Goal: Information Seeking & Learning: Learn about a topic

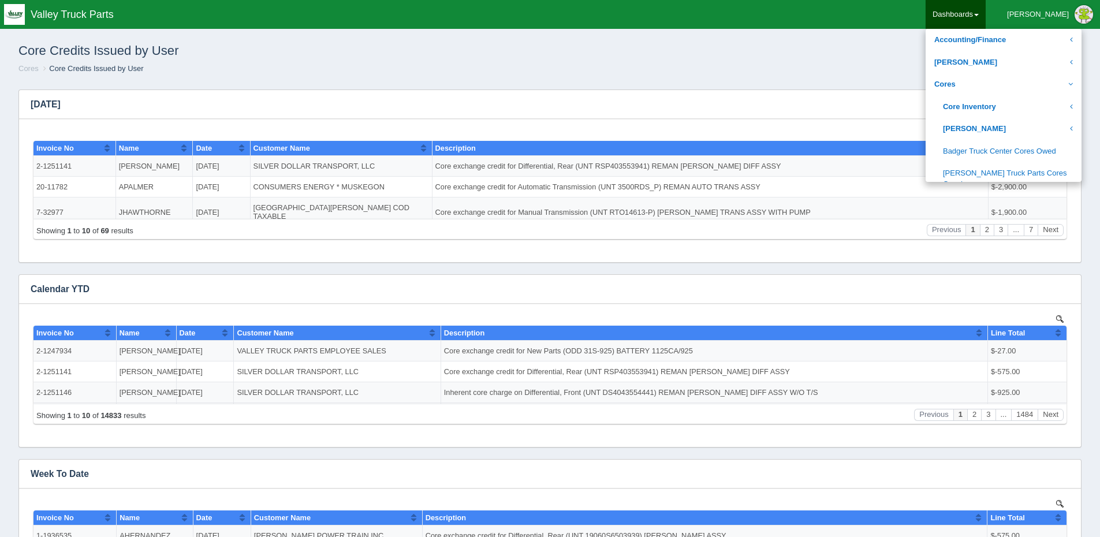
scroll to position [173, 0]
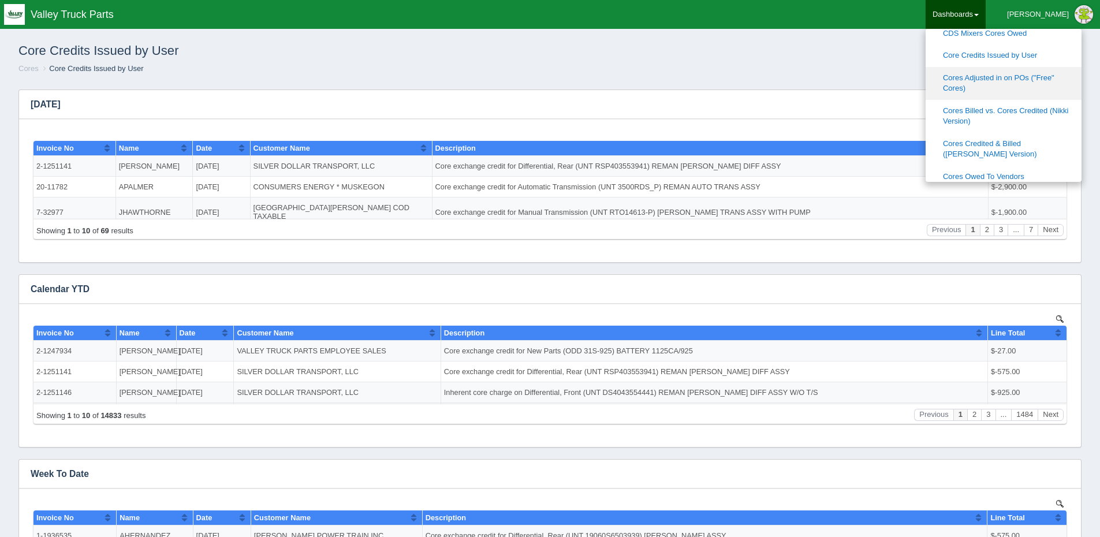
click at [1019, 70] on link "Cores Adjusted in on POs ("Free" Cores)" at bounding box center [1003, 83] width 156 height 33
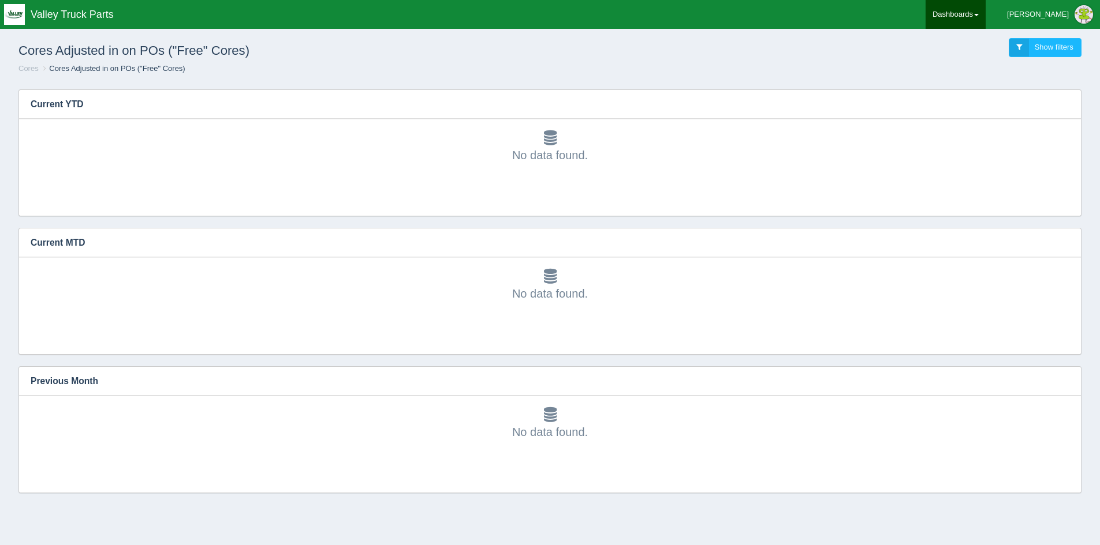
click at [985, 12] on link "Dashboards" at bounding box center [955, 14] width 60 height 29
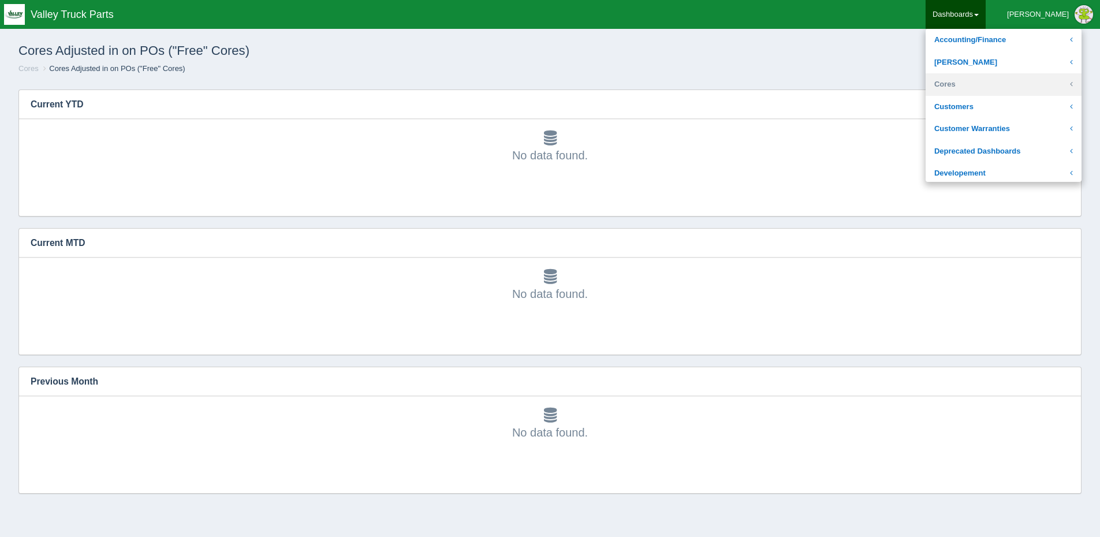
click at [1008, 86] on link "Cores" at bounding box center [1003, 84] width 156 height 23
click at [1008, 103] on link "Core Inventory" at bounding box center [1003, 107] width 156 height 23
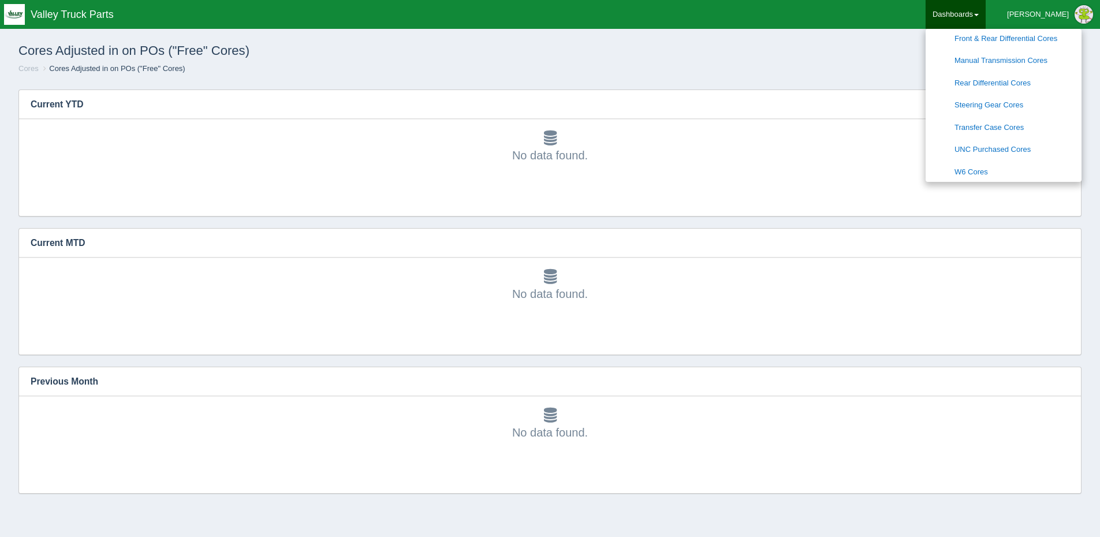
scroll to position [231, 0]
click at [1011, 145] on link "W6 Cores" at bounding box center [1003, 154] width 156 height 23
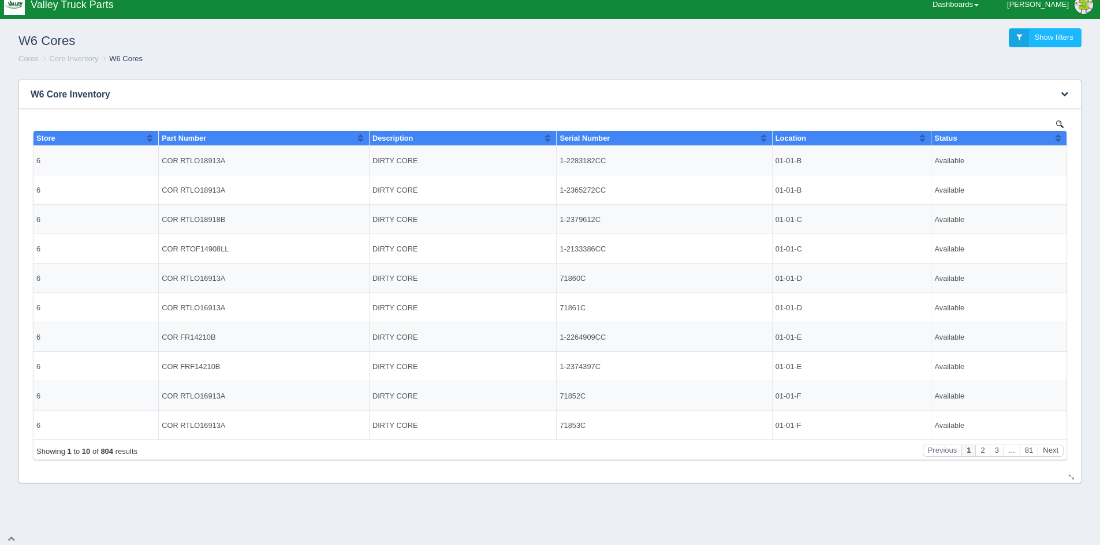
scroll to position [13, 0]
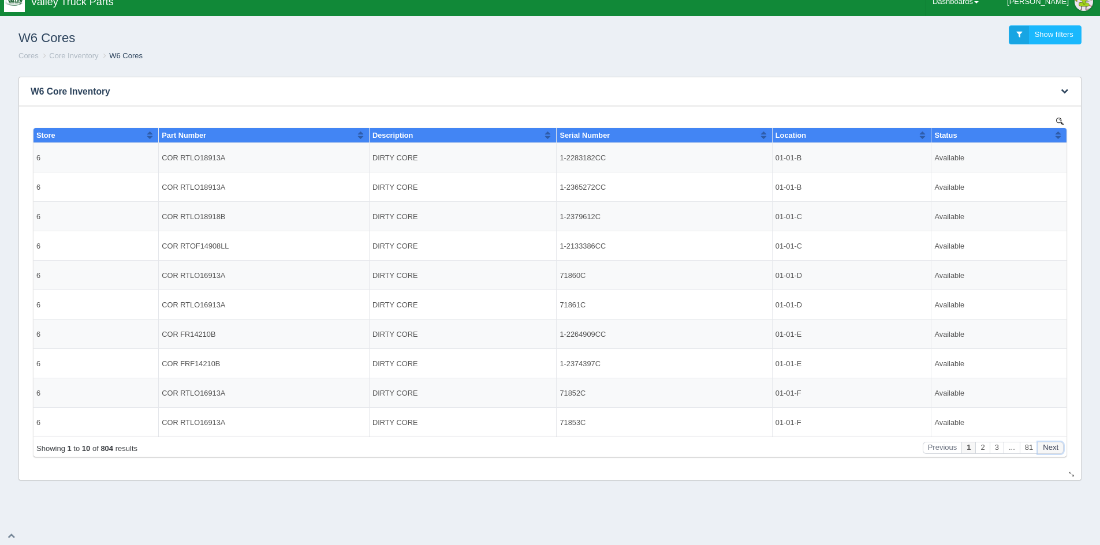
click at [1053, 448] on button "Next" at bounding box center [1050, 448] width 26 height 12
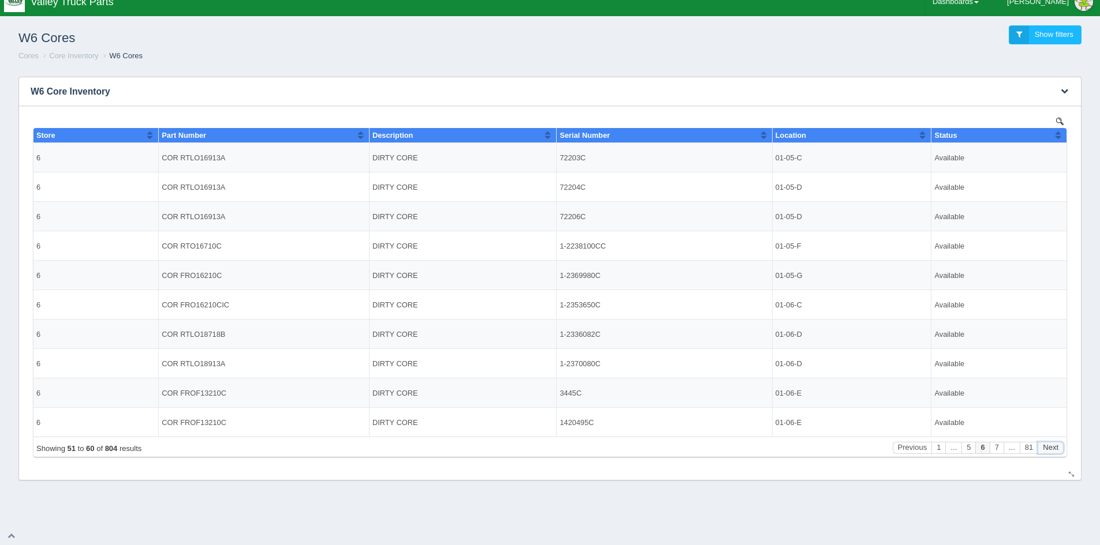
click at [1053, 448] on button "Next" at bounding box center [1050, 448] width 26 height 12
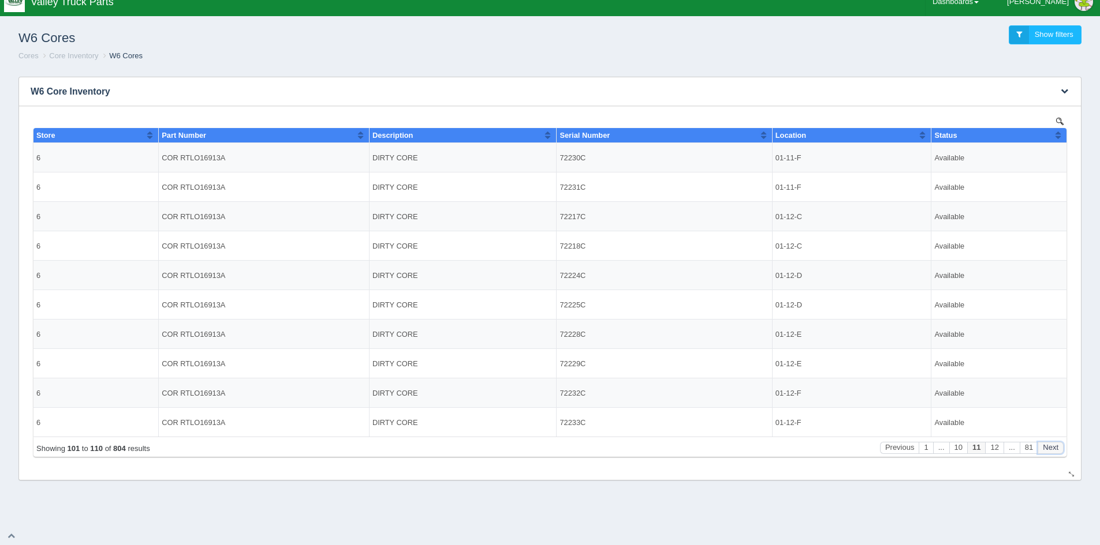
click at [1053, 448] on button "Next" at bounding box center [1050, 448] width 26 height 12
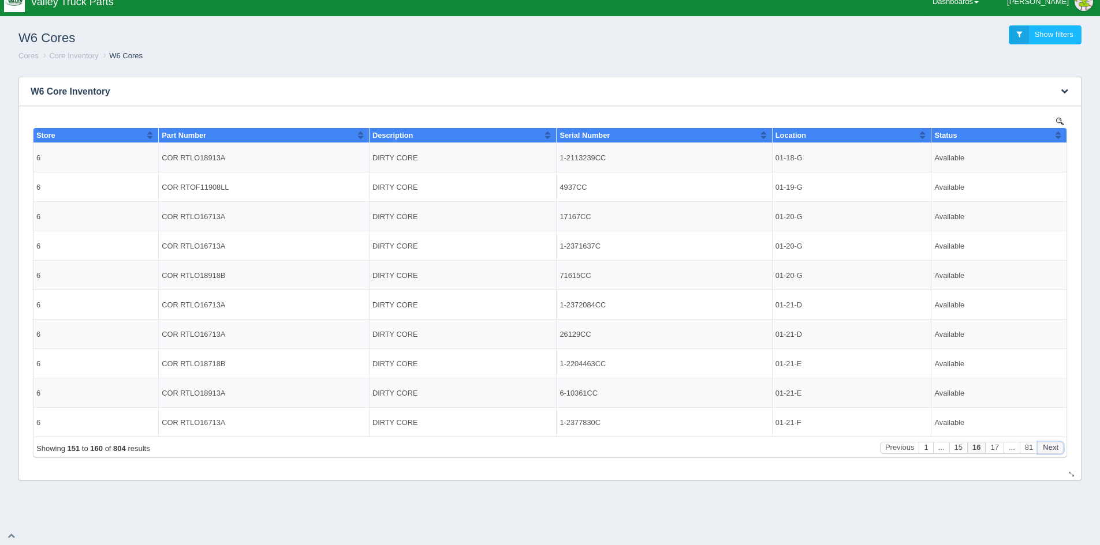
click at [1053, 448] on button "Next" at bounding box center [1050, 448] width 26 height 12
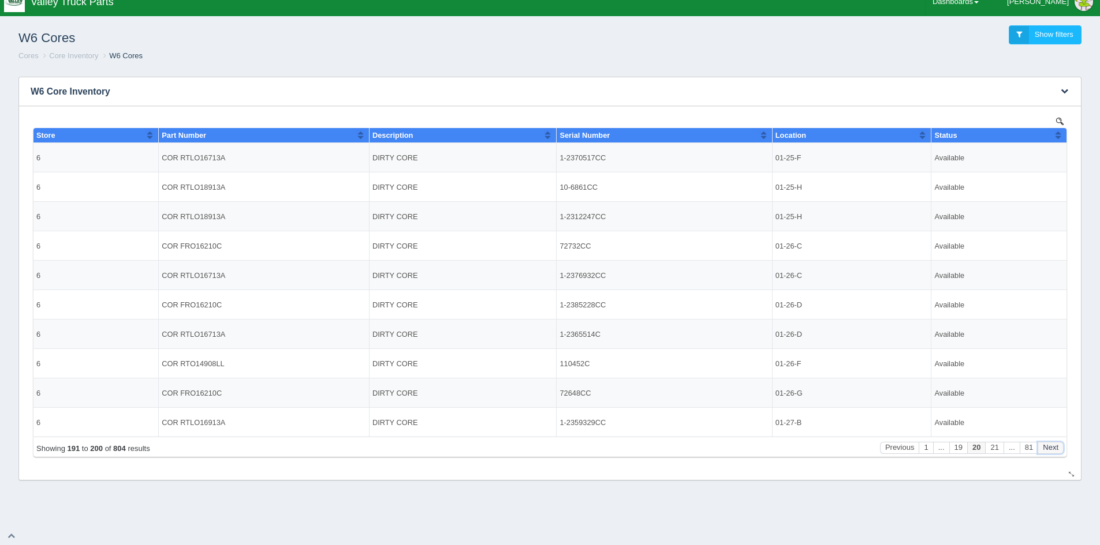
click at [1053, 448] on button "Next" at bounding box center [1050, 448] width 26 height 12
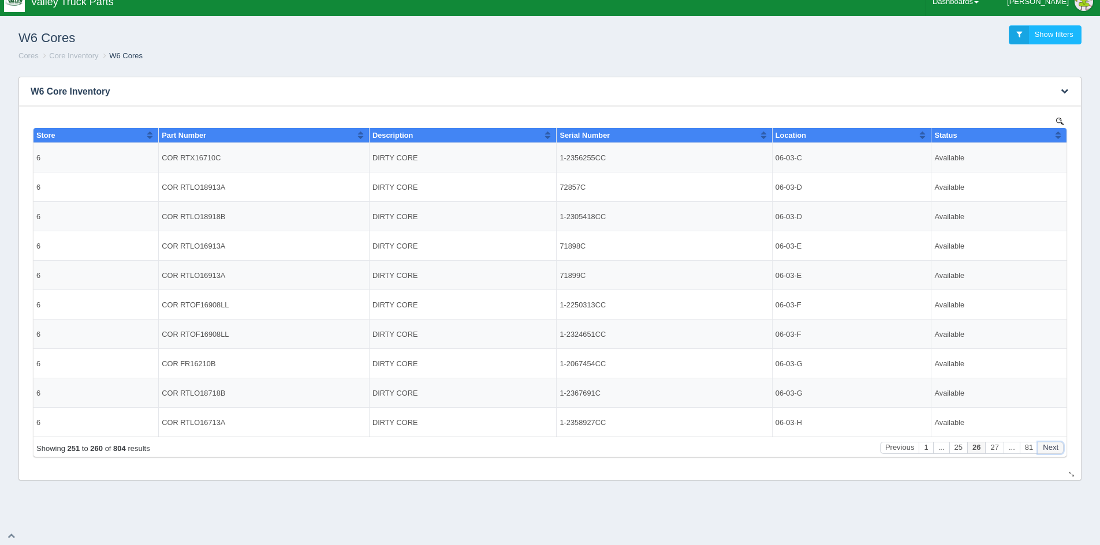
click at [1053, 448] on button "Next" at bounding box center [1050, 448] width 26 height 12
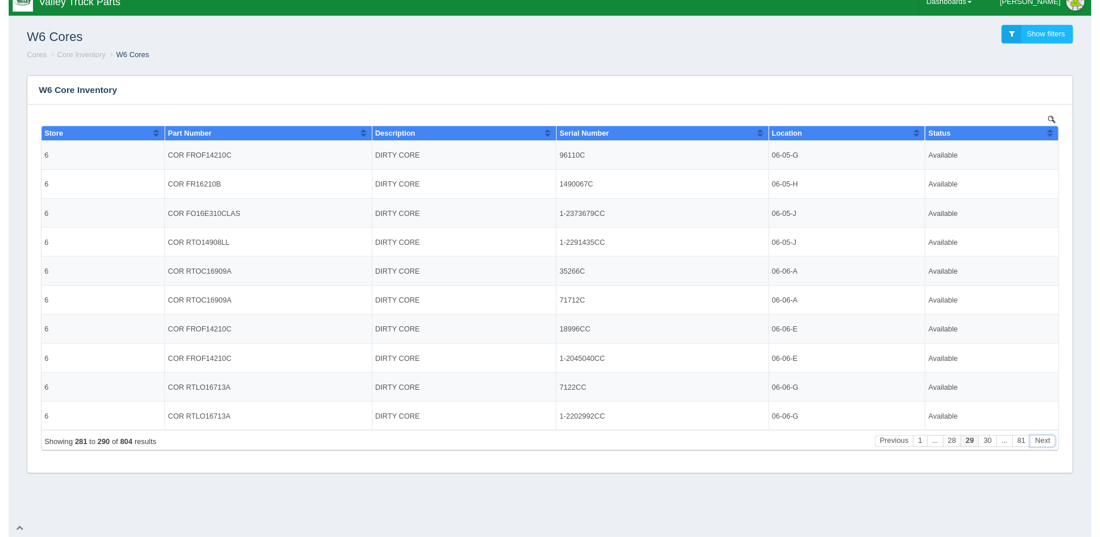
scroll to position [0, 0]
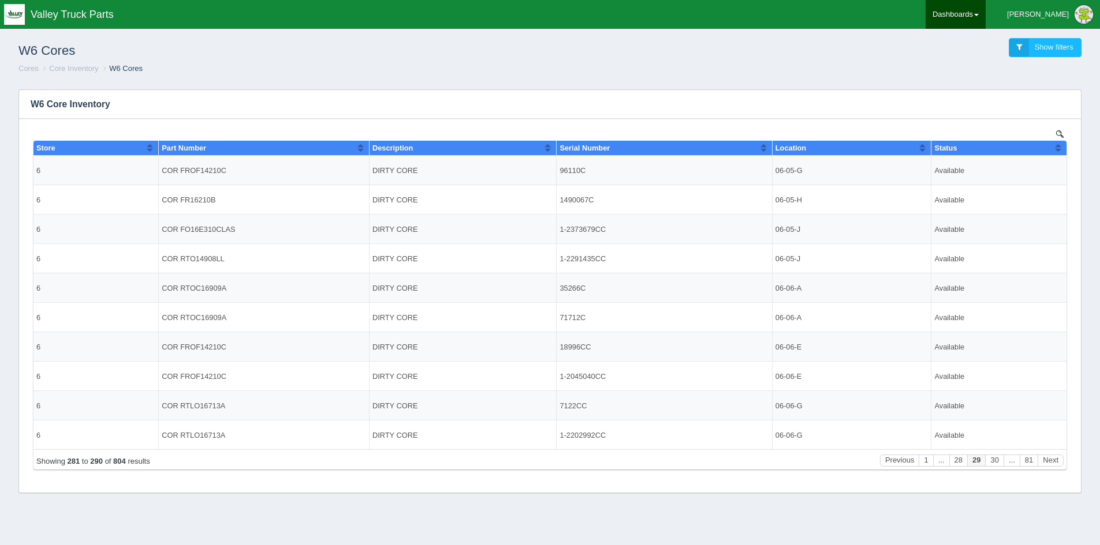
click at [985, 13] on link "Dashboards" at bounding box center [955, 14] width 60 height 29
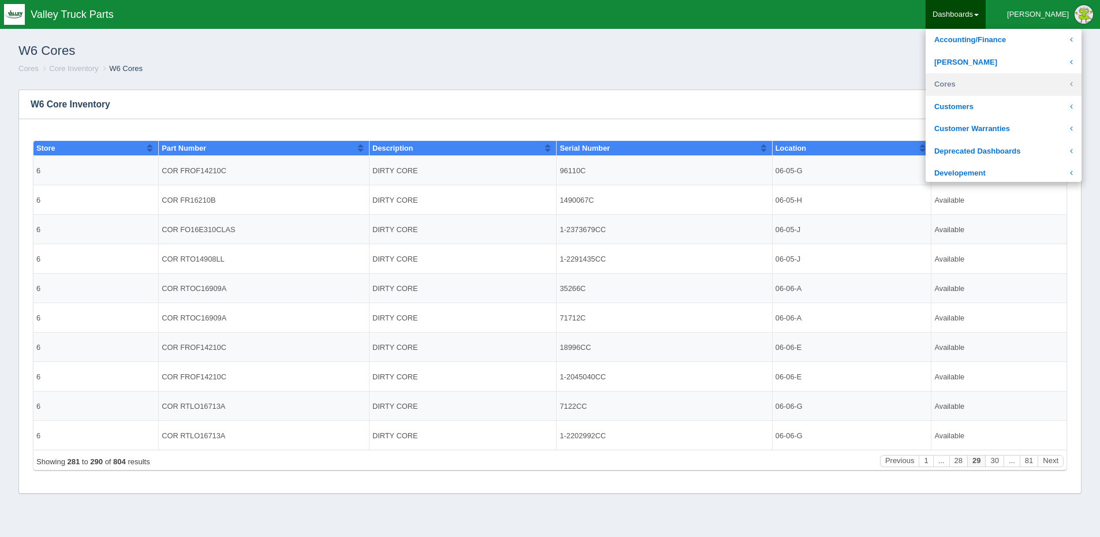
click at [1008, 84] on link "Cores" at bounding box center [1003, 84] width 156 height 23
click at [1014, 105] on link "Core Inventory" at bounding box center [1003, 107] width 156 height 23
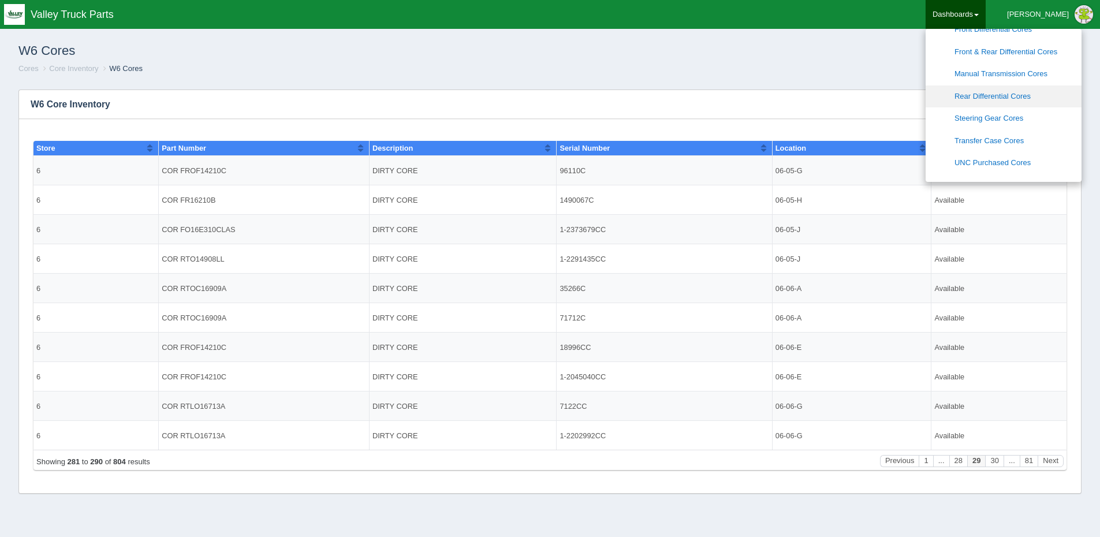
scroll to position [173, 0]
click at [1016, 93] on link "Manual Transmission Cores" at bounding box center [1003, 100] width 156 height 23
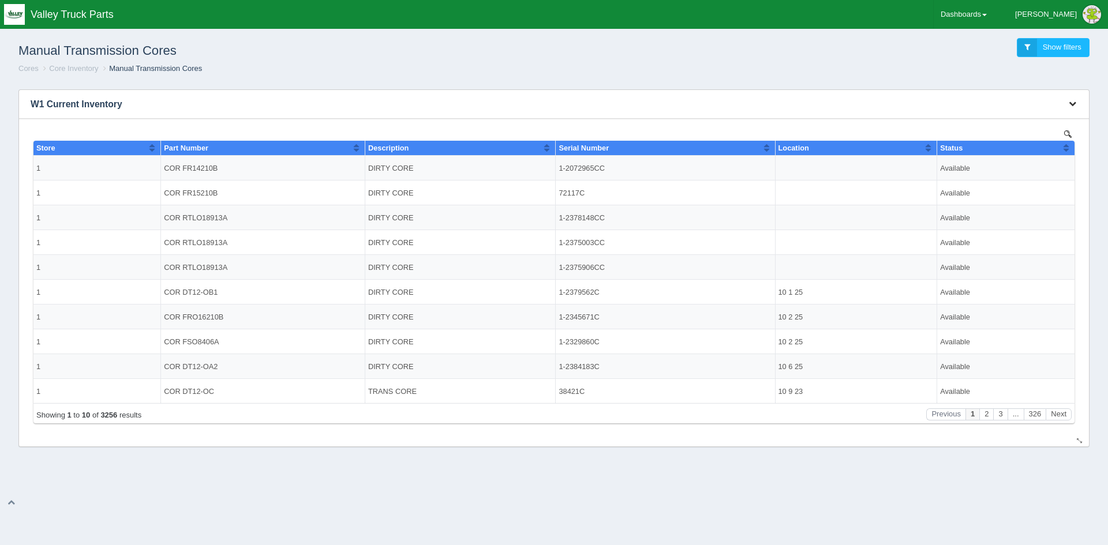
click at [1074, 102] on icon "button" at bounding box center [1073, 104] width 8 height 8
click at [1027, 119] on link "Download CSV" at bounding box center [1034, 121] width 92 height 17
click at [994, 17] on link "Dashboards" at bounding box center [964, 14] width 60 height 29
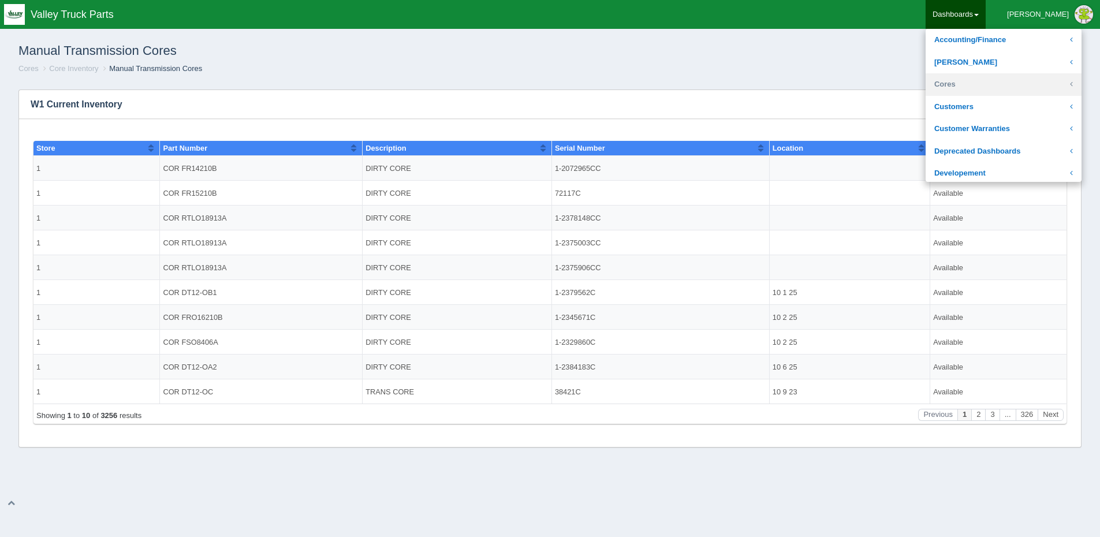
click at [999, 85] on link "Cores" at bounding box center [1003, 84] width 156 height 23
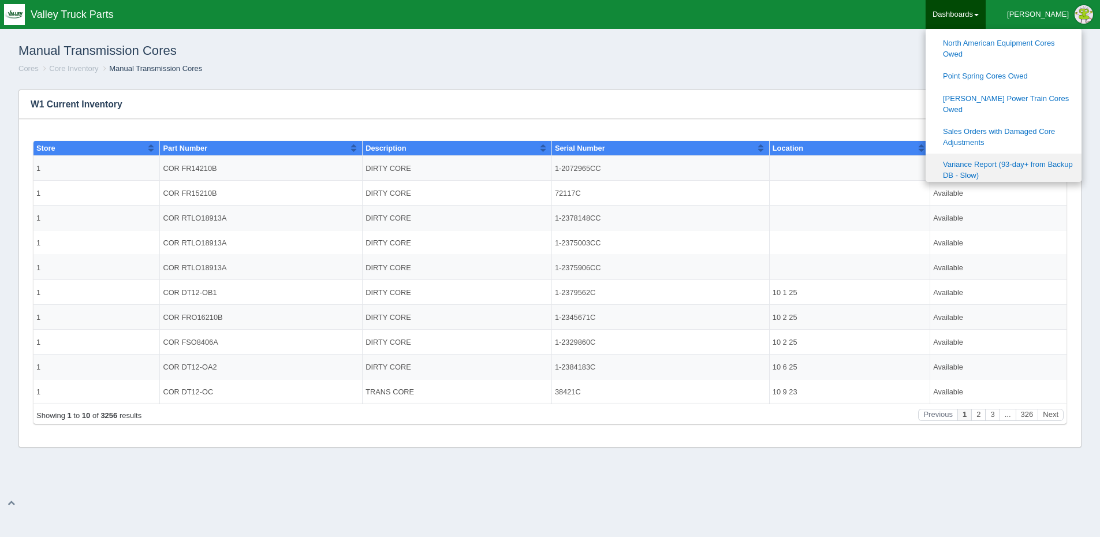
scroll to position [404, 0]
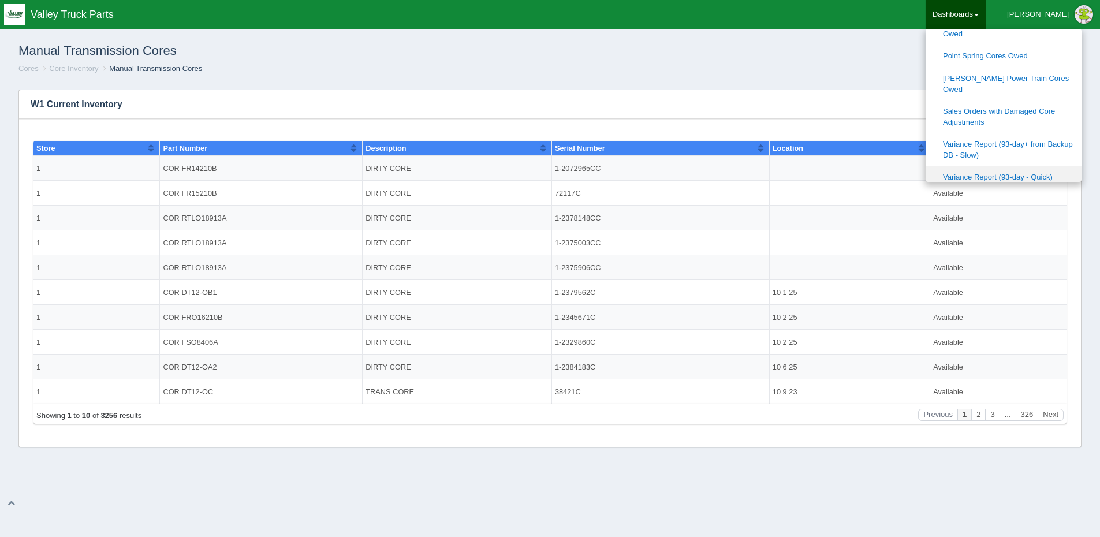
click at [1020, 166] on link "Variance Report (93-day - Quick)" at bounding box center [1003, 177] width 156 height 23
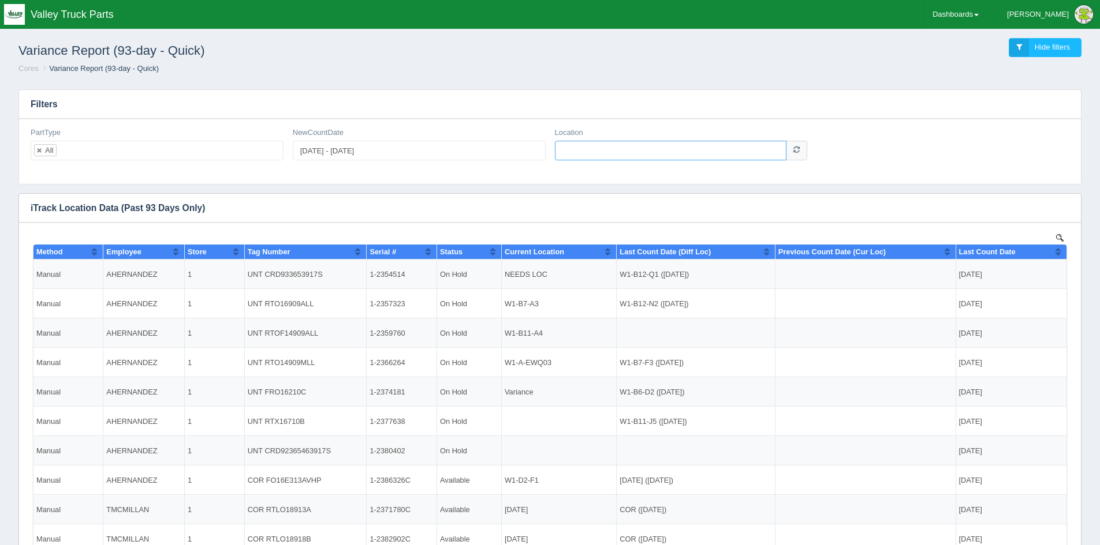
click at [610, 147] on input "Location" at bounding box center [671, 151] width 232 height 20
type input "W1-D4-F2"
click at [797, 151] on icon at bounding box center [796, 150] width 6 height 8
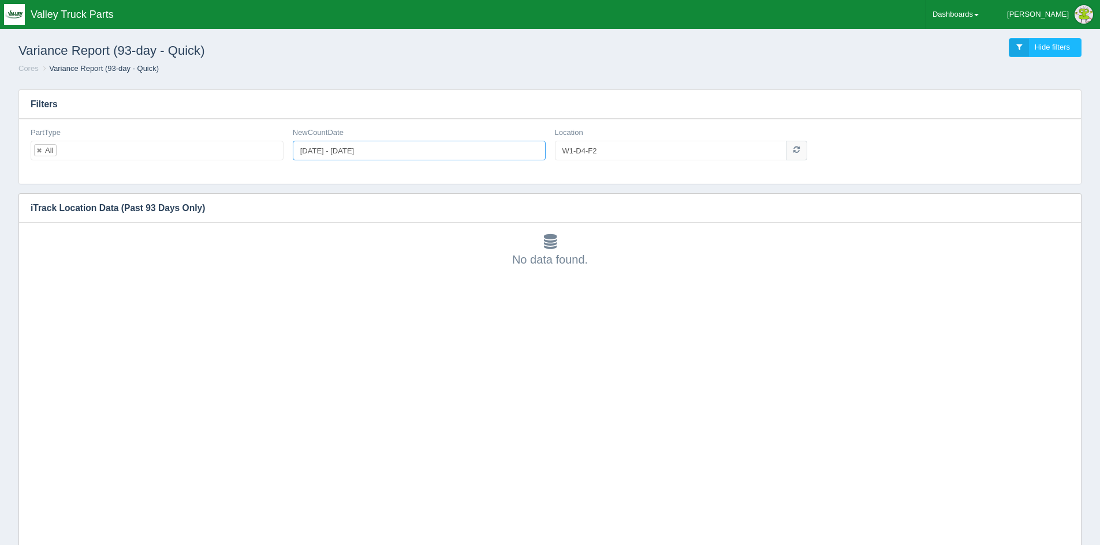
type input "[DATE]"
click at [403, 144] on input "[DATE] - [DATE]" at bounding box center [419, 151] width 253 height 20
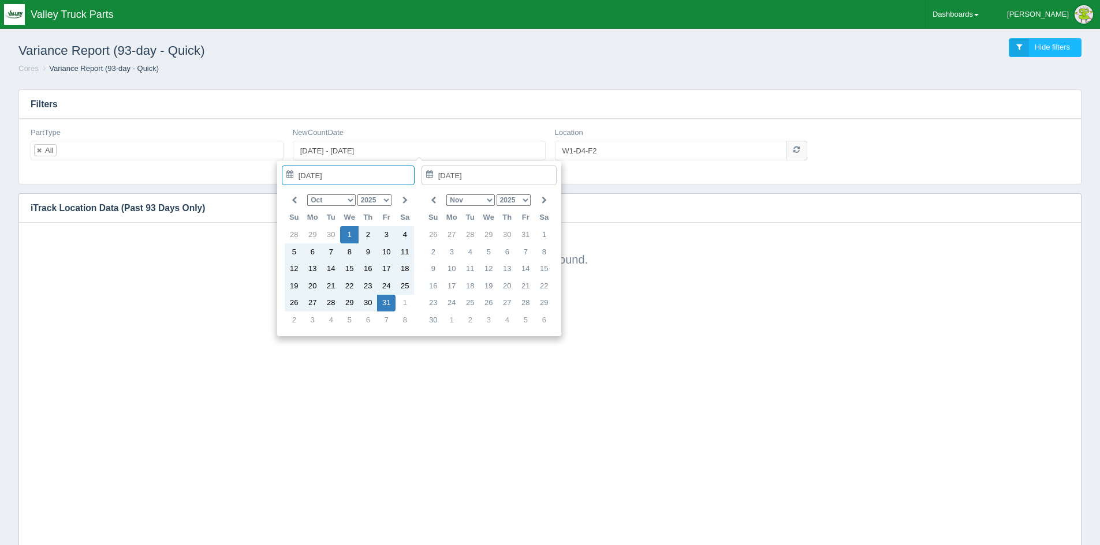
click at [324, 202] on select "Jan Feb Mar Apr May Jun [DATE] Aug Sep Oct Nov Dec" at bounding box center [331, 201] width 48 height 12
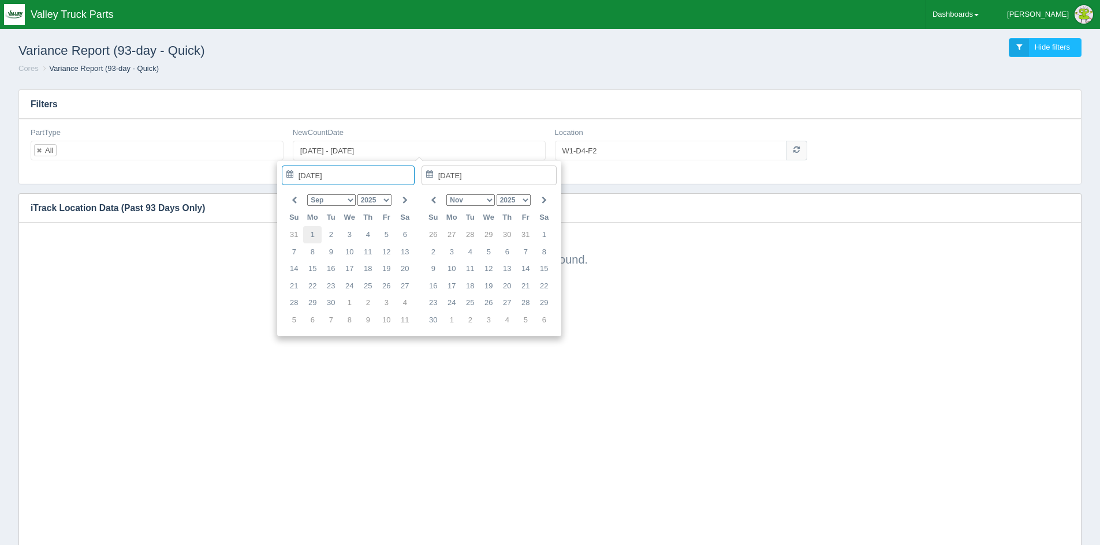
type input "[DATE]"
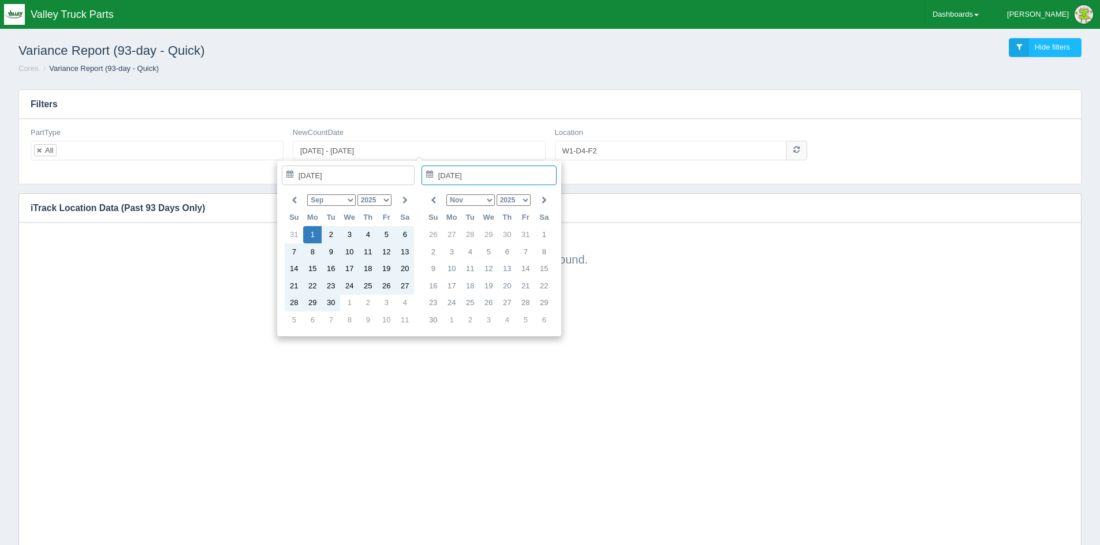
click at [466, 201] on select "Jan Feb Mar Apr May Jun [DATE] Aug Sep Oct Nov Dec" at bounding box center [470, 201] width 48 height 12
type input "[DATE]"
type input "[DATE] - [DATE]"
click at [394, 148] on input "[DATE] - [DATE]" at bounding box center [419, 151] width 253 height 20
click at [349, 203] on select "Jan Feb Mar Apr May Jun [DATE] Aug Sep Oct Nov Dec" at bounding box center [331, 201] width 48 height 12
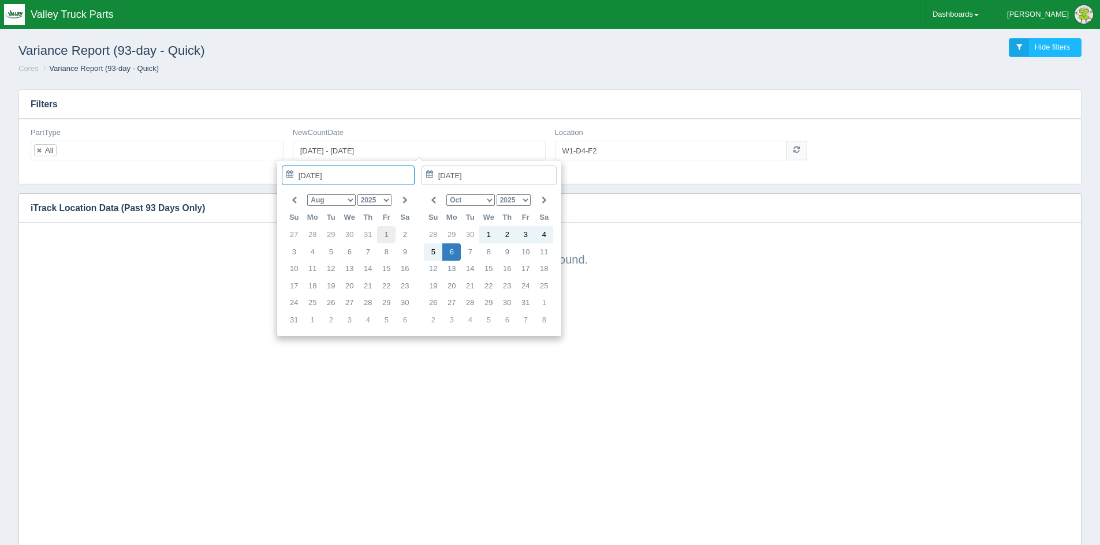
type input "[DATE]"
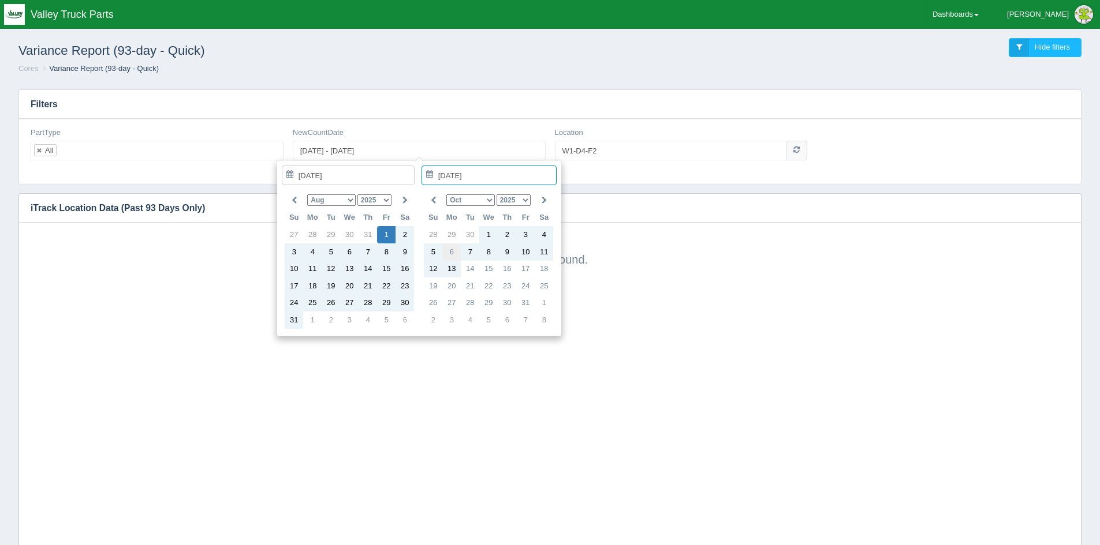
type input "[DATE]"
type input "[DATE] - [DATE]"
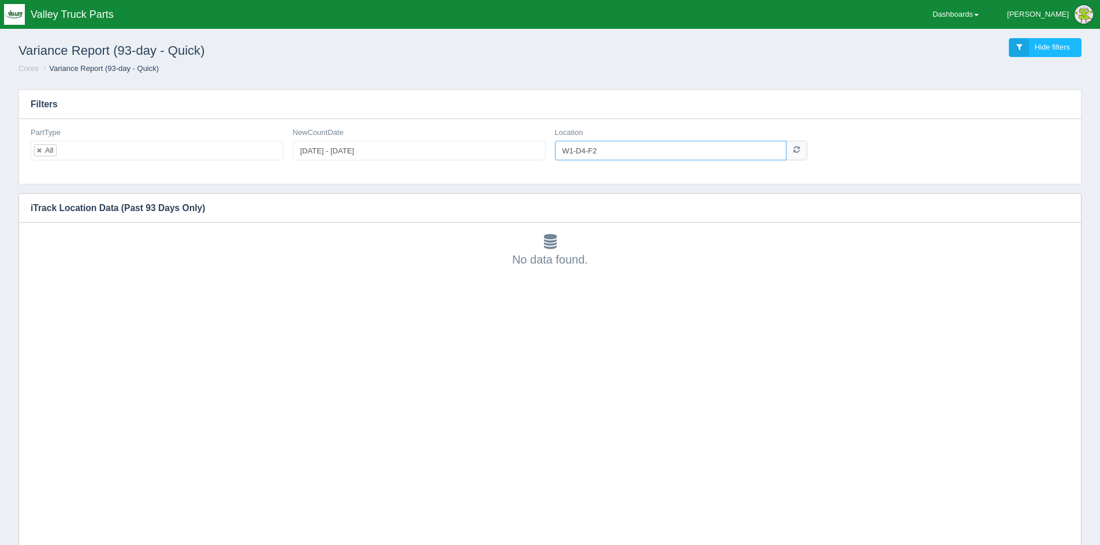
drag, startPoint x: 600, startPoint y: 154, endPoint x: 480, endPoint y: 147, distance: 120.2
click at [481, 148] on div "PartType All No matches found All None COR UNT NewCountDate [DATE] - [DATE] Loc…" at bounding box center [550, 149] width 1048 height 42
click at [50, 149] on div "All" at bounding box center [49, 151] width 8 height 8
click at [43, 152] on link at bounding box center [39, 151] width 7 height 8
click at [43, 151] on input "text" at bounding box center [41, 150] width 20 height 18
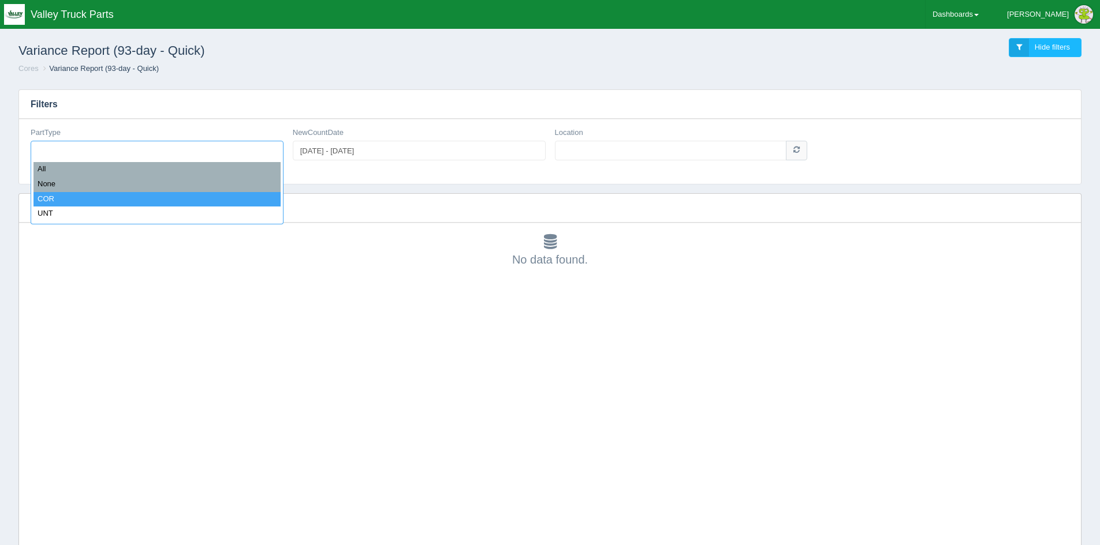
select select "COR"
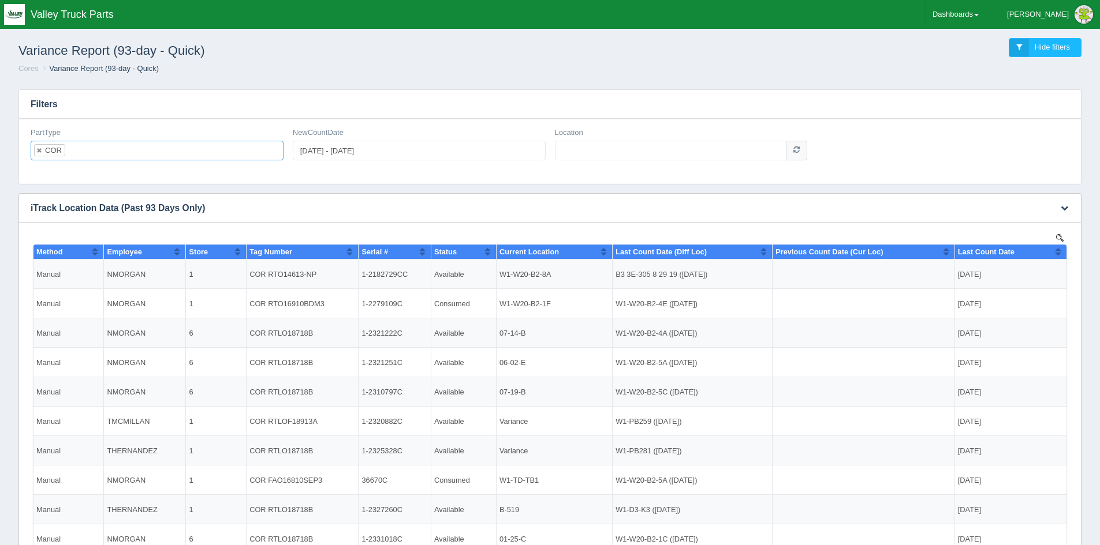
click at [543, 249] on span "Current Location" at bounding box center [528, 252] width 59 height 9
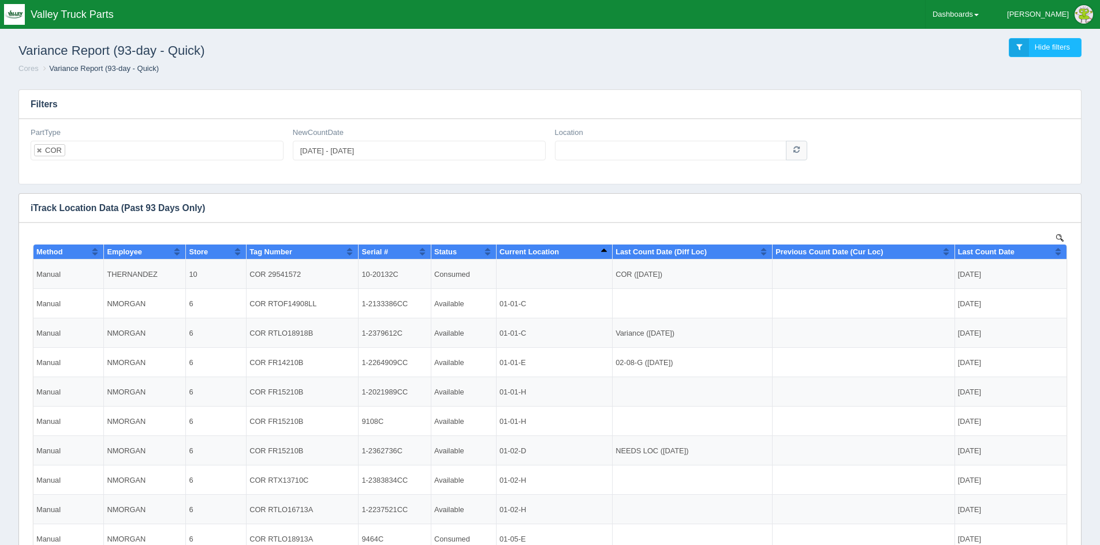
click at [596, 154] on input "Location" at bounding box center [671, 151] width 232 height 20
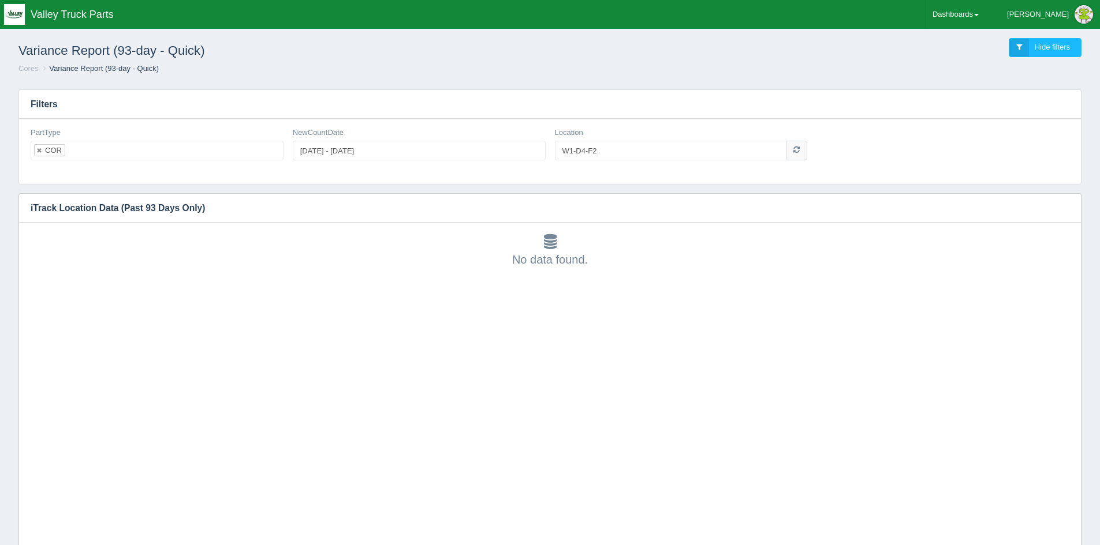
click at [574, 150] on input "W1-D4-F2" at bounding box center [671, 151] width 232 height 20
type input "D4-F2"
click at [679, 148] on input "D4-F2" at bounding box center [671, 151] width 232 height 20
drag, startPoint x: 679, startPoint y: 148, endPoint x: 488, endPoint y: 148, distance: 191.1
click at [488, 148] on div "PartType COR All None COR UNT NewCountDate [DATE] - [DATE] Location D4-F2" at bounding box center [550, 149] width 1048 height 42
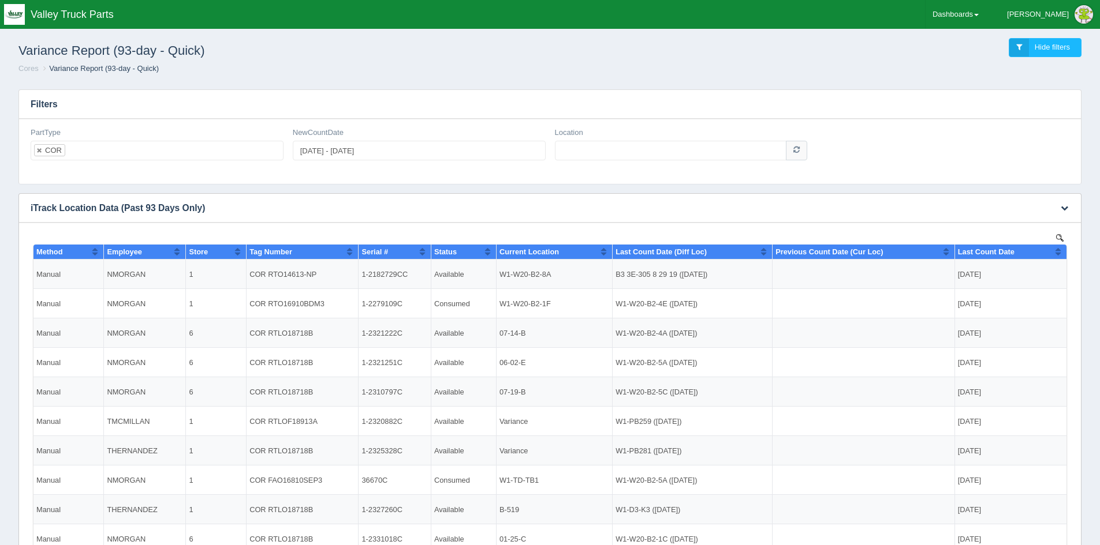
click at [531, 253] on span "Current Location" at bounding box center [528, 252] width 59 height 9
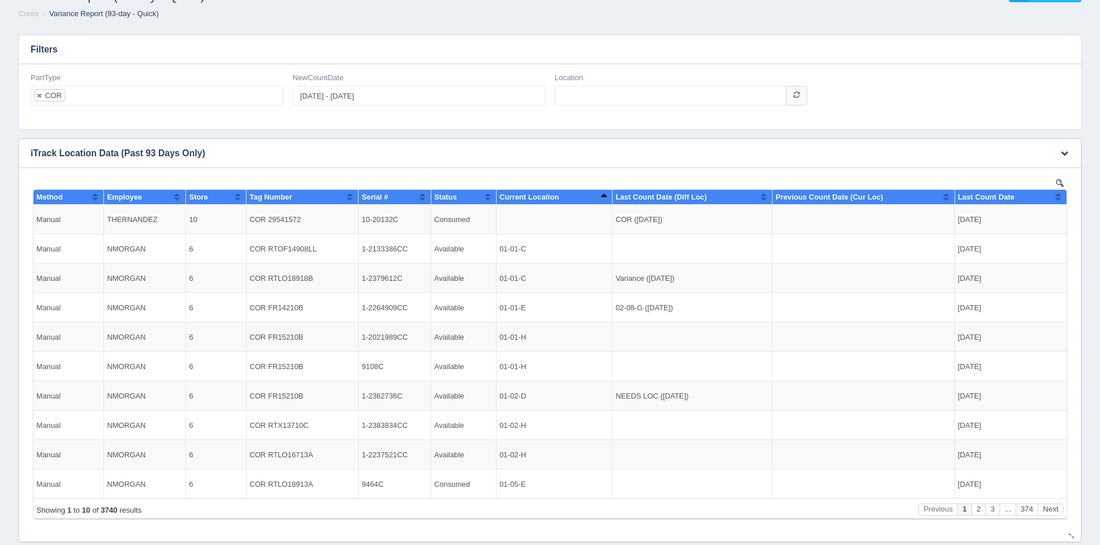
scroll to position [117, 0]
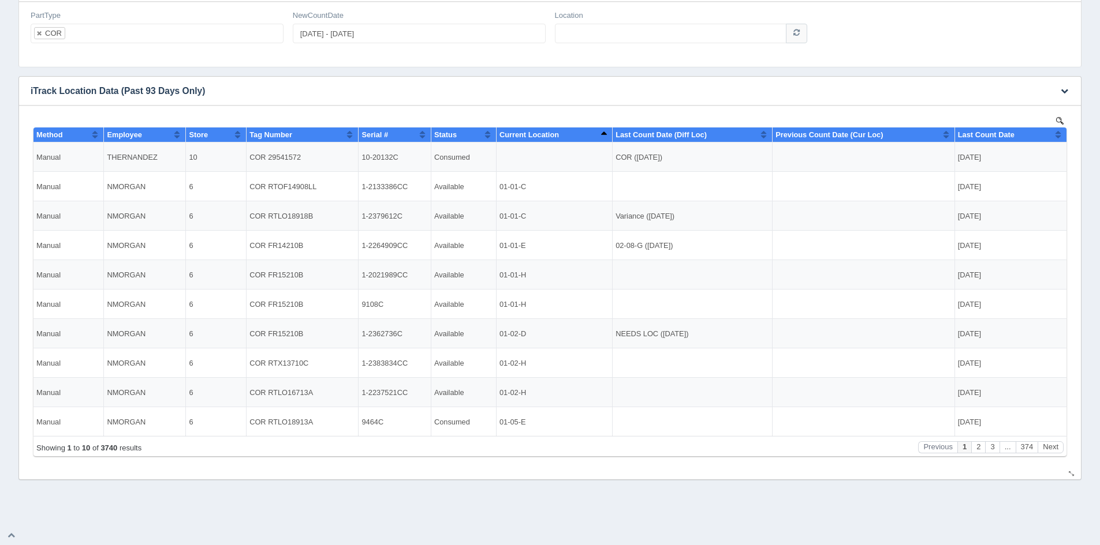
click at [204, 132] on span "Store" at bounding box center [198, 134] width 19 height 9
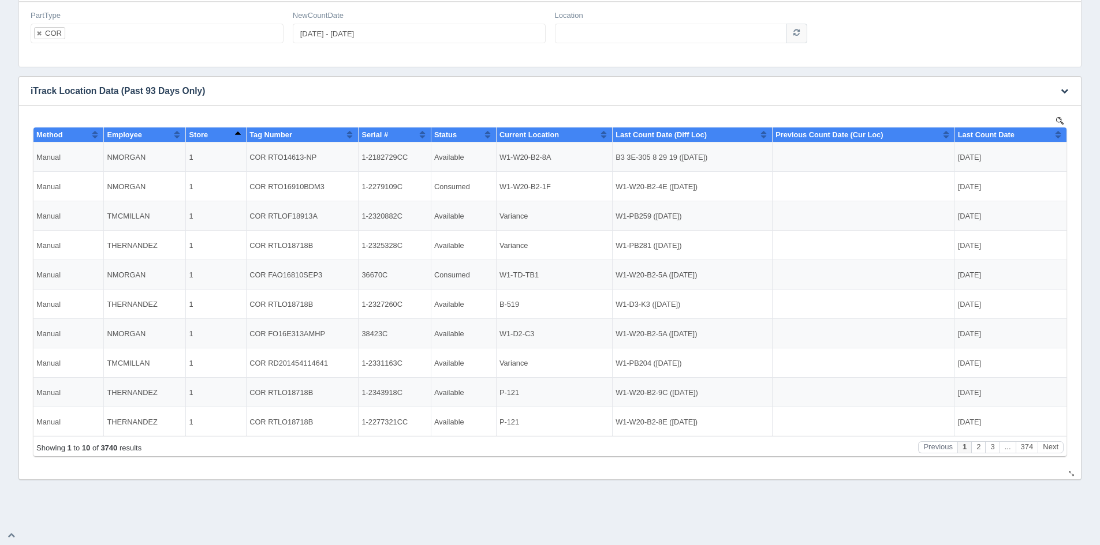
click at [521, 129] on th "Current Location" at bounding box center [554, 135] width 116 height 15
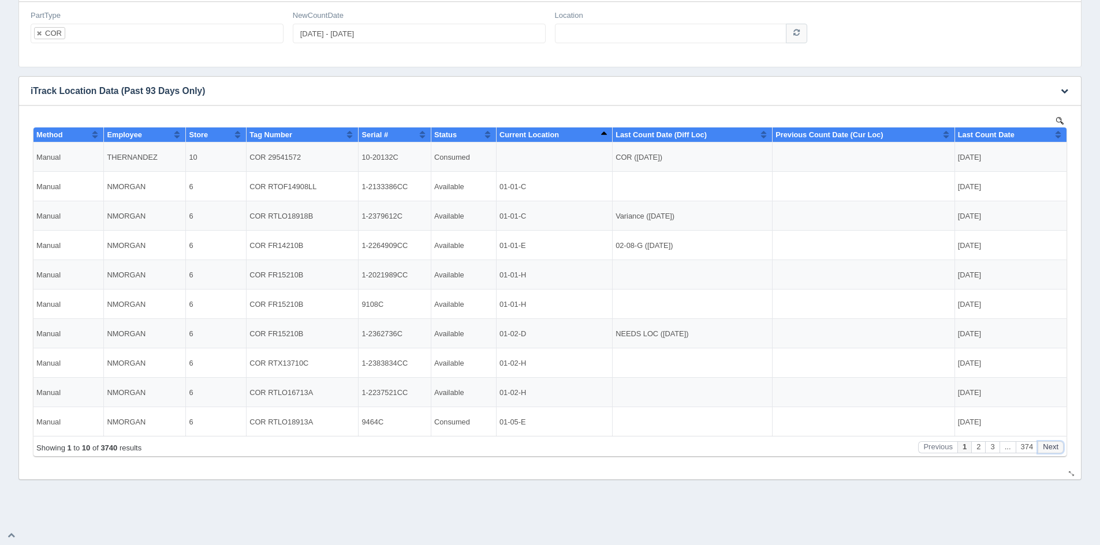
click at [1051, 446] on button "Next" at bounding box center [1050, 448] width 26 height 12
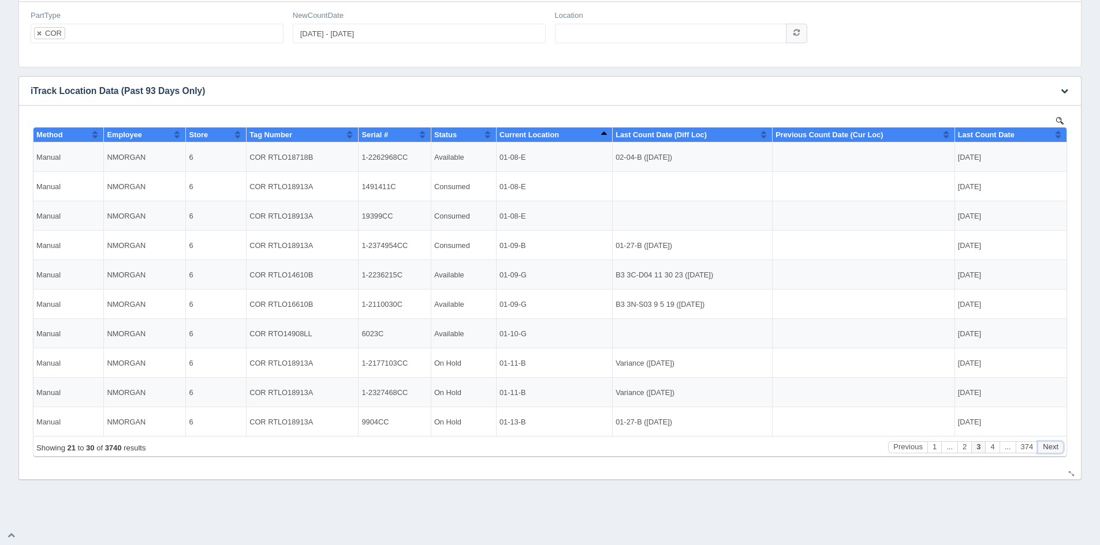
click at [1051, 446] on button "Next" at bounding box center [1050, 448] width 26 height 12
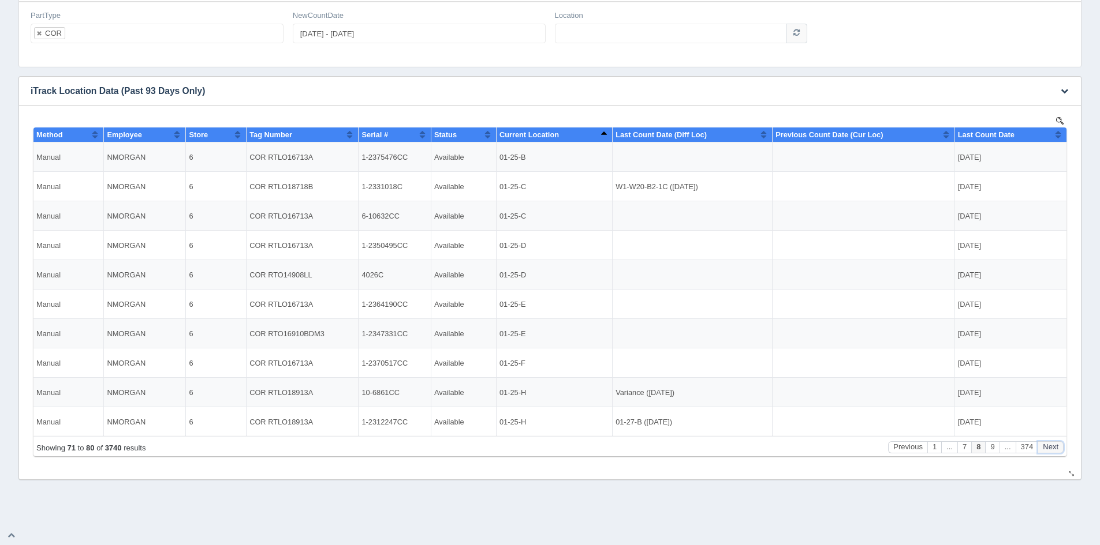
click at [1051, 446] on button "Next" at bounding box center [1050, 448] width 26 height 12
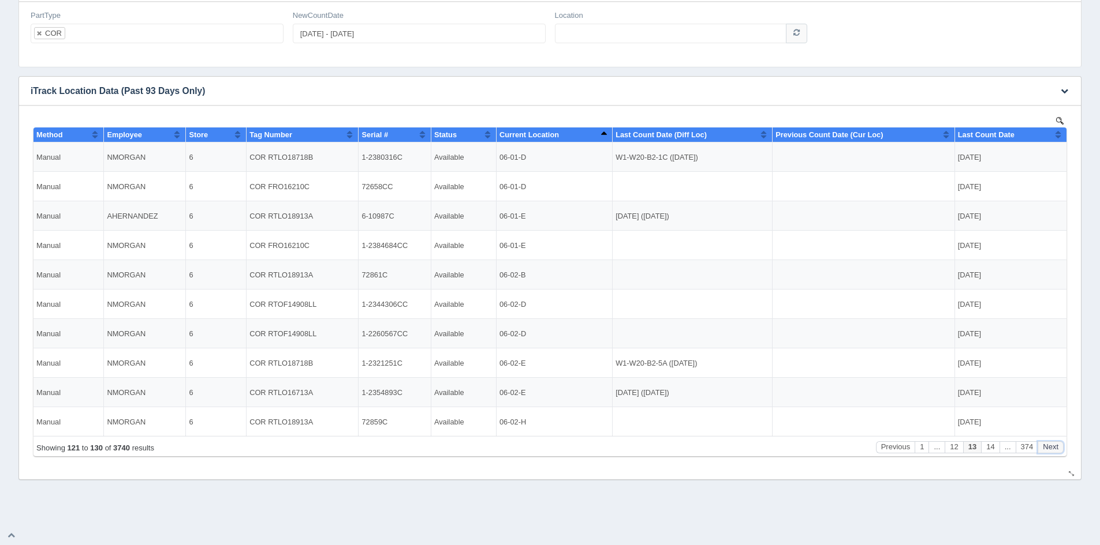
click at [1051, 446] on button "Next" at bounding box center [1050, 448] width 26 height 12
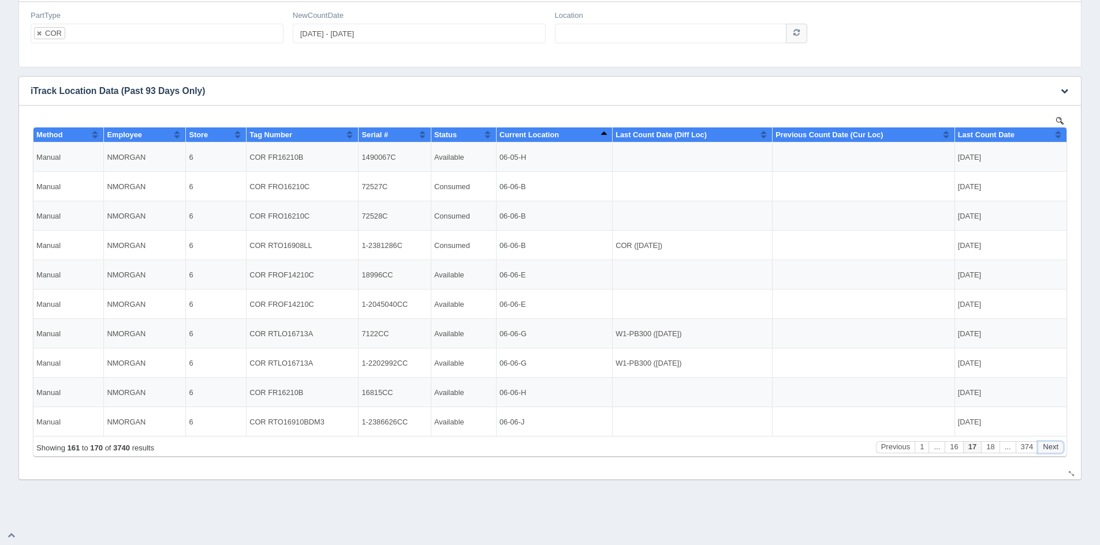
click at [1051, 446] on button "Next" at bounding box center [1050, 448] width 26 height 12
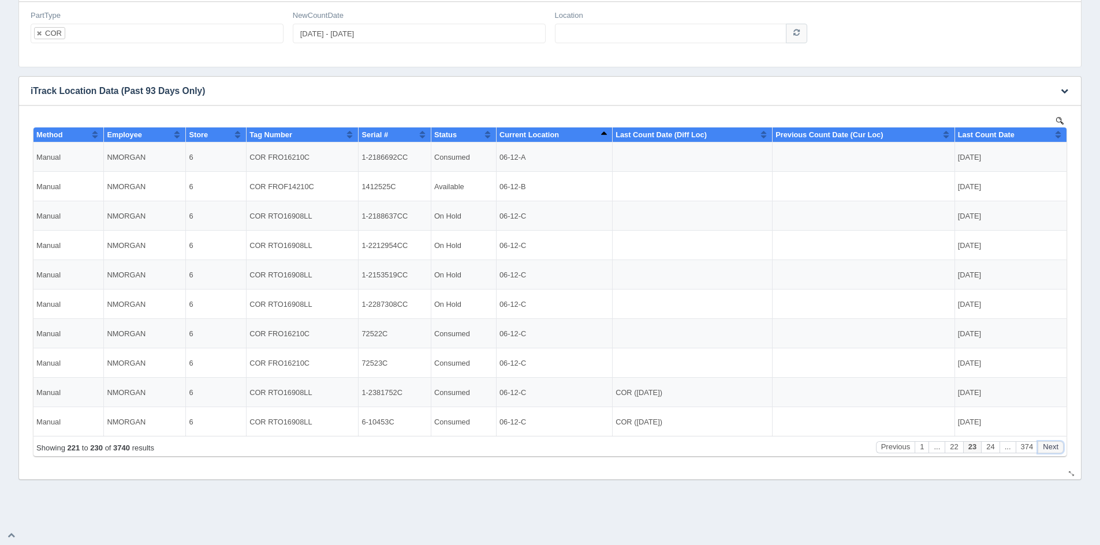
click at [1051, 446] on button "Next" at bounding box center [1050, 448] width 26 height 12
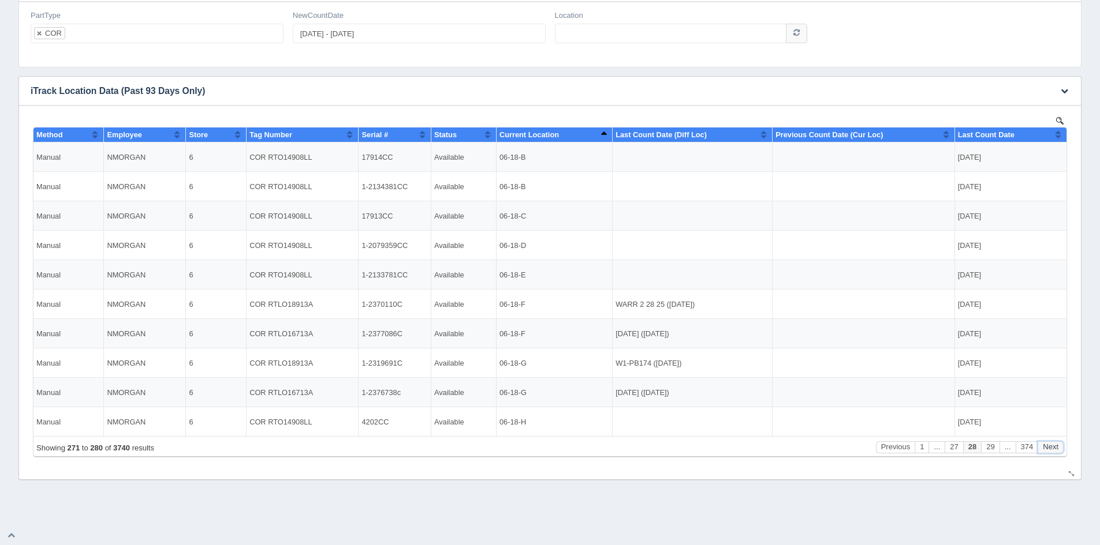
click at [1051, 446] on button "Next" at bounding box center [1050, 448] width 26 height 12
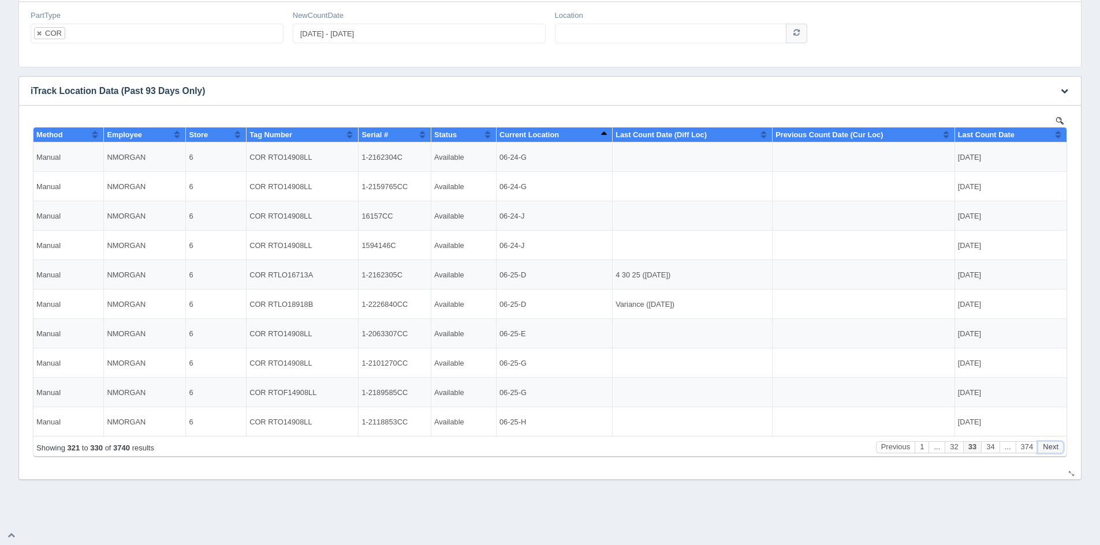
click at [1051, 446] on button "Next" at bounding box center [1050, 448] width 26 height 12
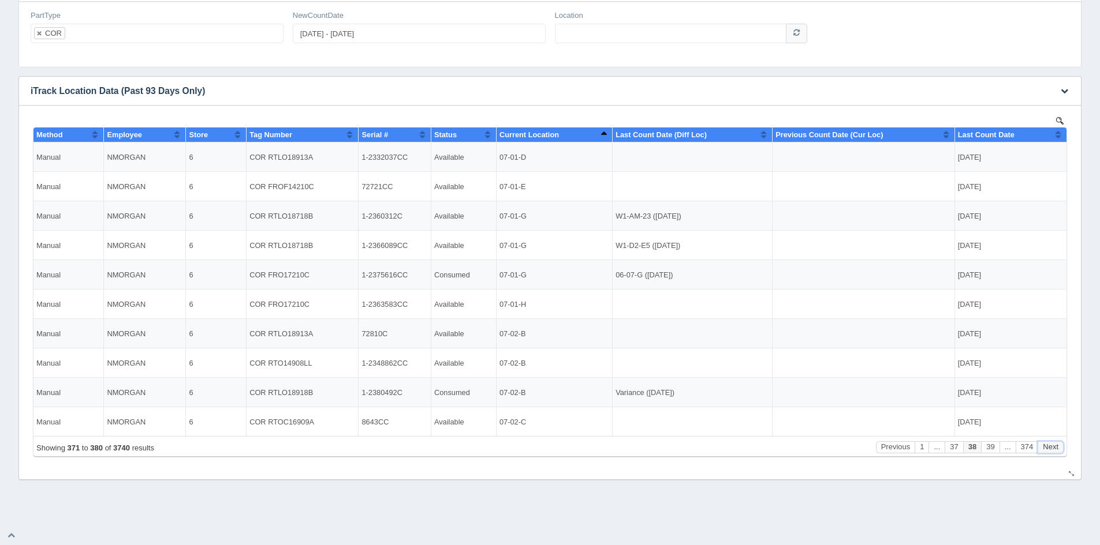
click at [1051, 446] on button "Next" at bounding box center [1050, 448] width 26 height 12
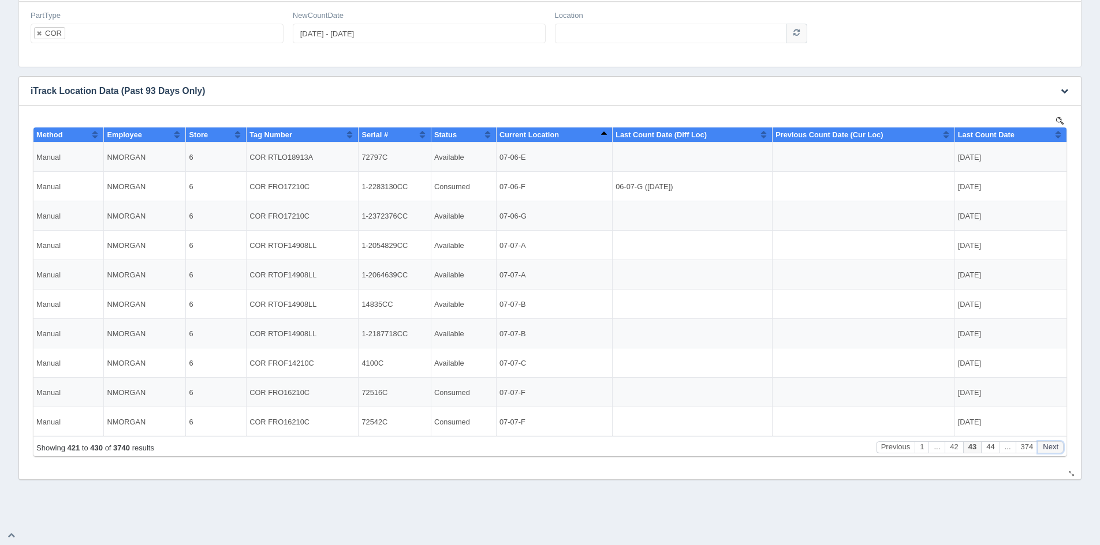
click at [1051, 446] on button "Next" at bounding box center [1050, 448] width 26 height 12
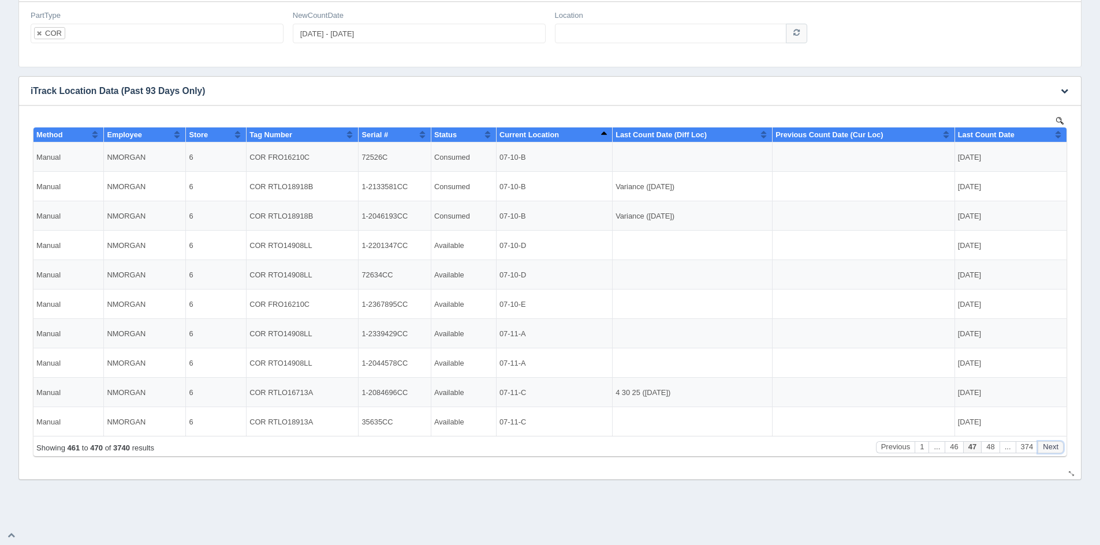
click at [1051, 446] on button "Next" at bounding box center [1050, 448] width 26 height 12
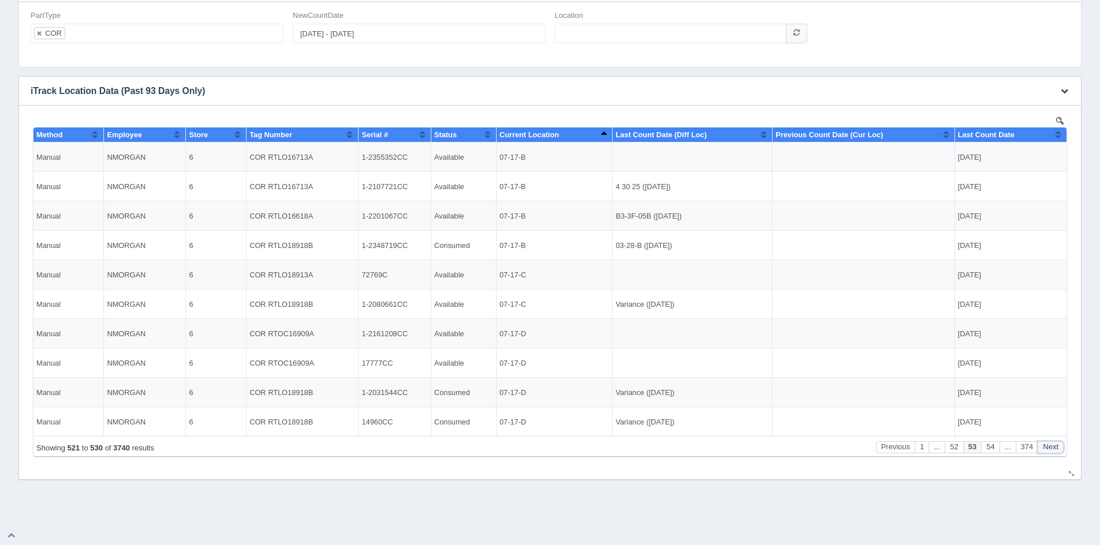
click at [1051, 446] on button "Next" at bounding box center [1050, 448] width 26 height 12
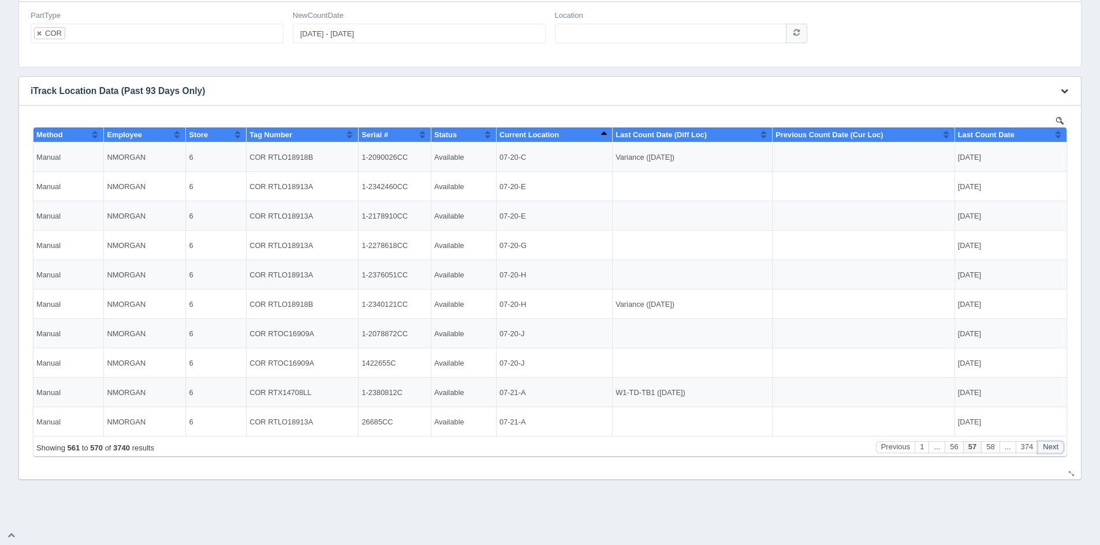
click at [1051, 446] on button "Next" at bounding box center [1050, 448] width 26 height 12
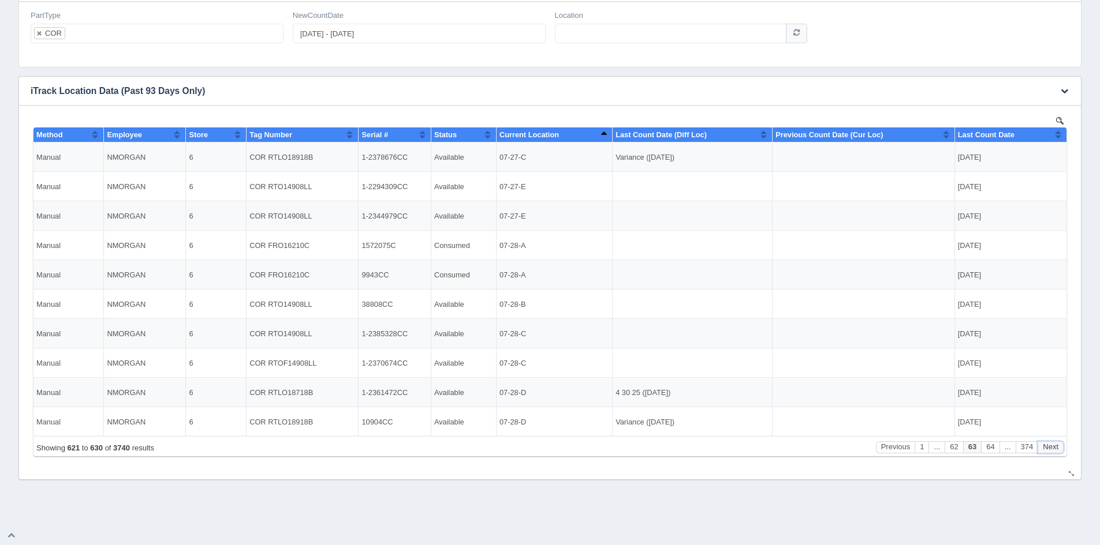
click at [1051, 446] on button "Next" at bounding box center [1050, 448] width 26 height 12
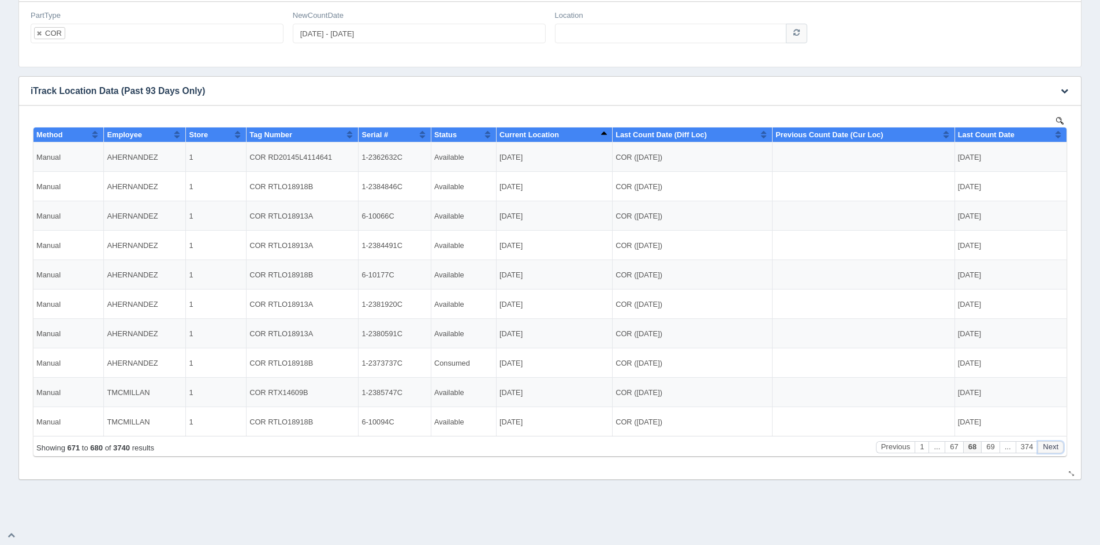
click at [1051, 446] on button "Next" at bounding box center [1050, 448] width 26 height 12
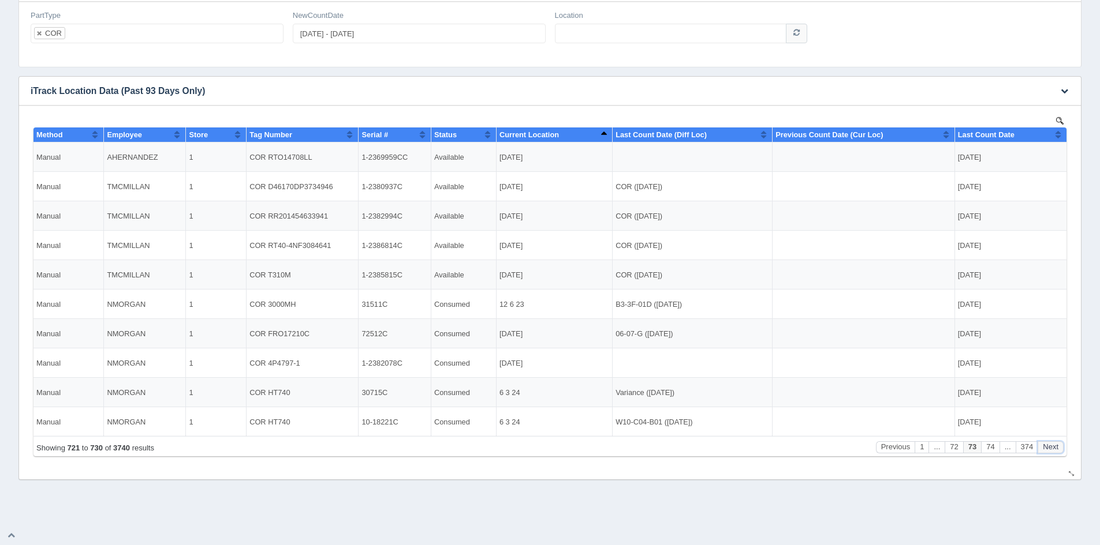
click at [1051, 446] on button "Next" at bounding box center [1050, 448] width 26 height 12
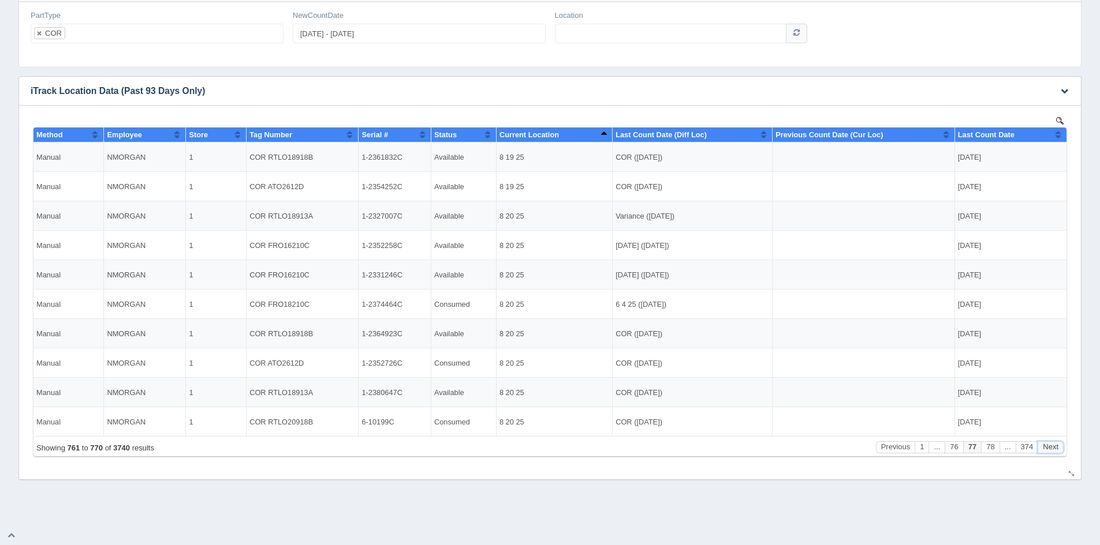
click at [1051, 446] on button "Next" at bounding box center [1050, 448] width 26 height 12
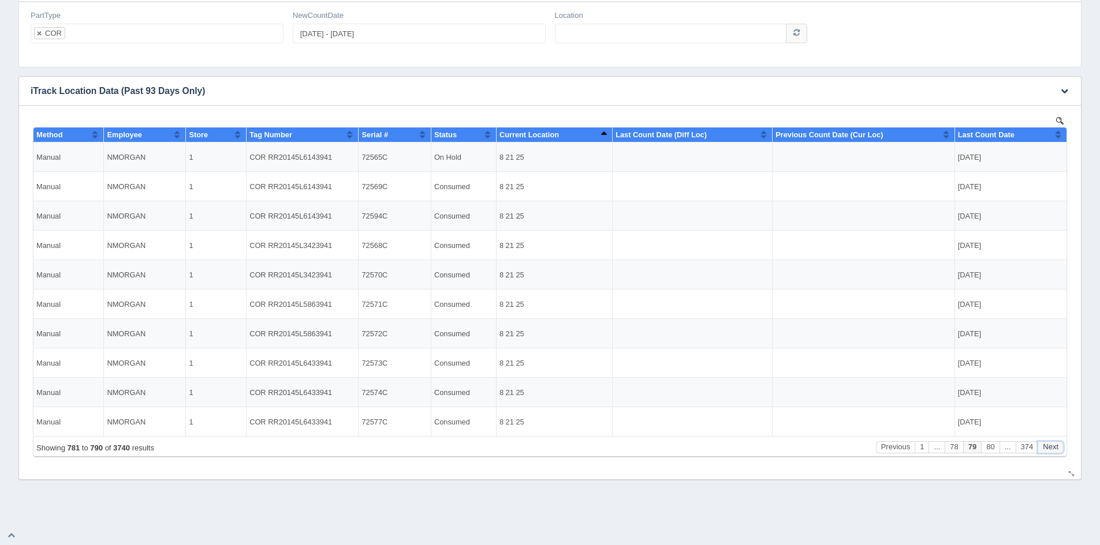
click at [1051, 446] on button "Next" at bounding box center [1050, 448] width 26 height 12
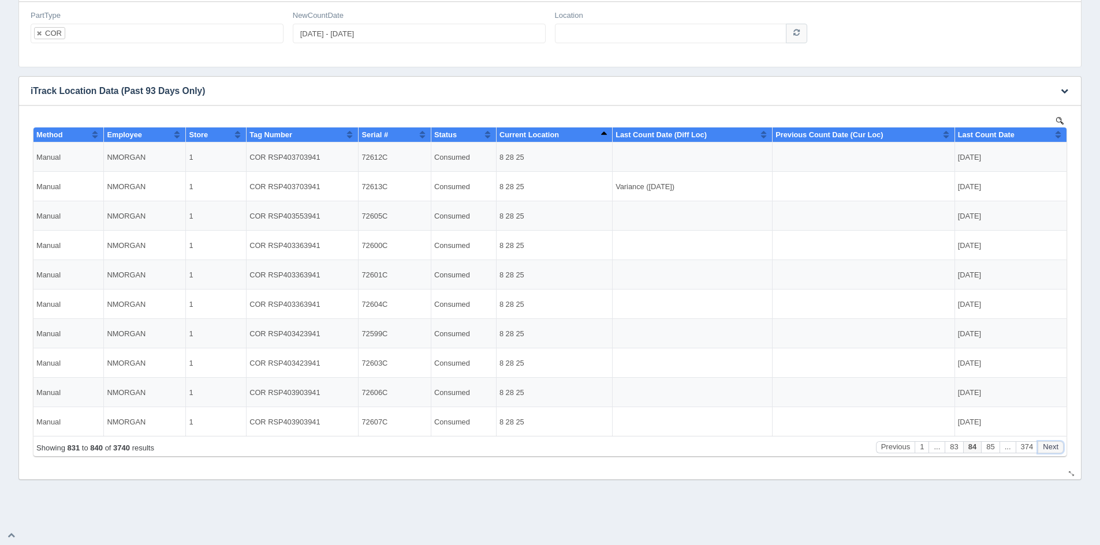
click at [1051, 446] on button "Next" at bounding box center [1050, 448] width 26 height 12
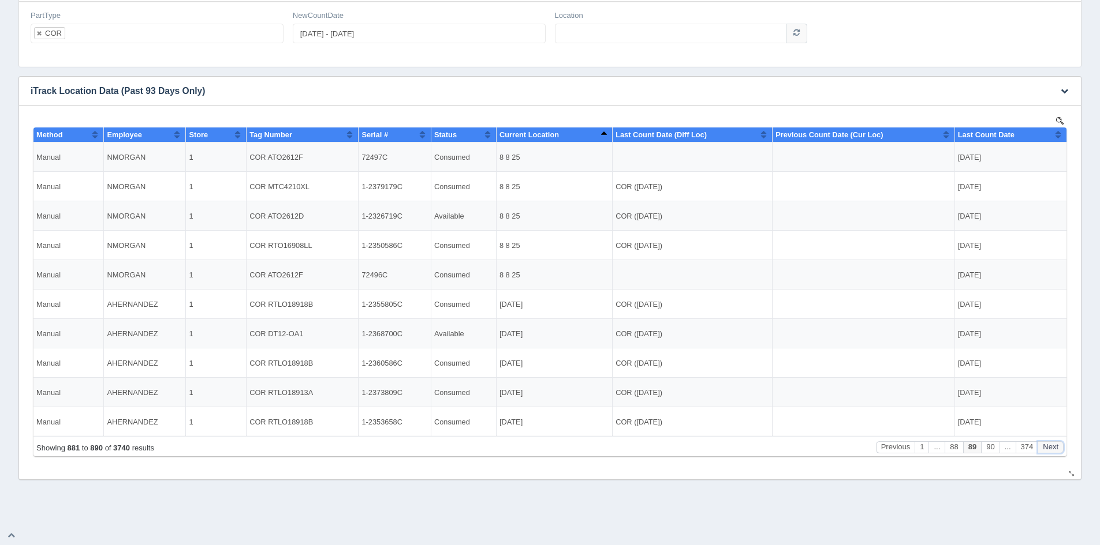
click at [1051, 446] on button "Next" at bounding box center [1050, 448] width 26 height 12
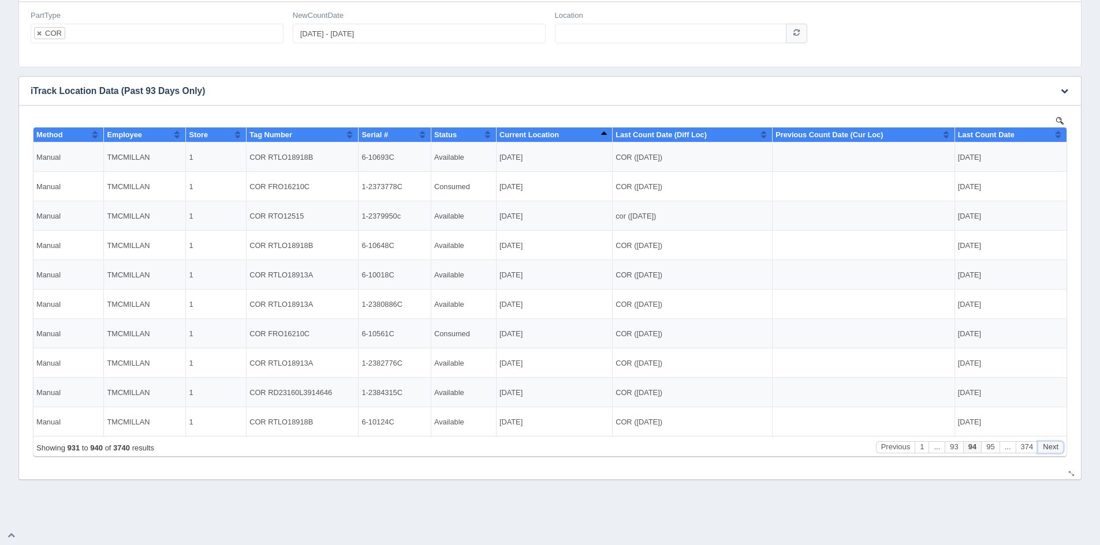
click at [1051, 446] on button "Next" at bounding box center [1050, 448] width 26 height 12
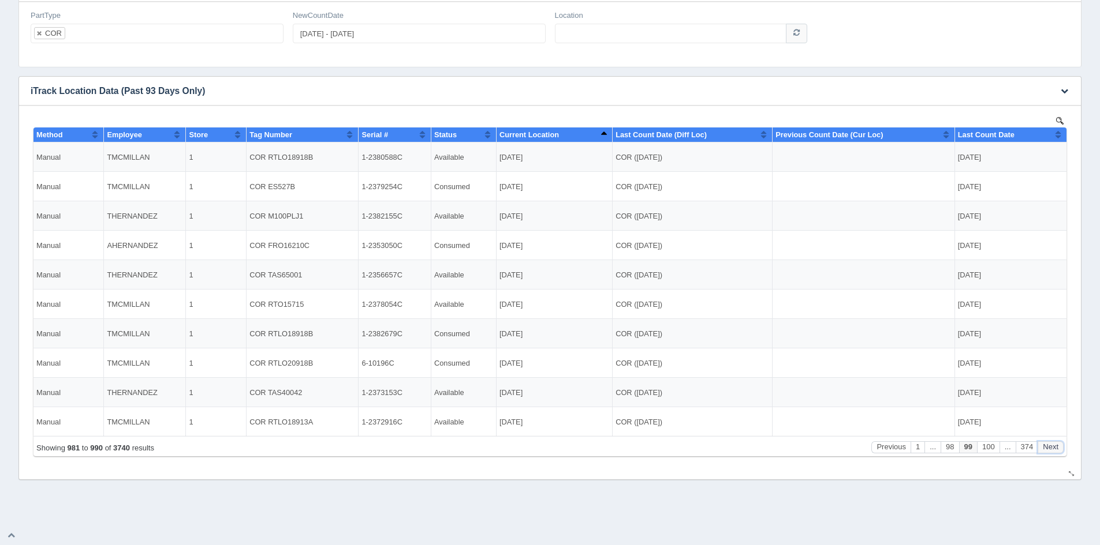
click at [1051, 446] on button "Next" at bounding box center [1050, 448] width 26 height 12
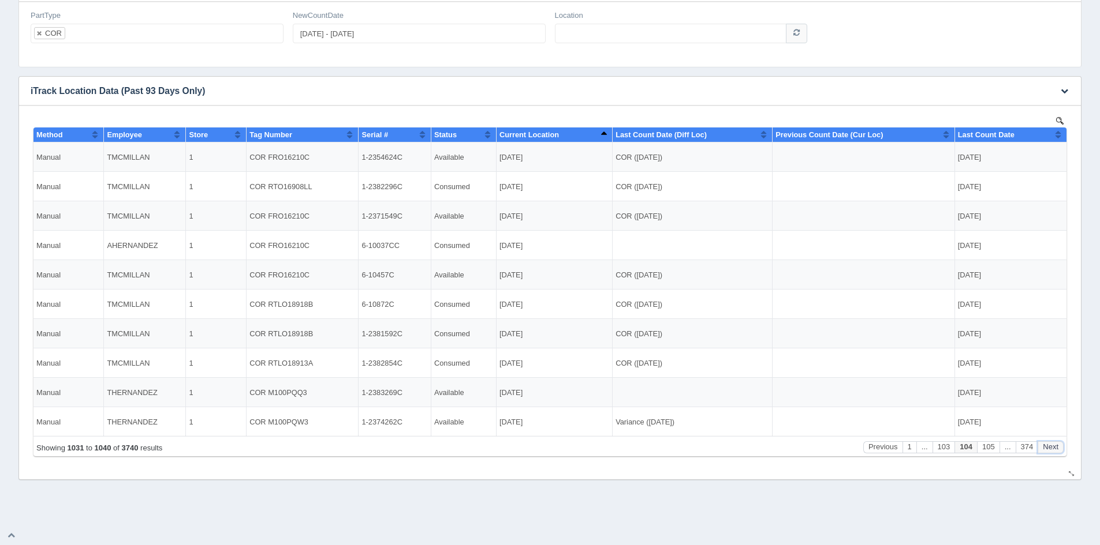
click at [1051, 446] on button "Next" at bounding box center [1050, 448] width 26 height 12
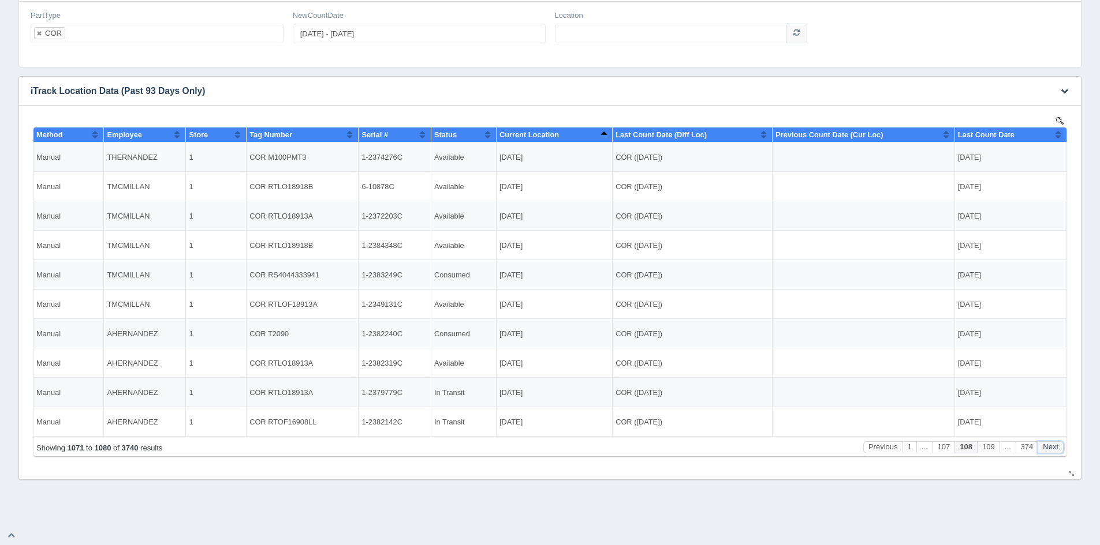
click at [1051, 446] on button "Next" at bounding box center [1050, 448] width 26 height 12
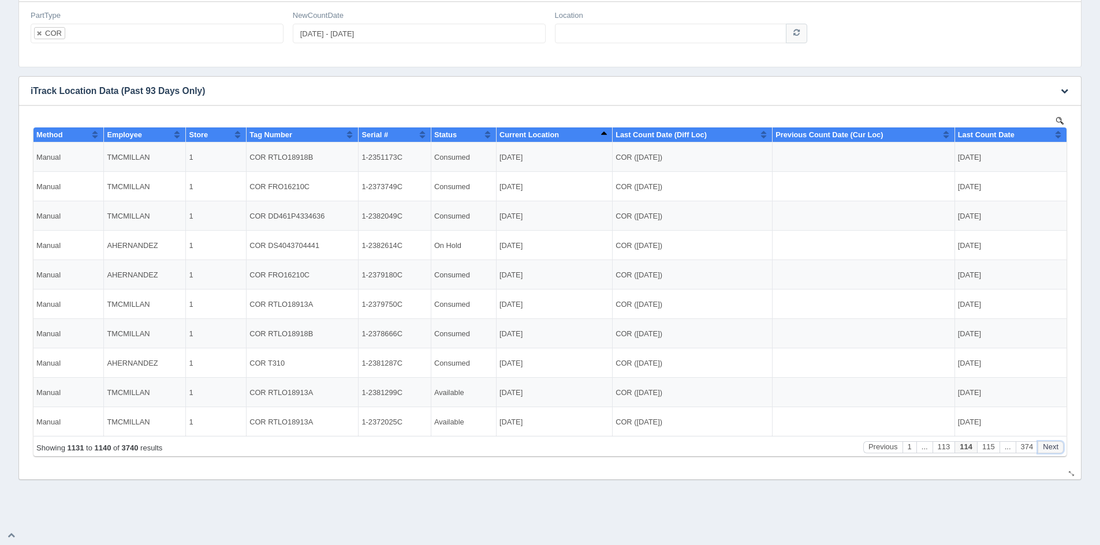
click at [1051, 446] on button "Next" at bounding box center [1050, 448] width 26 height 12
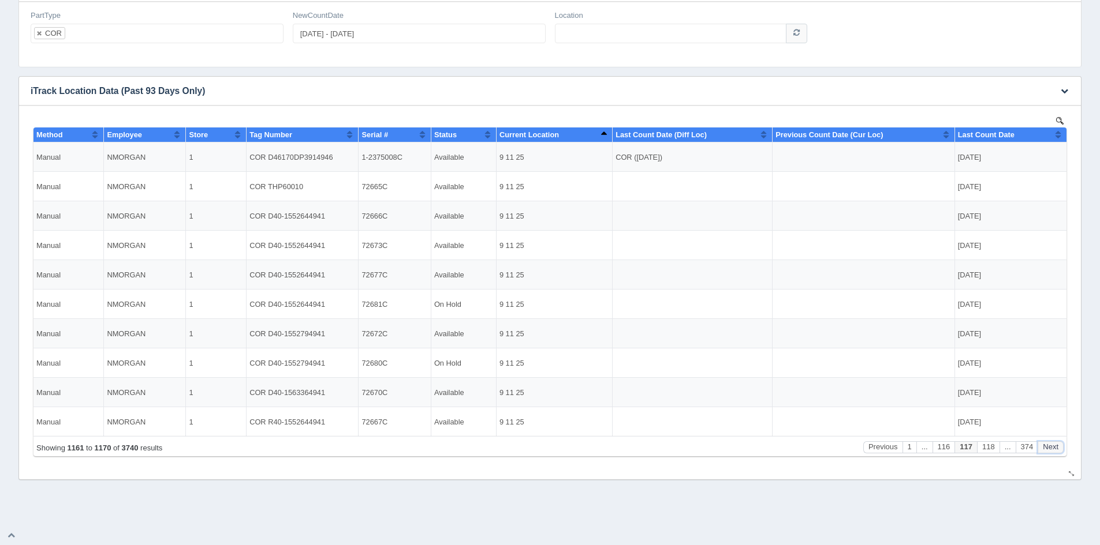
click at [1051, 446] on button "Next" at bounding box center [1050, 448] width 26 height 12
click at [1051, 444] on button "Next" at bounding box center [1050, 448] width 26 height 12
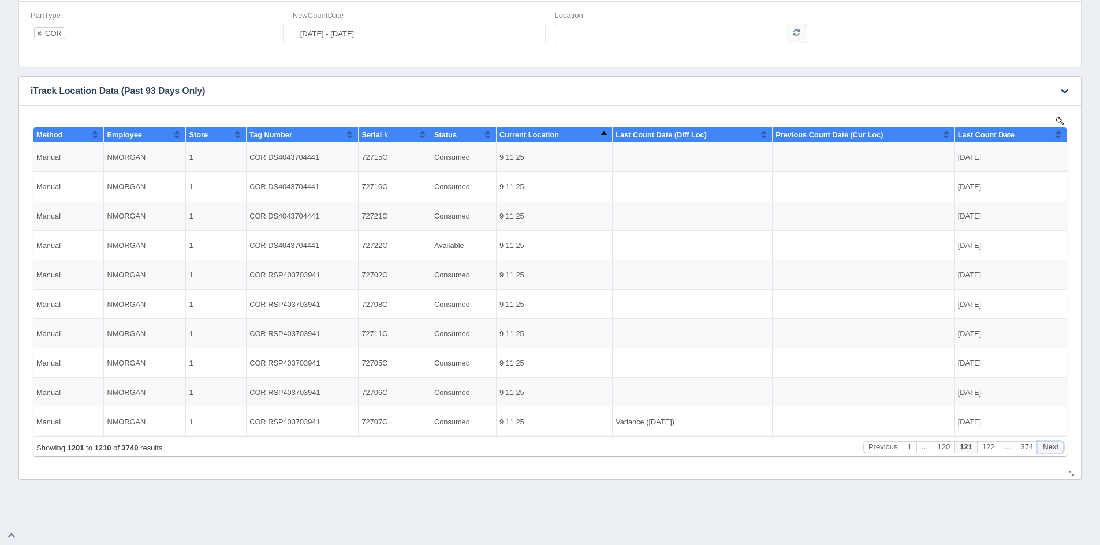
click at [1051, 444] on button "Next" at bounding box center [1050, 448] width 26 height 12
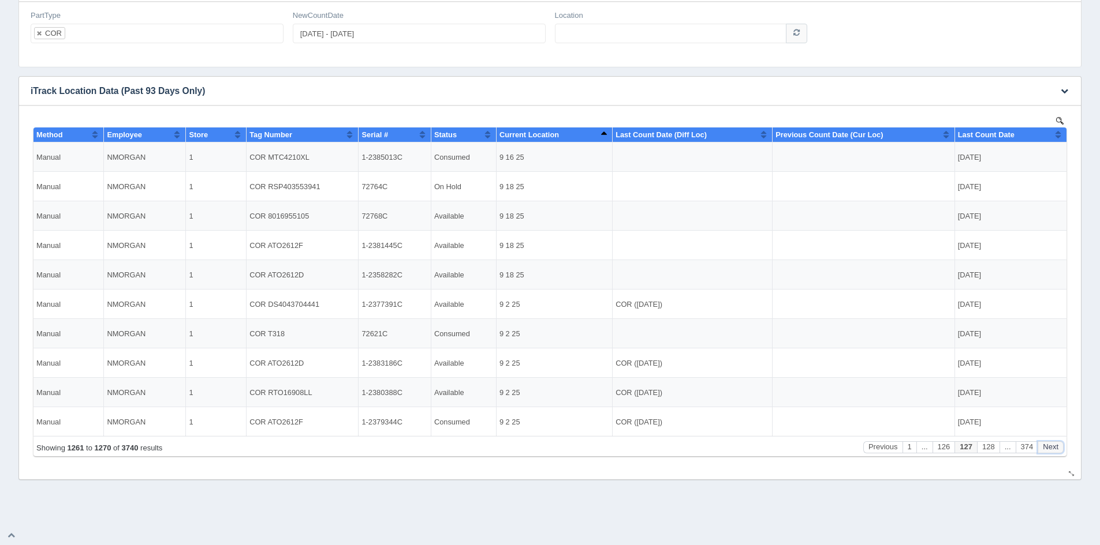
click at [1051, 444] on button "Next" at bounding box center [1050, 448] width 26 height 12
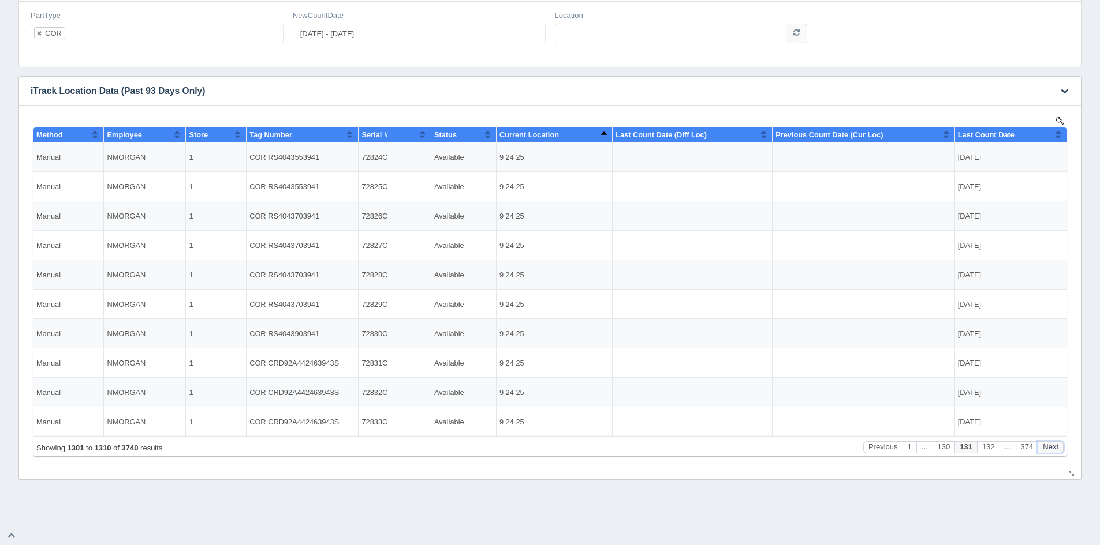
click at [1051, 444] on button "Next" at bounding box center [1050, 448] width 26 height 12
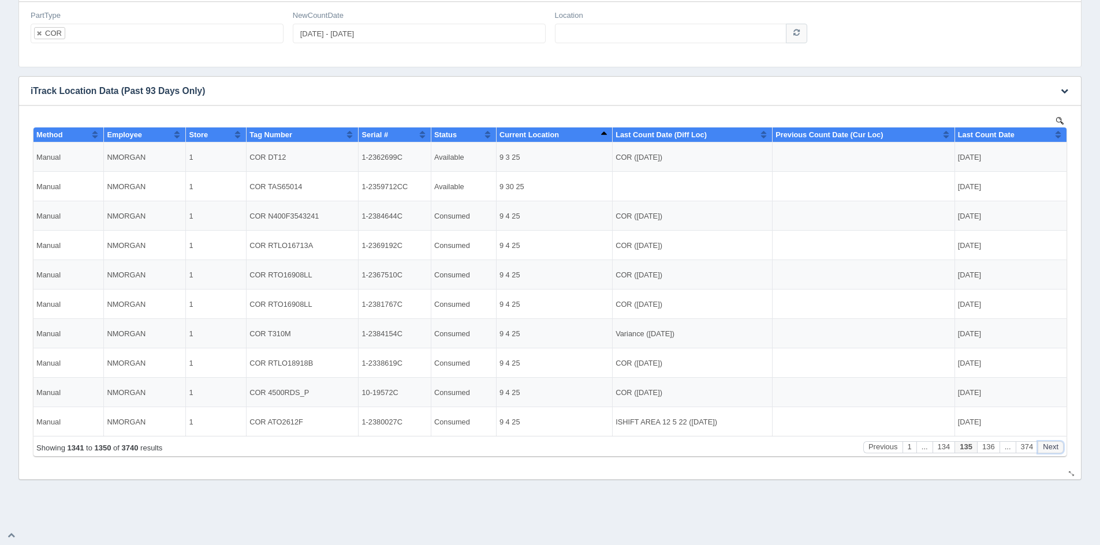
click at [1051, 444] on button "Next" at bounding box center [1050, 448] width 26 height 12
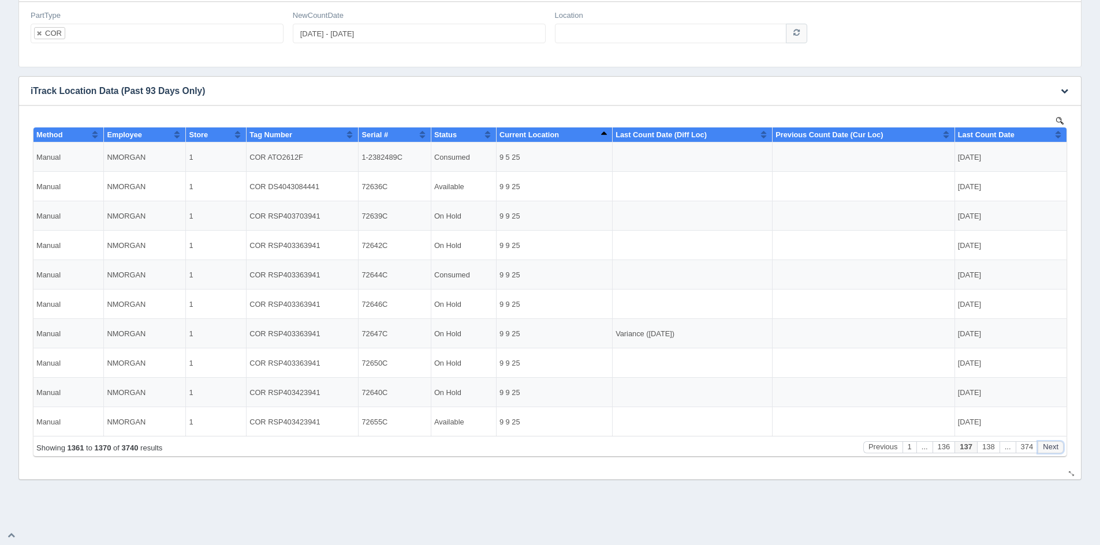
click at [1051, 444] on button "Next" at bounding box center [1050, 448] width 26 height 12
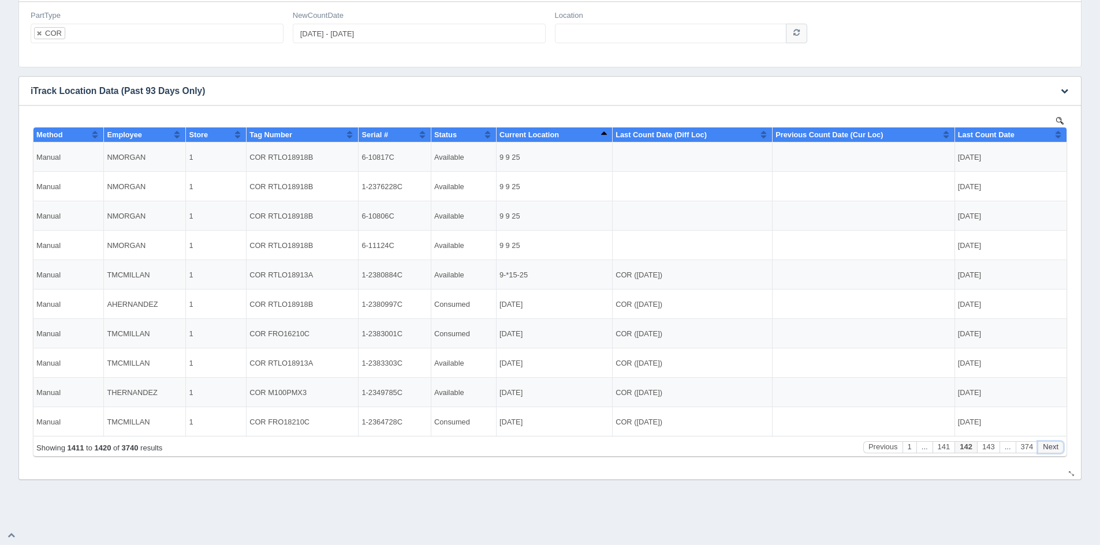
click at [1051, 444] on button "Next" at bounding box center [1050, 448] width 26 height 12
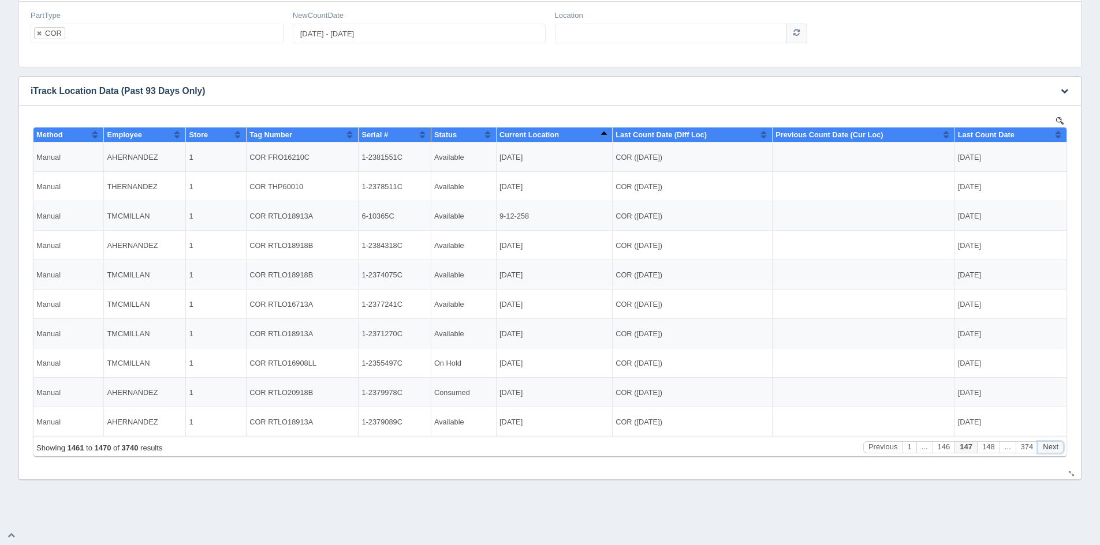
click at [1051, 444] on button "Next" at bounding box center [1050, 448] width 26 height 12
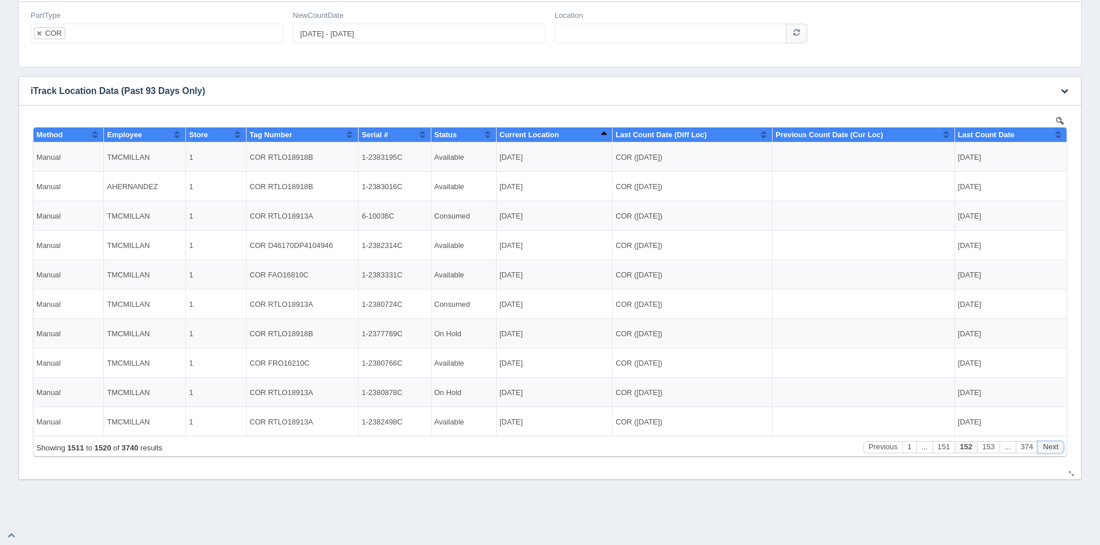
click at [1051, 444] on button "Next" at bounding box center [1050, 448] width 26 height 12
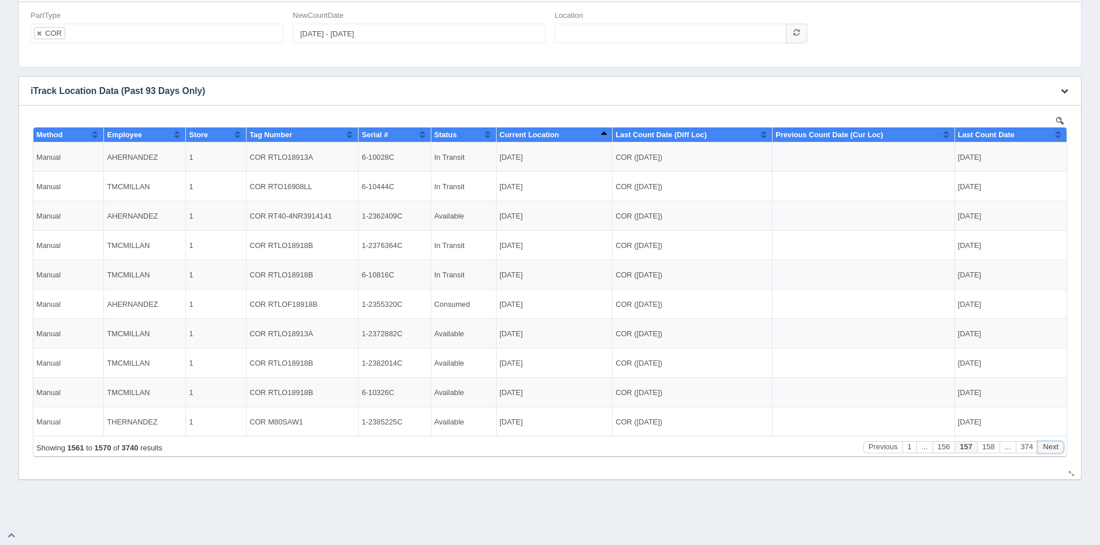
click at [1051, 444] on button "Next" at bounding box center [1050, 448] width 26 height 12
click at [1051, 445] on button "Next" at bounding box center [1050, 448] width 26 height 12
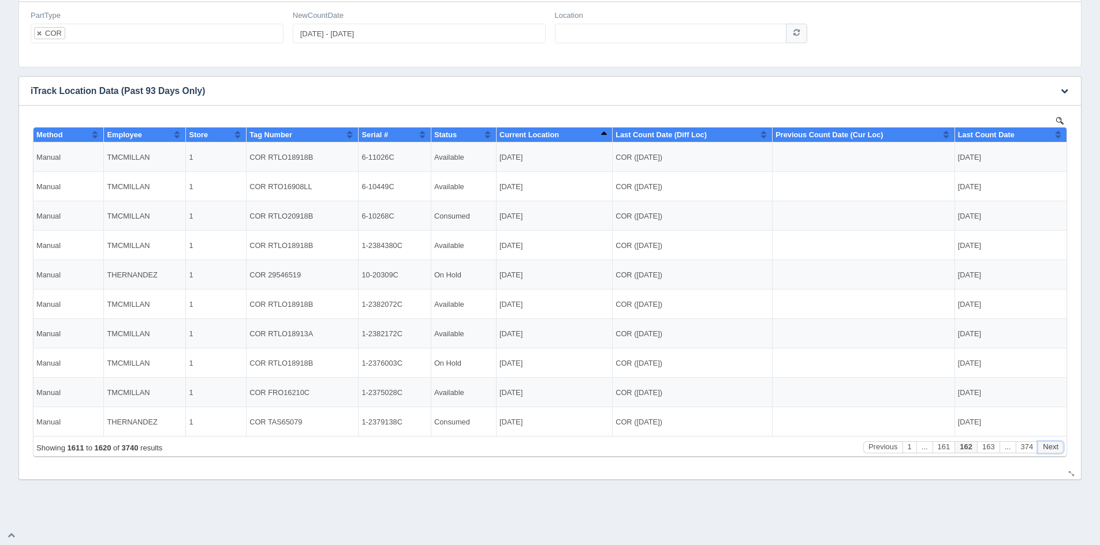
click at [1051, 445] on button "Next" at bounding box center [1050, 448] width 26 height 12
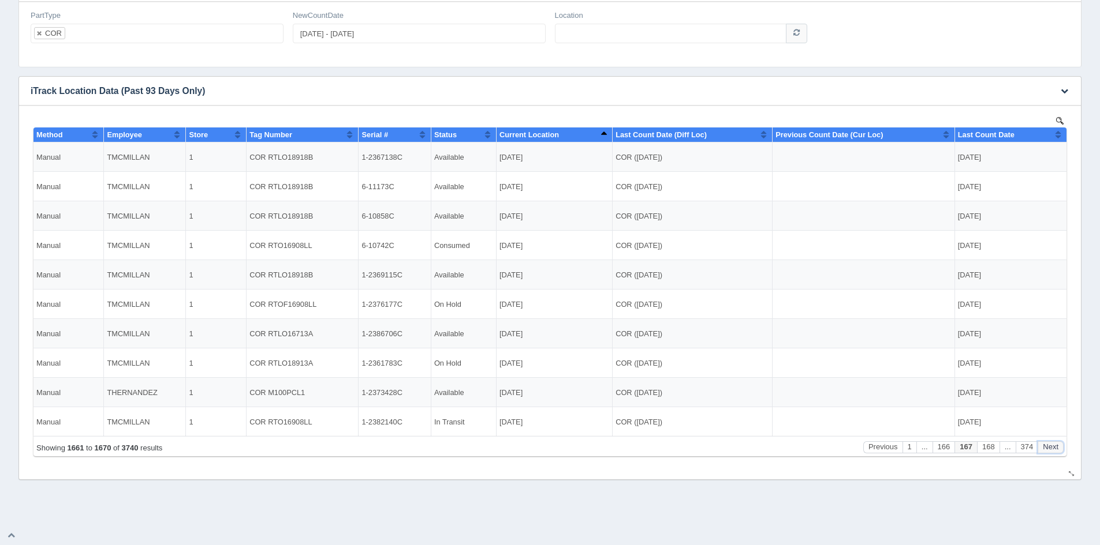
click at [1051, 445] on button "Next" at bounding box center [1050, 448] width 26 height 12
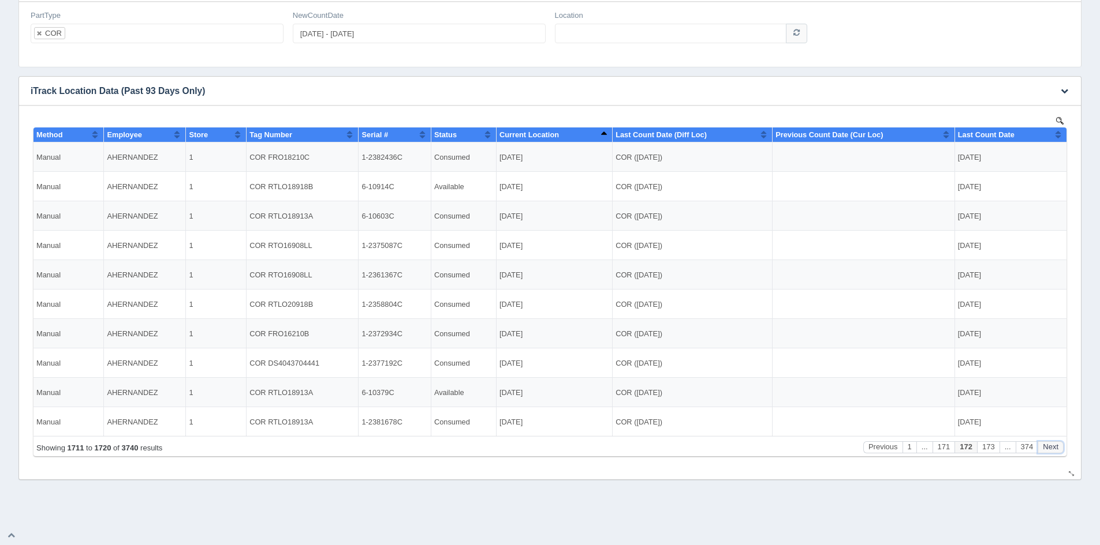
click at [1051, 445] on button "Next" at bounding box center [1050, 448] width 26 height 12
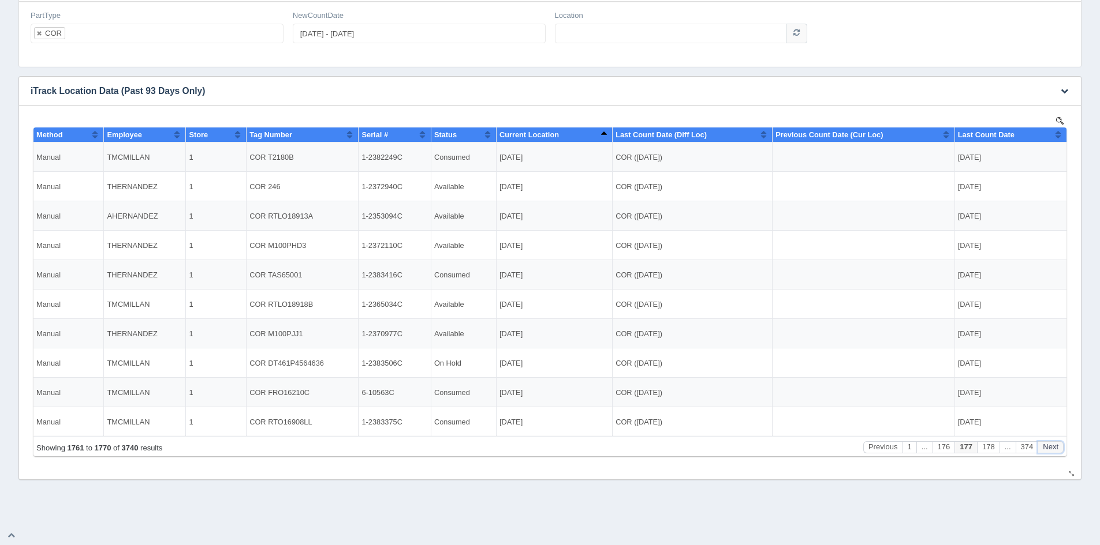
click at [1051, 445] on button "Next" at bounding box center [1050, 448] width 26 height 12
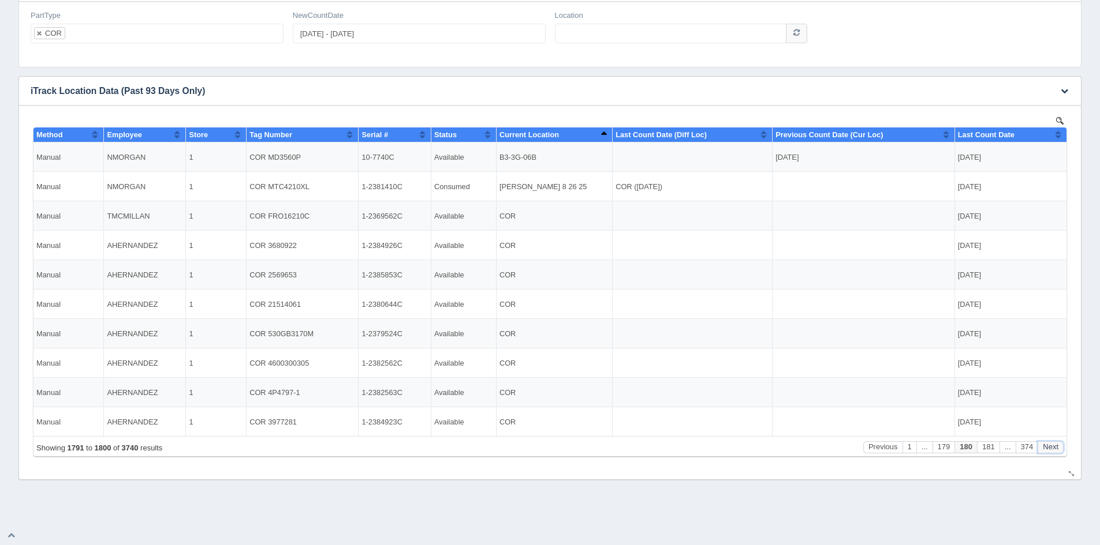
click at [1051, 445] on button "Next" at bounding box center [1050, 448] width 26 height 12
click at [1051, 444] on button "Next" at bounding box center [1050, 448] width 26 height 12
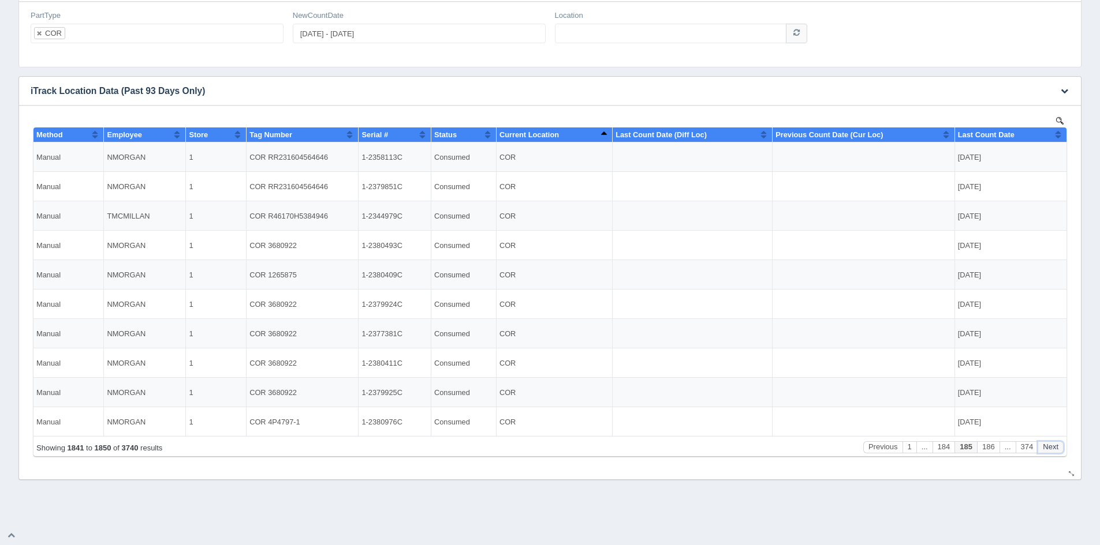
click at [1051, 444] on button "Next" at bounding box center [1050, 448] width 26 height 12
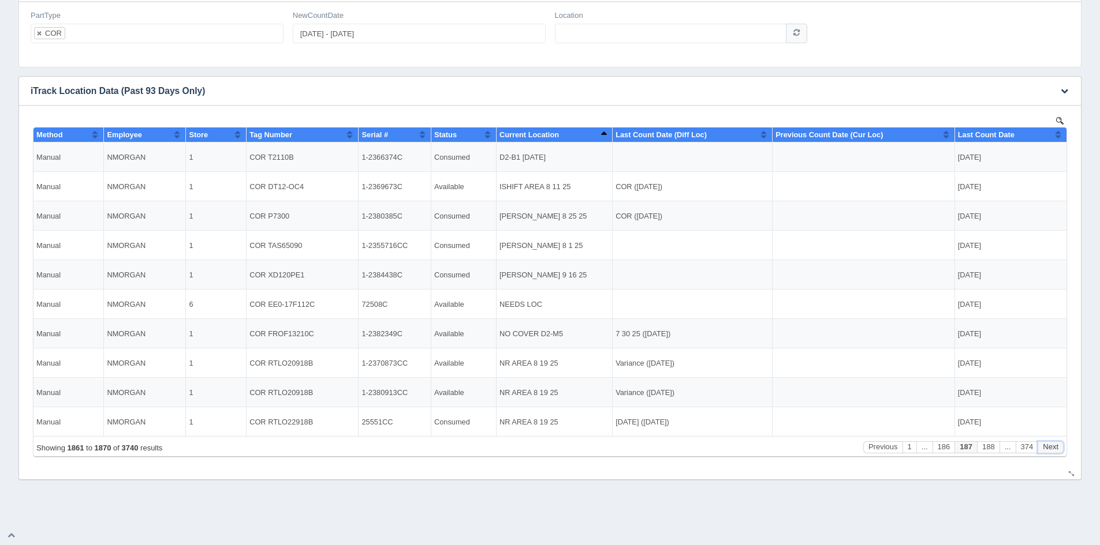
click at [1051, 444] on button "Next" at bounding box center [1050, 448] width 26 height 12
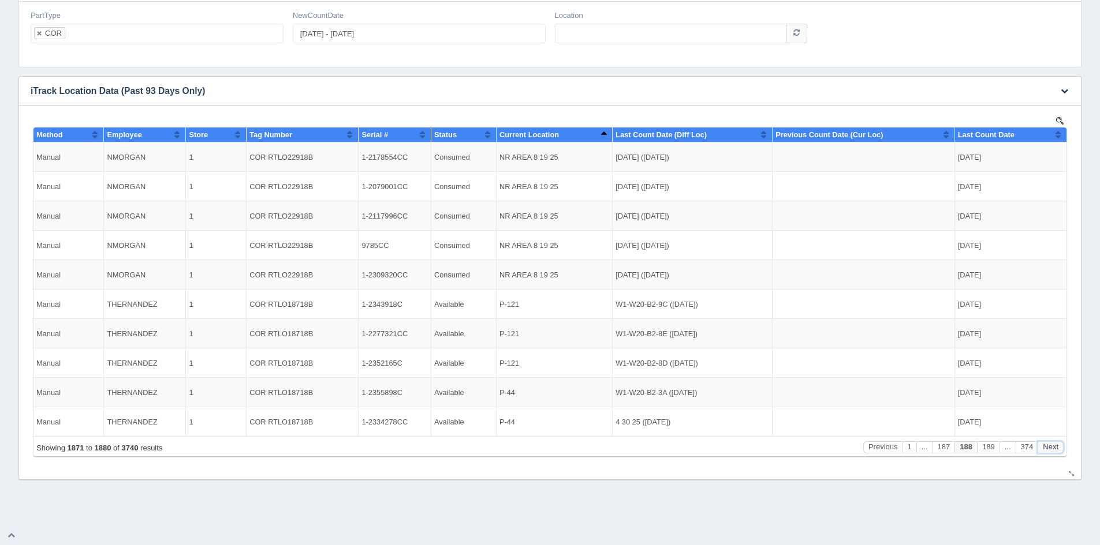
click at [1051, 444] on button "Next" at bounding box center [1050, 448] width 26 height 12
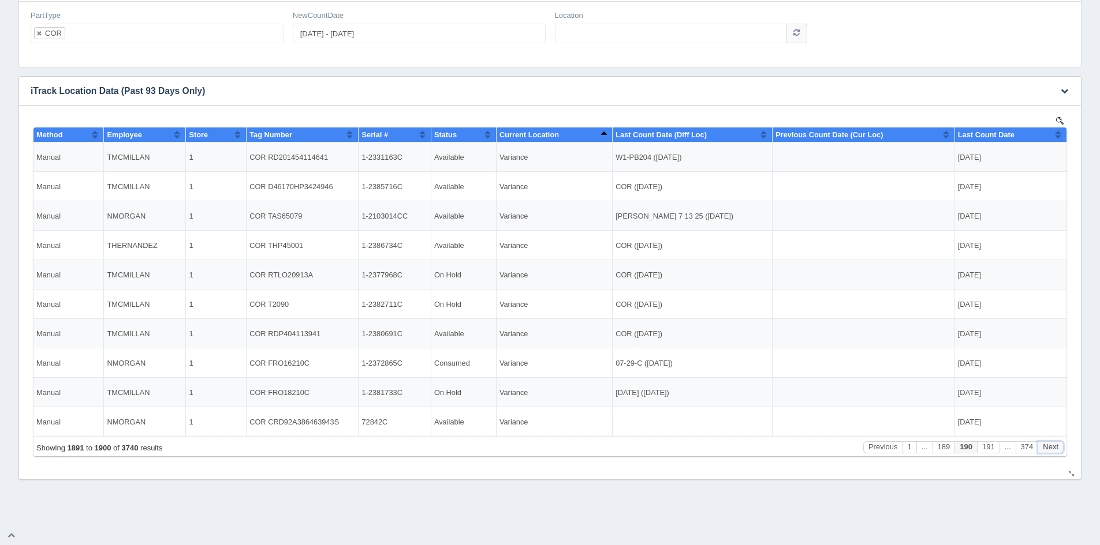
click at [1051, 444] on button "Next" at bounding box center [1050, 448] width 26 height 12
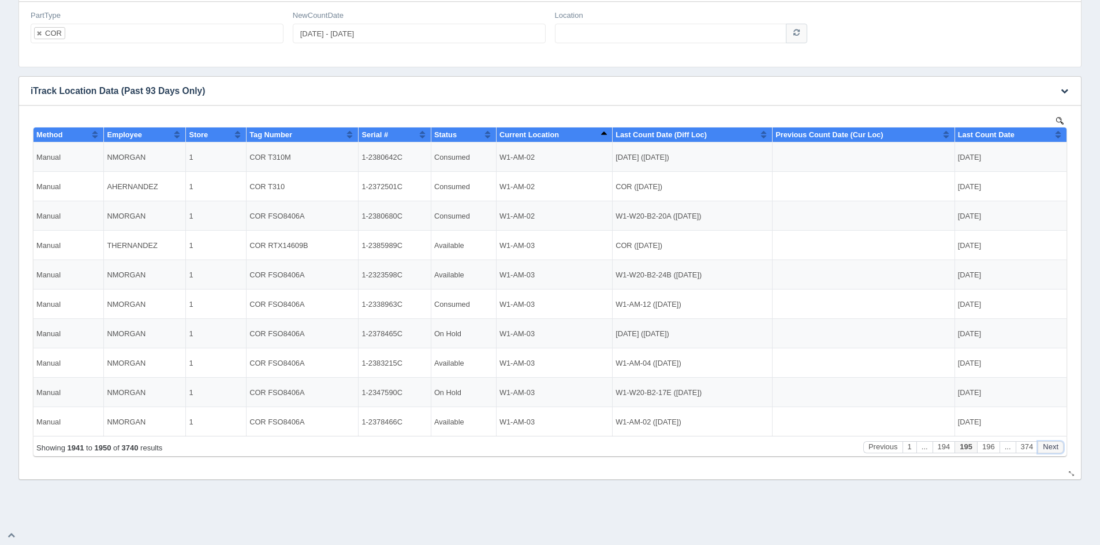
click at [1051, 444] on button "Next" at bounding box center [1050, 448] width 26 height 12
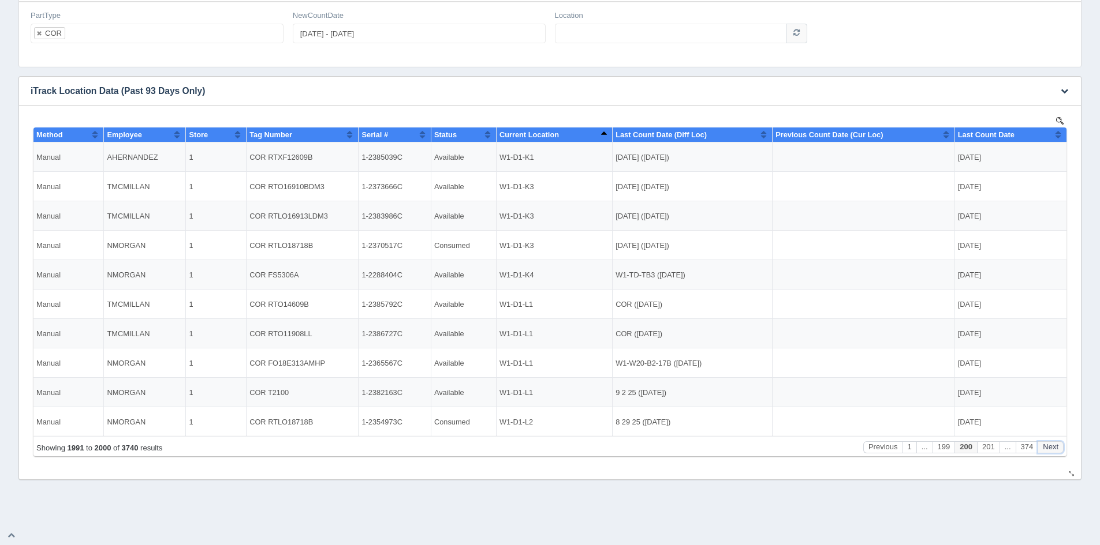
click at [1051, 444] on button "Next" at bounding box center [1050, 448] width 26 height 12
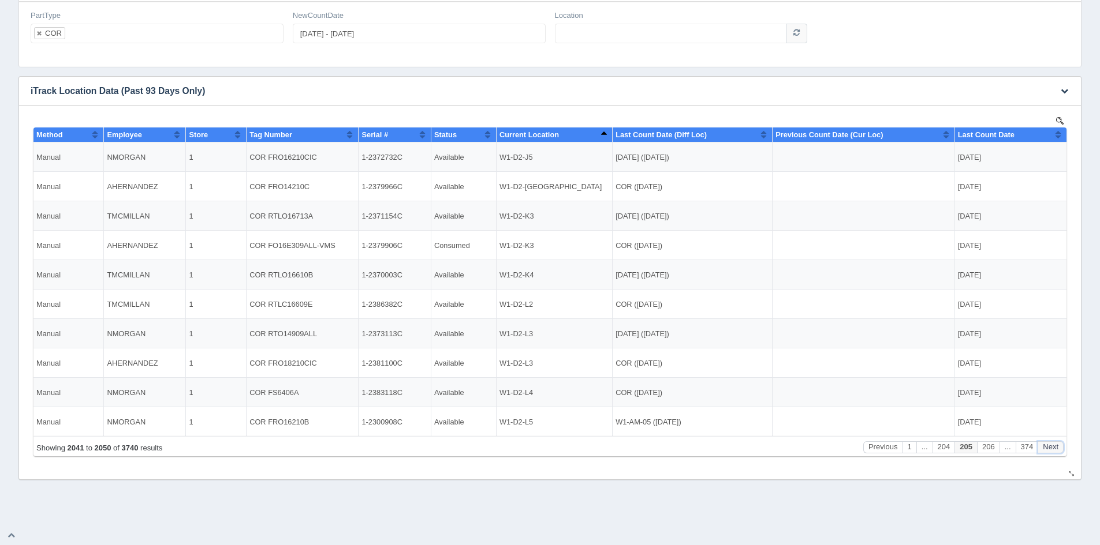
click at [1051, 444] on button "Next" at bounding box center [1050, 448] width 26 height 12
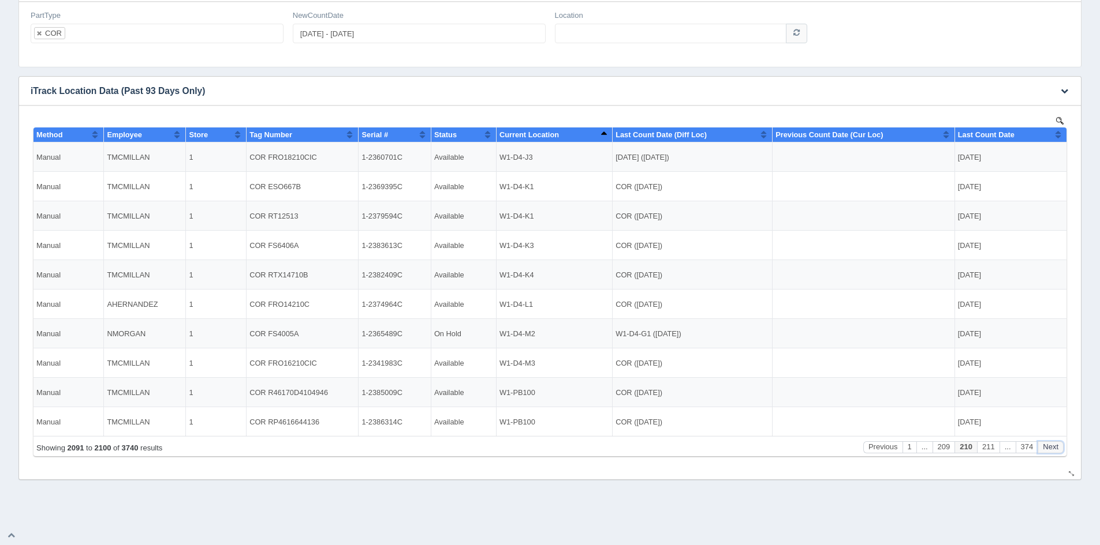
click at [1051, 444] on button "Next" at bounding box center [1050, 448] width 26 height 12
click at [881, 449] on button "Previous" at bounding box center [882, 448] width 39 height 12
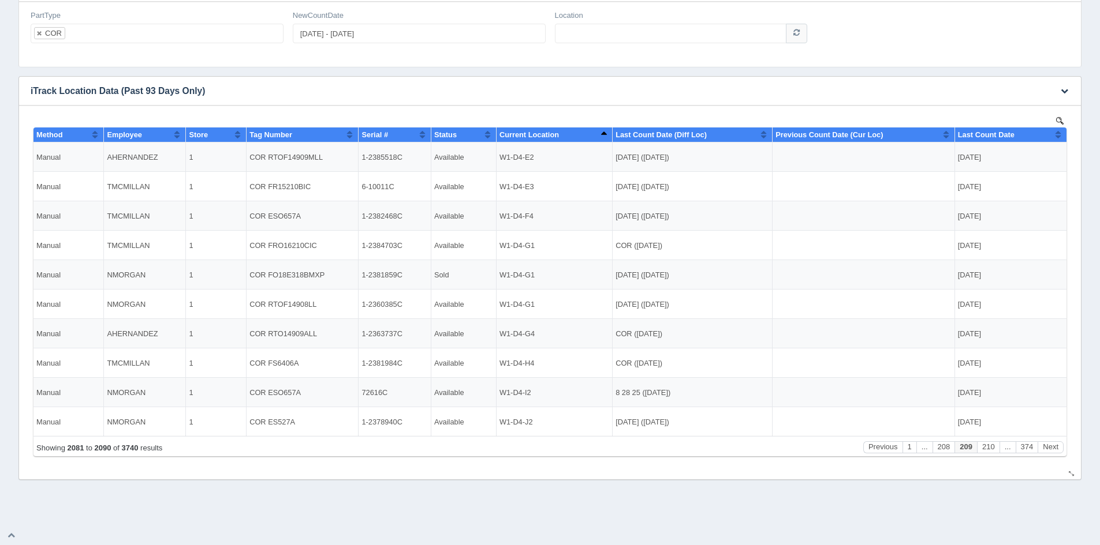
click at [388, 137] on span "Serial #" at bounding box center [374, 134] width 27 height 9
click at [1050, 446] on button "Next" at bounding box center [1050, 448] width 26 height 12
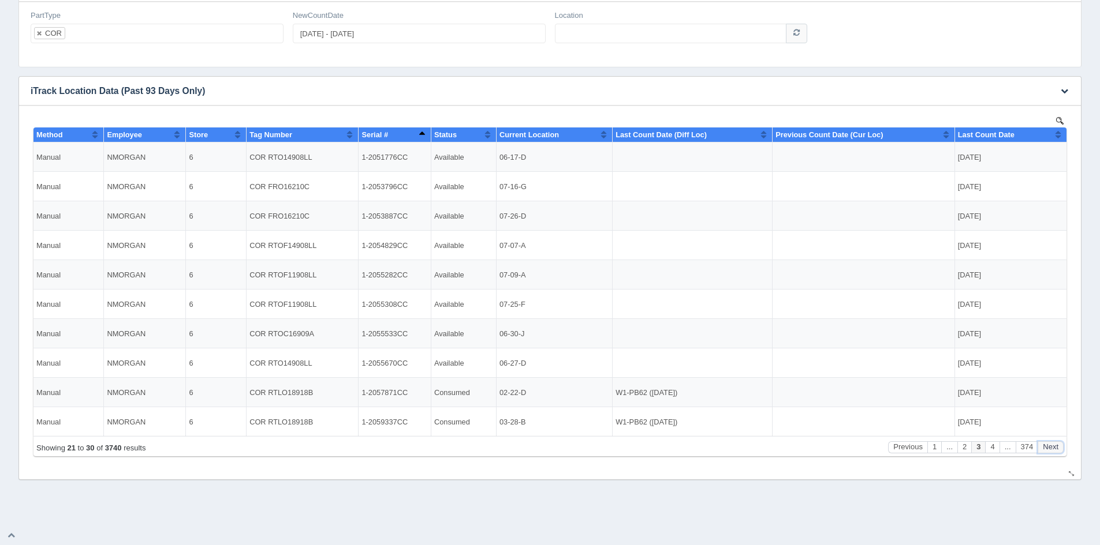
click at [1050, 446] on button "Next" at bounding box center [1050, 448] width 26 height 12
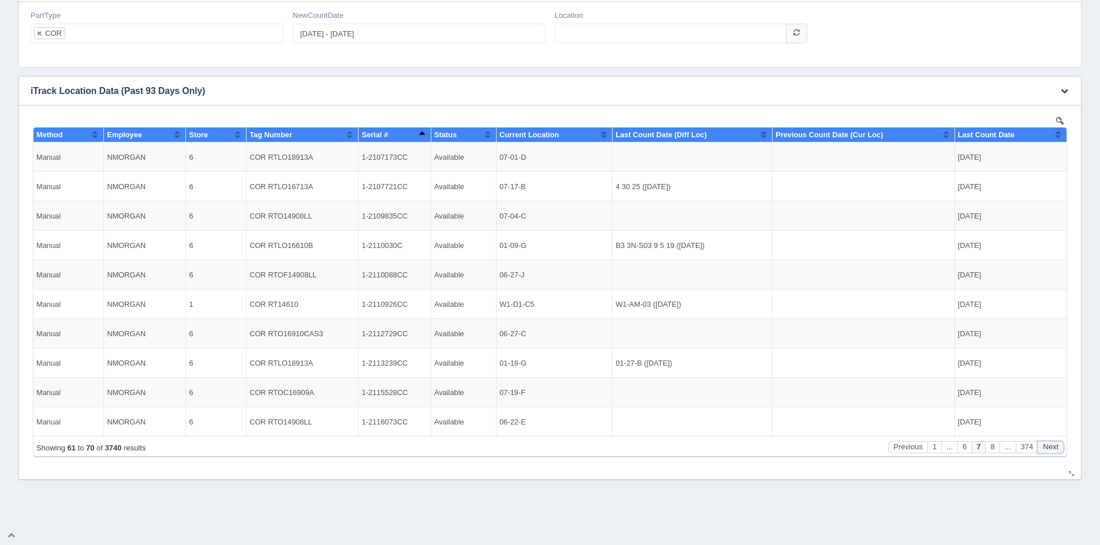
click at [1050, 446] on button "Next" at bounding box center [1050, 448] width 26 height 12
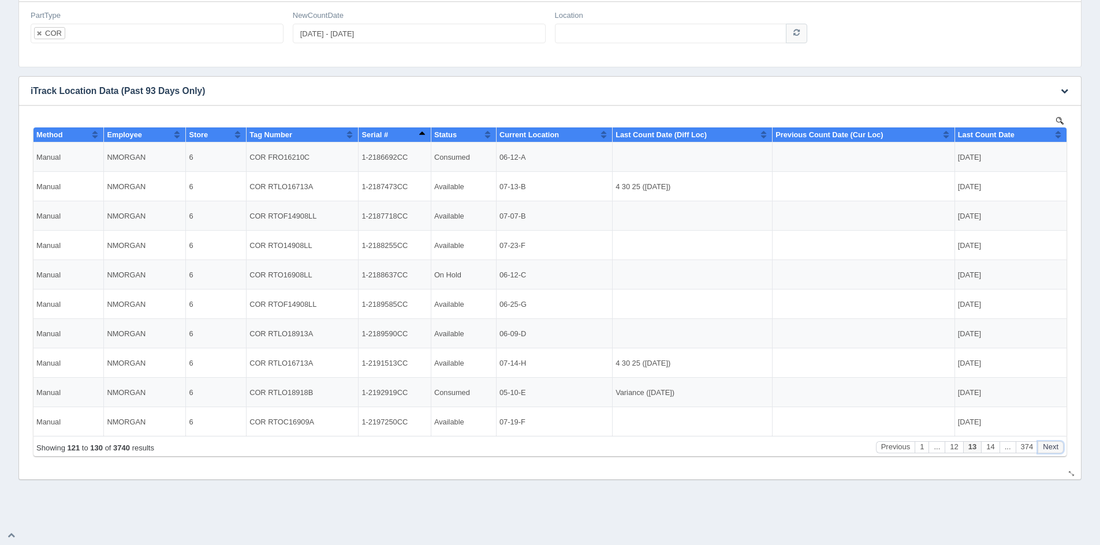
click at [1050, 446] on button "Next" at bounding box center [1050, 448] width 26 height 12
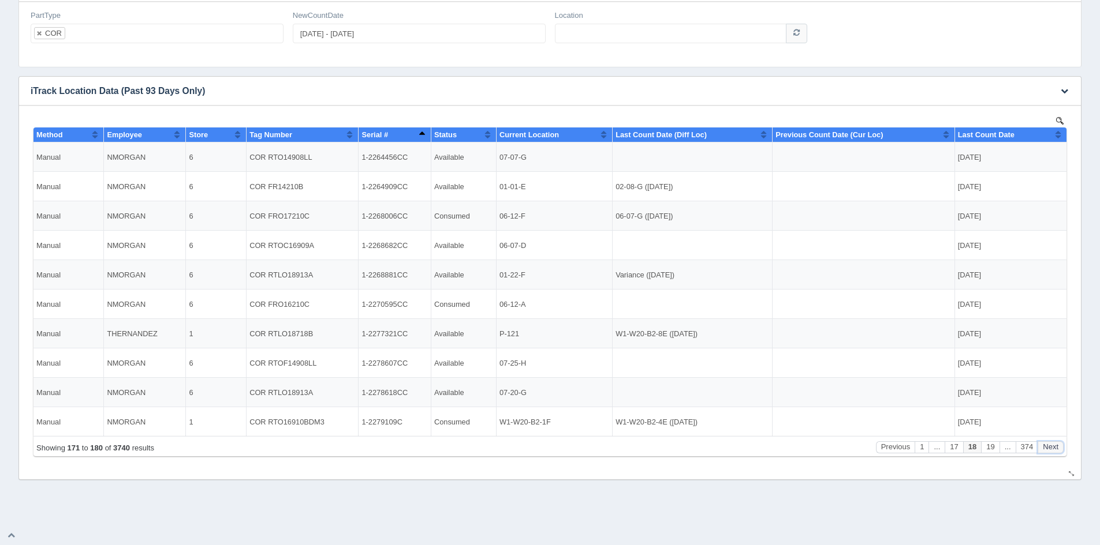
click at [1050, 446] on button "Next" at bounding box center [1050, 448] width 26 height 12
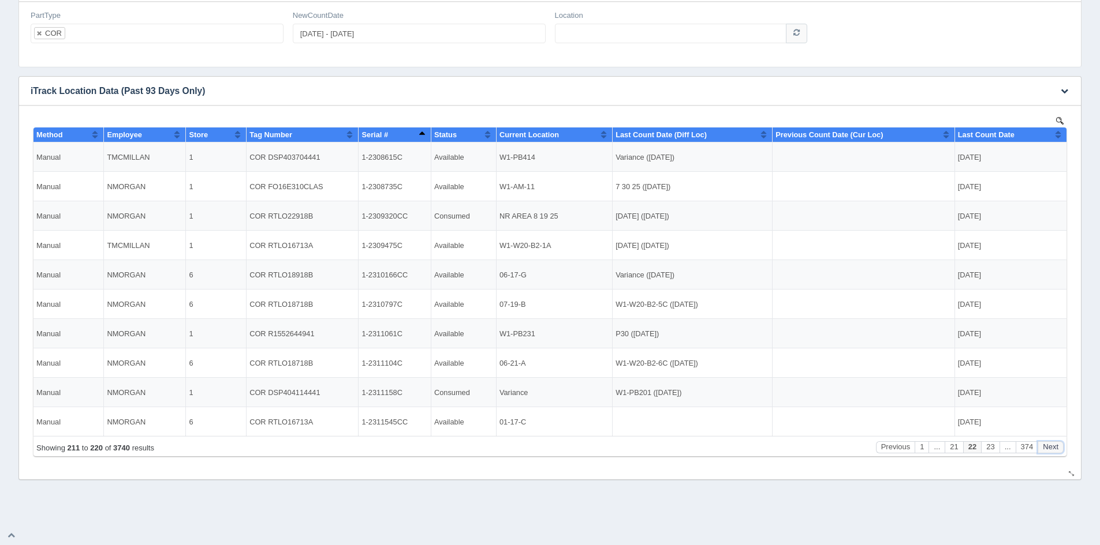
click at [1050, 446] on button "Next" at bounding box center [1050, 448] width 26 height 12
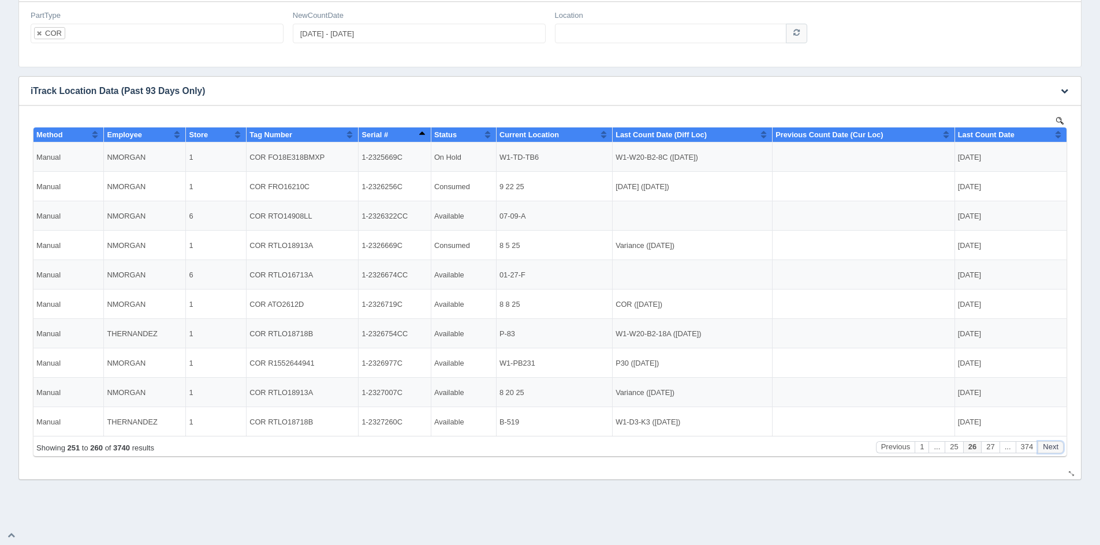
click at [1050, 446] on button "Next" at bounding box center [1050, 448] width 26 height 12
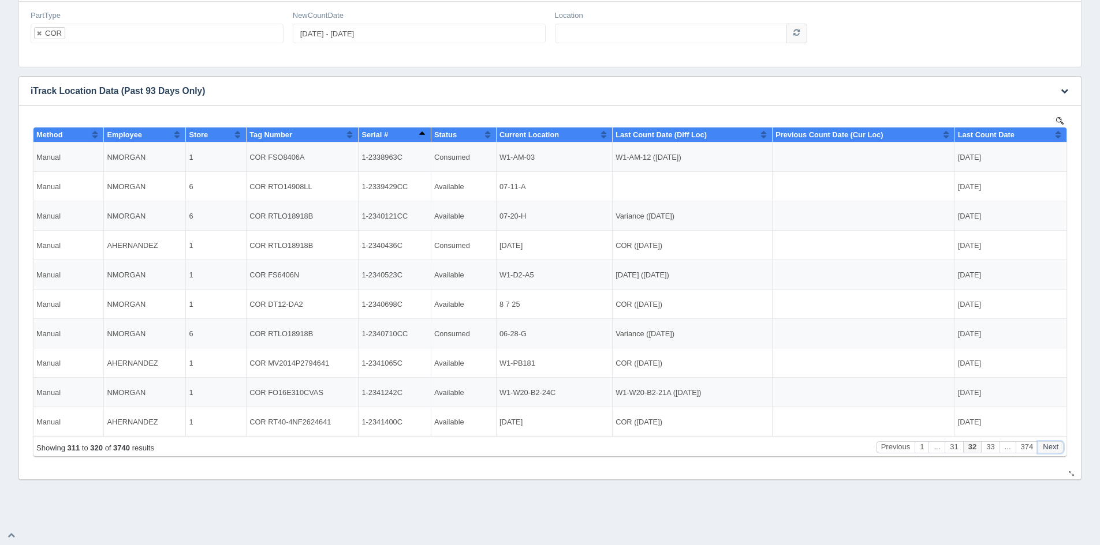
click at [1050, 446] on button "Next" at bounding box center [1050, 448] width 26 height 12
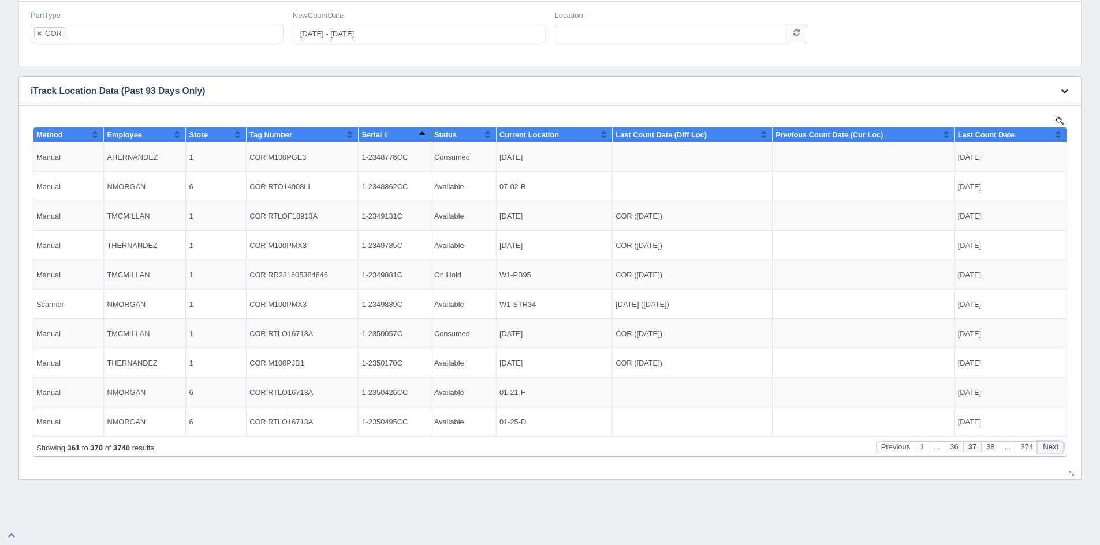
click at [1050, 446] on button "Next" at bounding box center [1050, 448] width 26 height 12
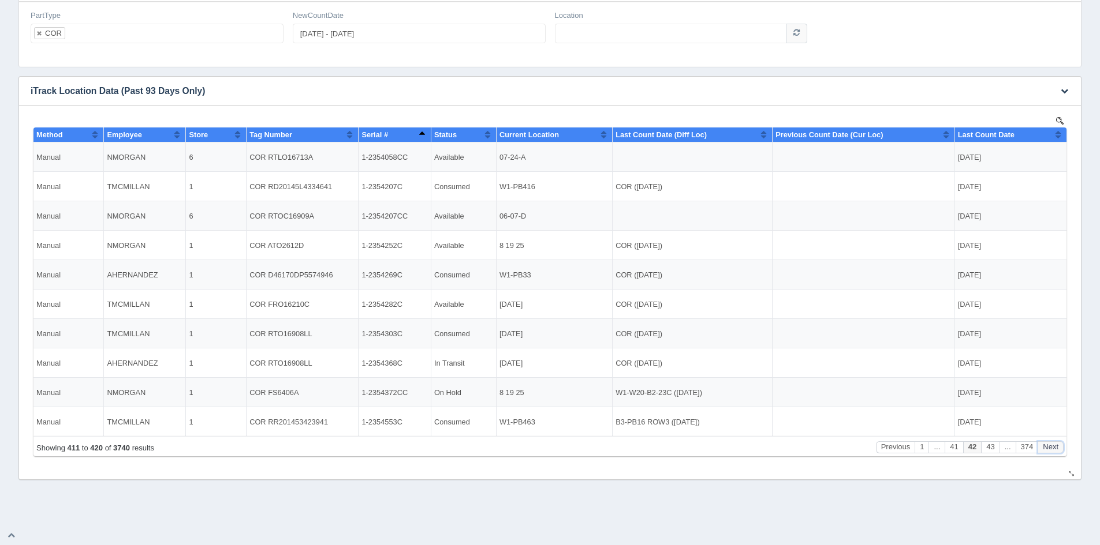
click at [1050, 446] on button "Next" at bounding box center [1050, 448] width 26 height 12
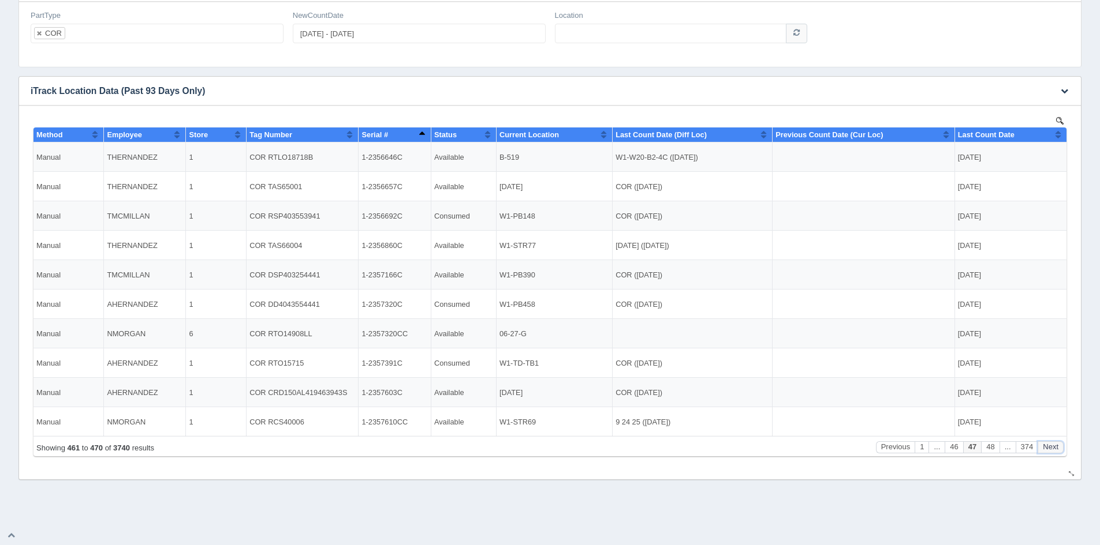
click at [1050, 446] on button "Next" at bounding box center [1050, 448] width 26 height 12
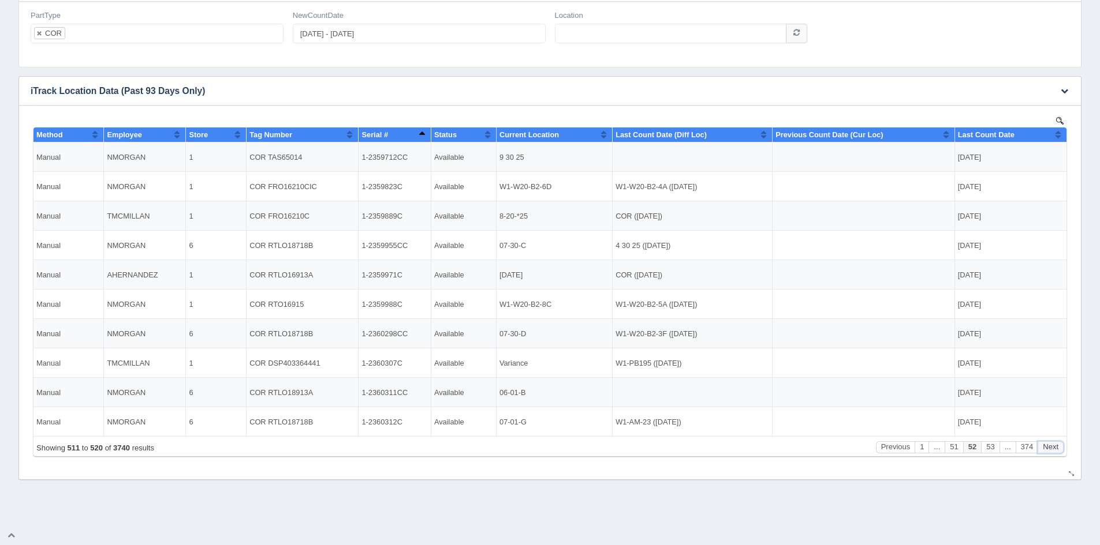
click at [1050, 446] on button "Next" at bounding box center [1050, 448] width 26 height 12
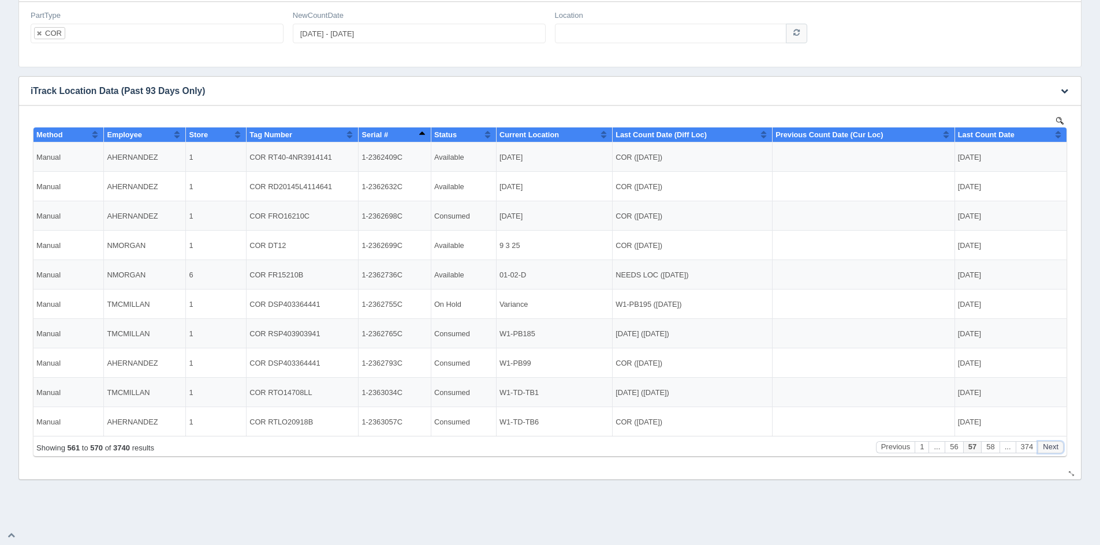
click at [1050, 446] on button "Next" at bounding box center [1050, 448] width 26 height 12
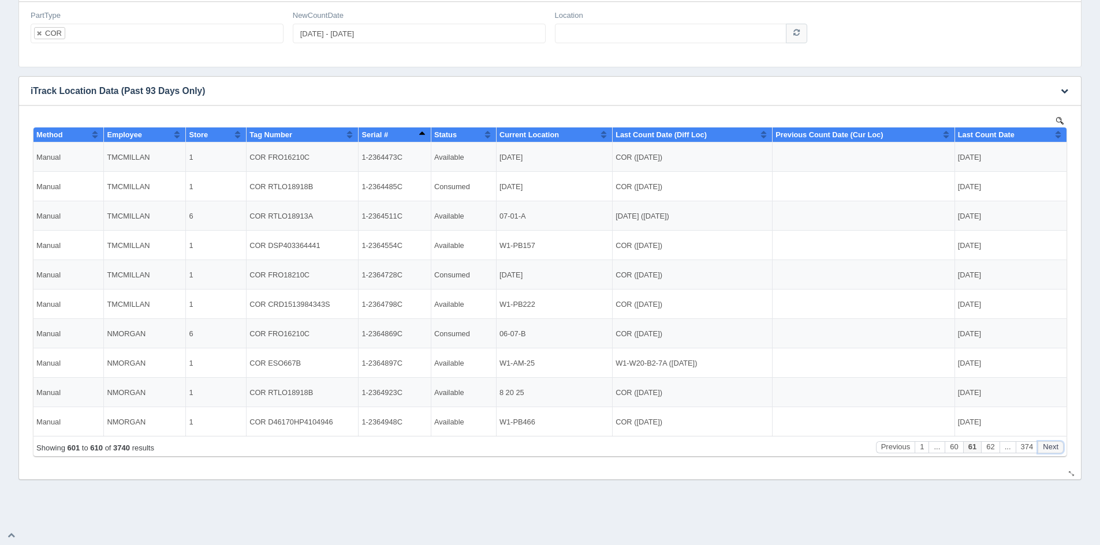
click at [1050, 446] on button "Next" at bounding box center [1050, 448] width 26 height 12
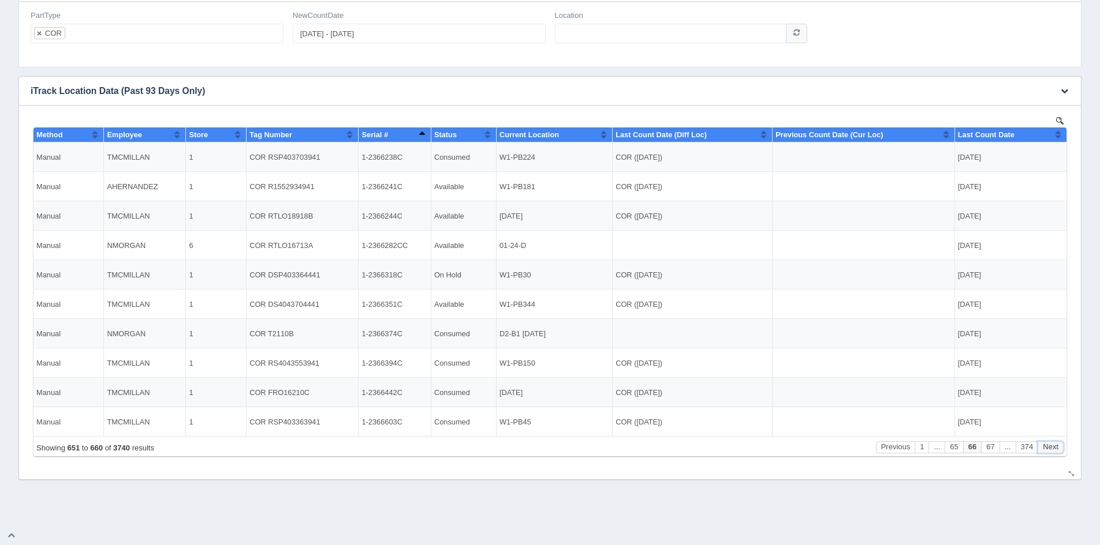
click at [1050, 446] on button "Next" at bounding box center [1050, 448] width 26 height 12
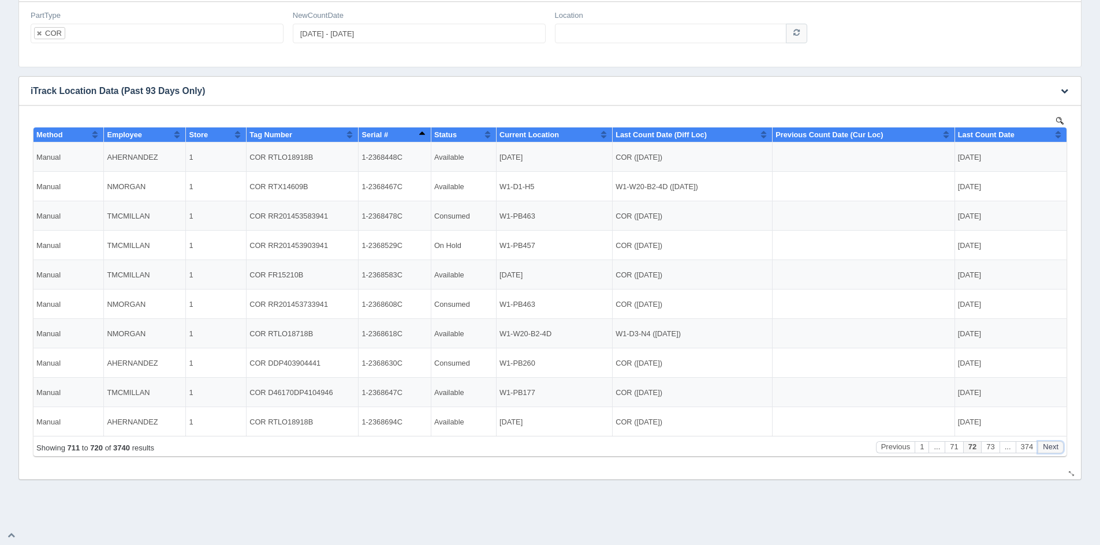
click at [1050, 446] on button "Next" at bounding box center [1050, 448] width 26 height 12
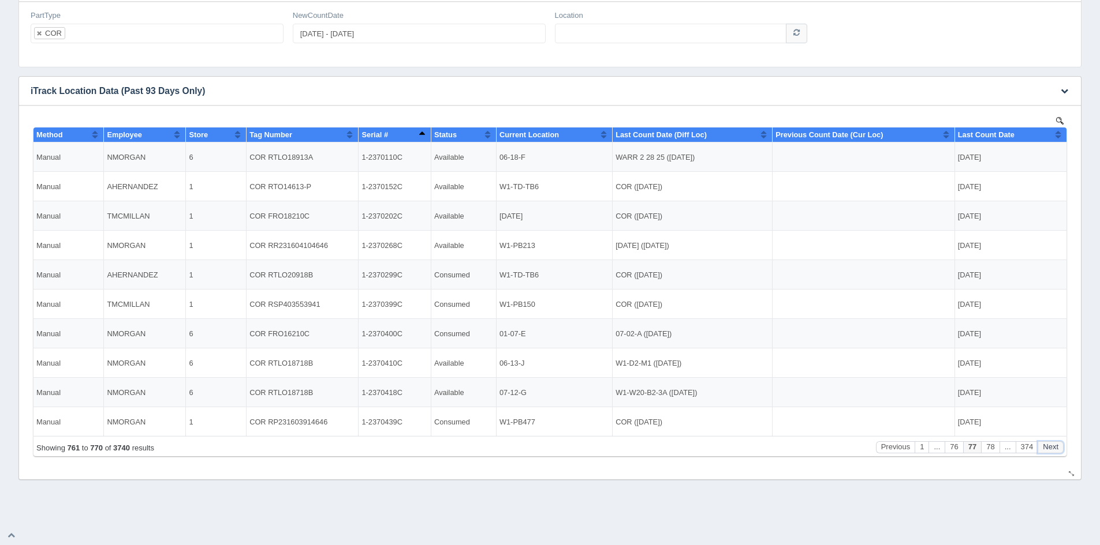
click at [1050, 446] on button "Next" at bounding box center [1050, 448] width 26 height 12
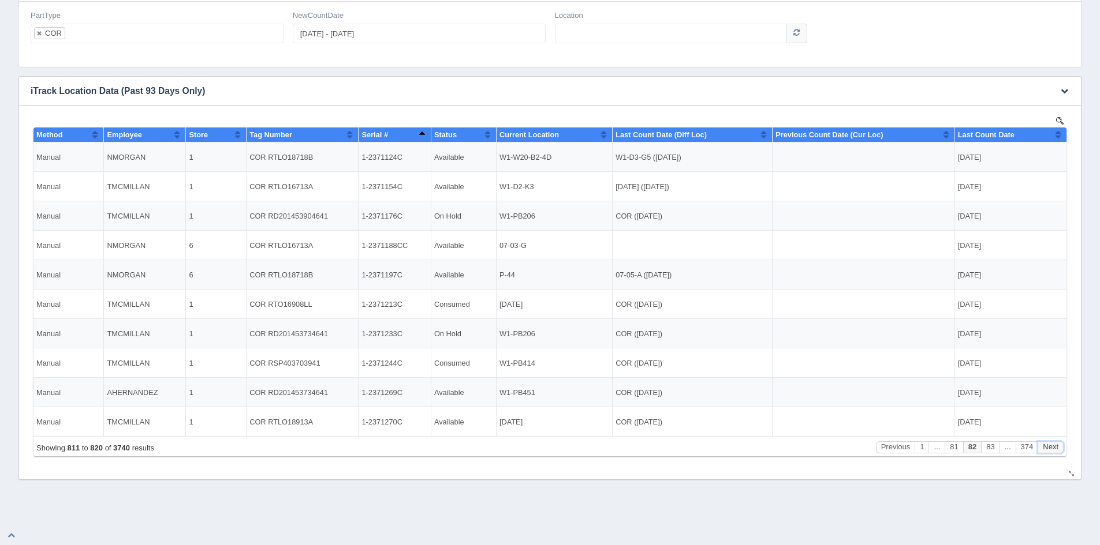
click at [1050, 446] on button "Next" at bounding box center [1050, 448] width 26 height 12
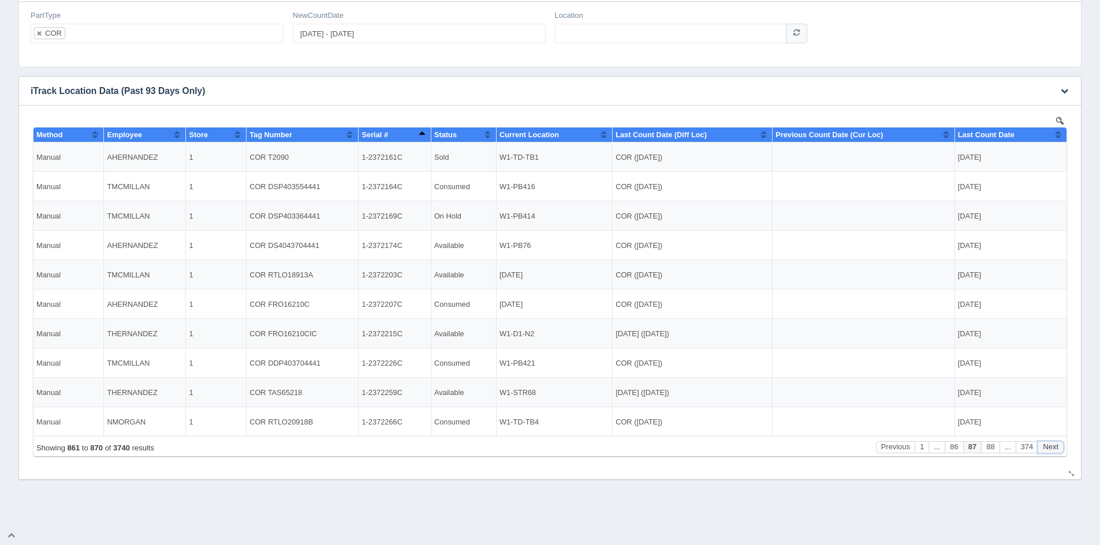
click at [1050, 446] on button "Next" at bounding box center [1050, 448] width 26 height 12
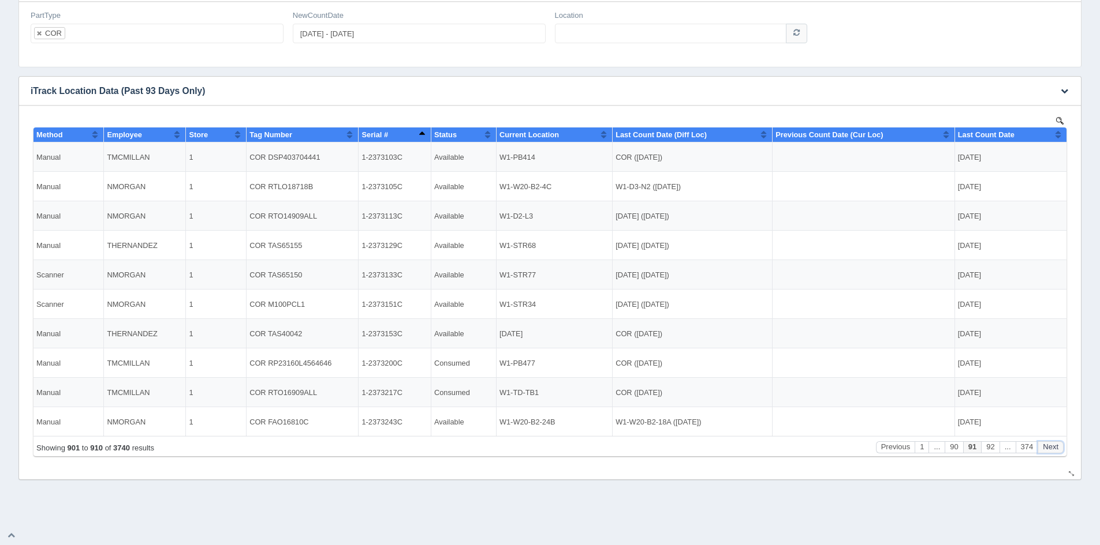
click at [1050, 446] on button "Next" at bounding box center [1050, 448] width 26 height 12
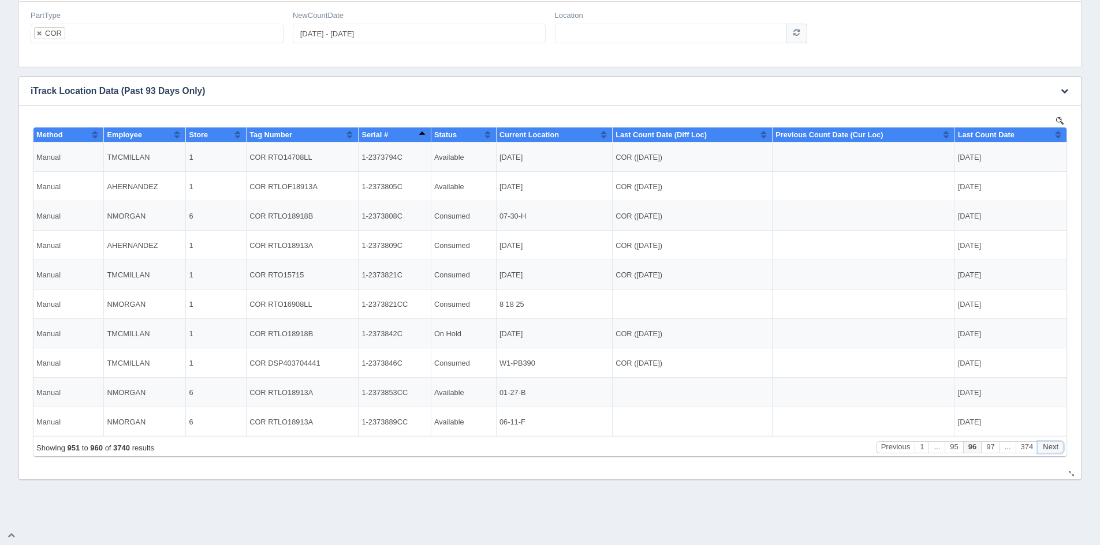
click at [1050, 446] on button "Next" at bounding box center [1050, 448] width 26 height 12
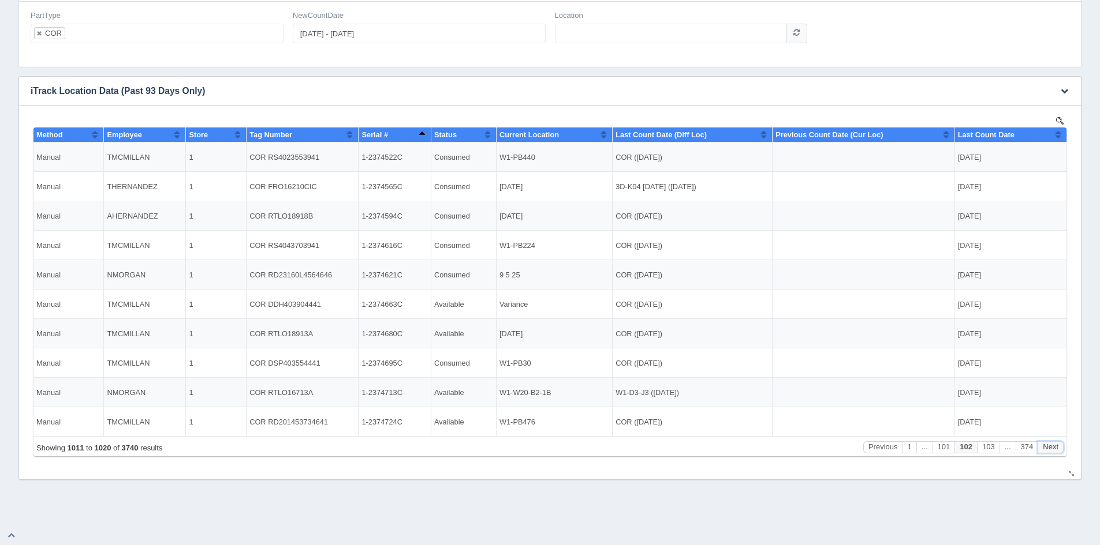
click at [1050, 446] on button "Next" at bounding box center [1050, 448] width 26 height 12
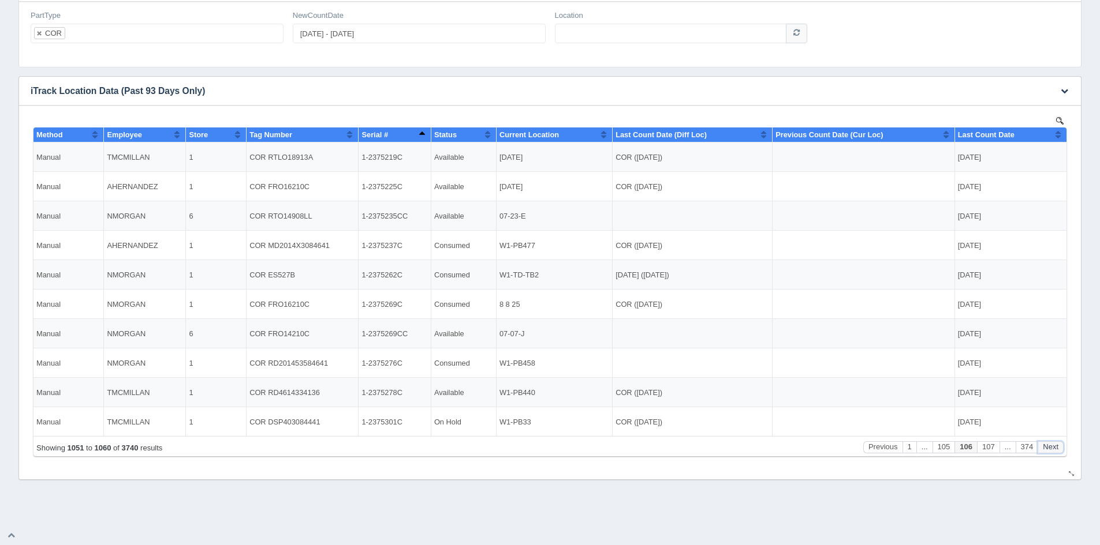
click at [1050, 446] on button "Next" at bounding box center [1050, 448] width 26 height 12
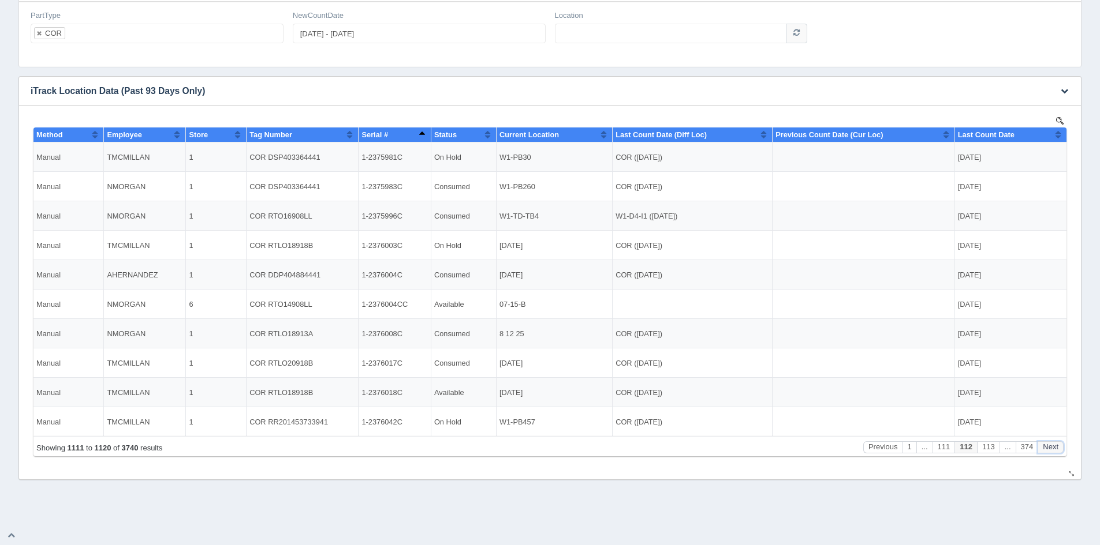
click at [1050, 446] on button "Next" at bounding box center [1050, 448] width 26 height 12
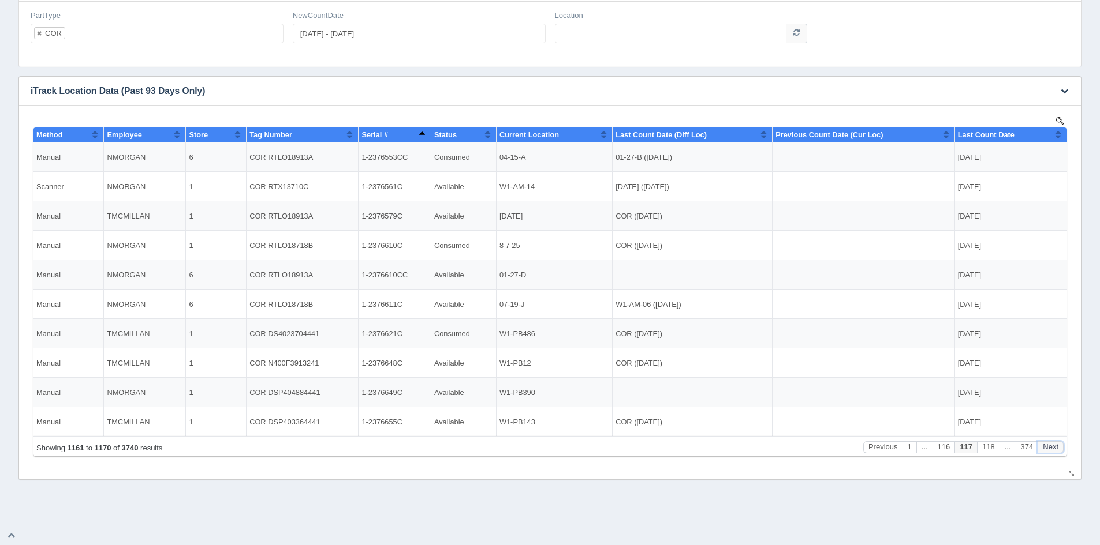
click at [1050, 446] on button "Next" at bounding box center [1050, 448] width 26 height 12
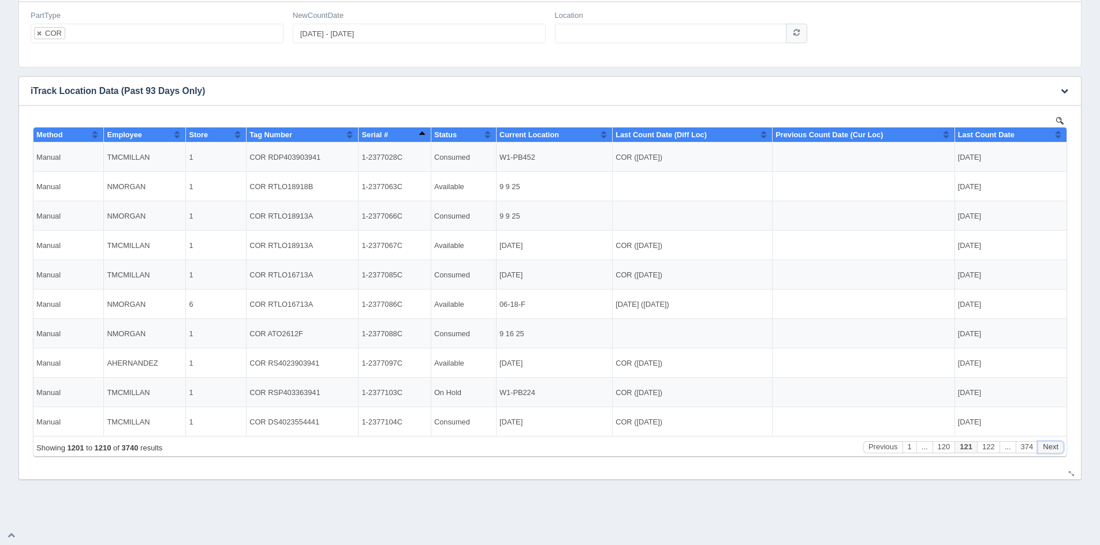
click at [1050, 446] on button "Next" at bounding box center [1050, 448] width 26 height 12
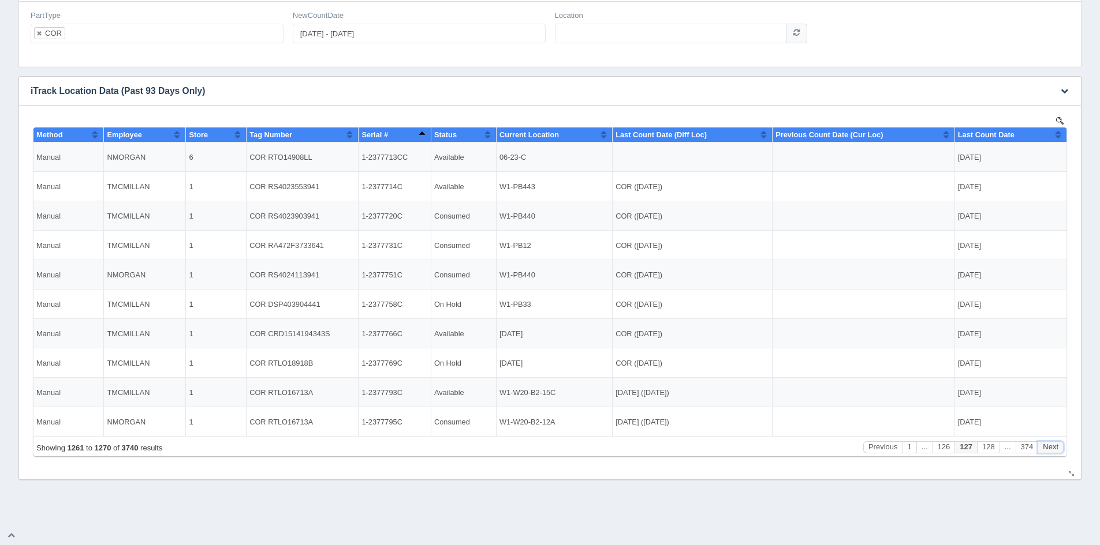
click at [1050, 446] on button "Next" at bounding box center [1050, 448] width 26 height 12
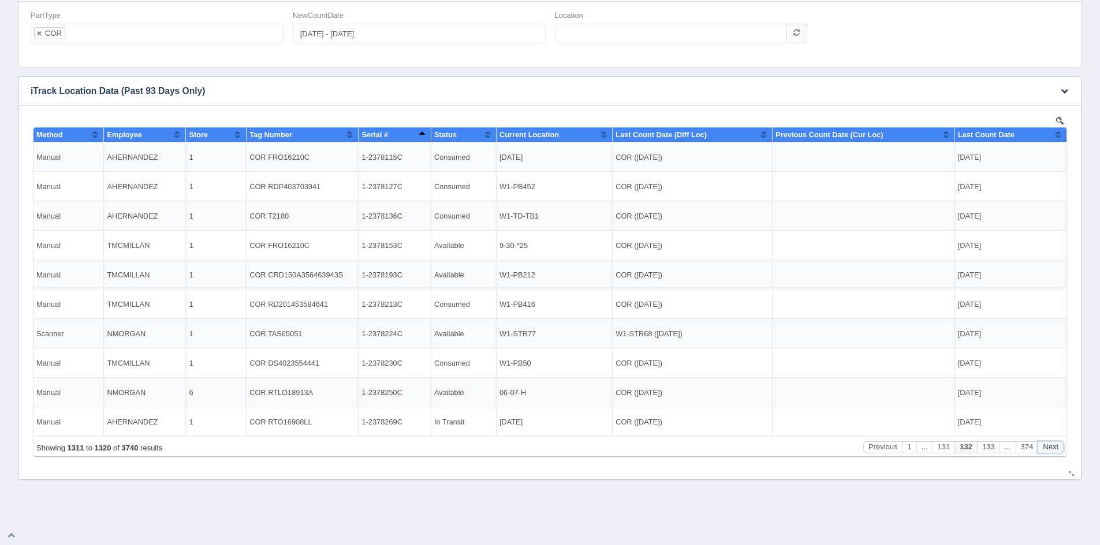
click at [1050, 446] on button "Next" at bounding box center [1050, 448] width 26 height 12
click at [877, 447] on button "Previous" at bounding box center [882, 448] width 39 height 12
click at [277, 133] on span "Tag Number" at bounding box center [270, 134] width 43 height 9
click at [1050, 447] on button "Next" at bounding box center [1050, 448] width 26 height 12
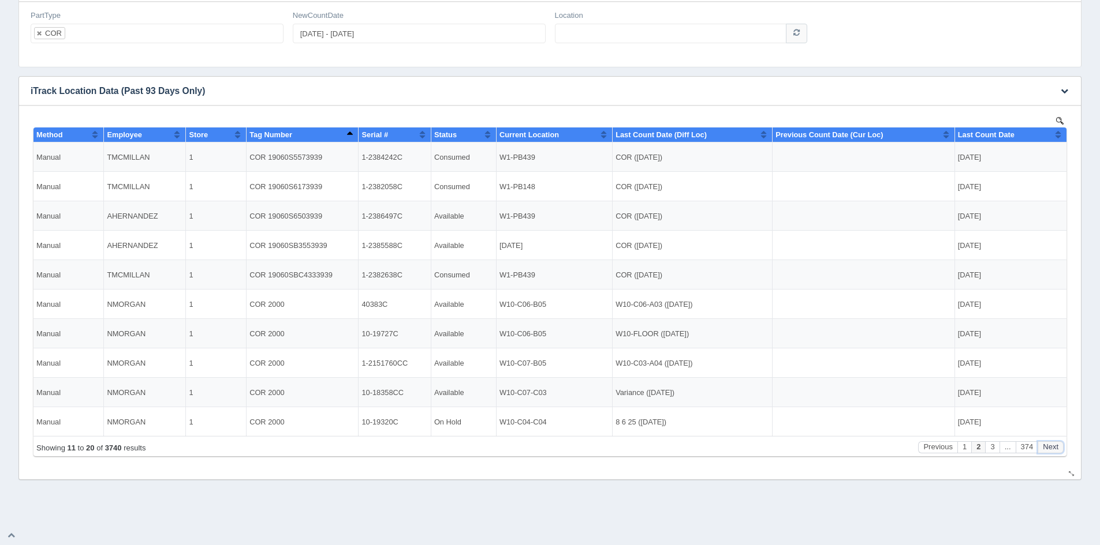
click at [1050, 447] on button "Next" at bounding box center [1050, 448] width 26 height 12
click at [1050, 446] on button "Next" at bounding box center [1050, 448] width 26 height 12
click at [1049, 444] on button "Next" at bounding box center [1050, 448] width 26 height 12
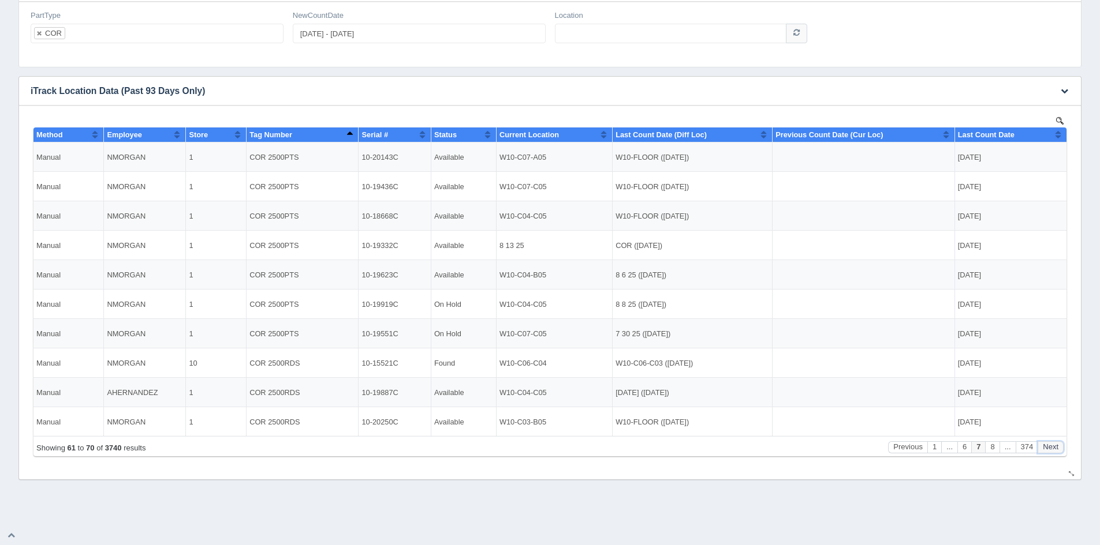
click at [1049, 445] on button "Next" at bounding box center [1050, 448] width 26 height 12
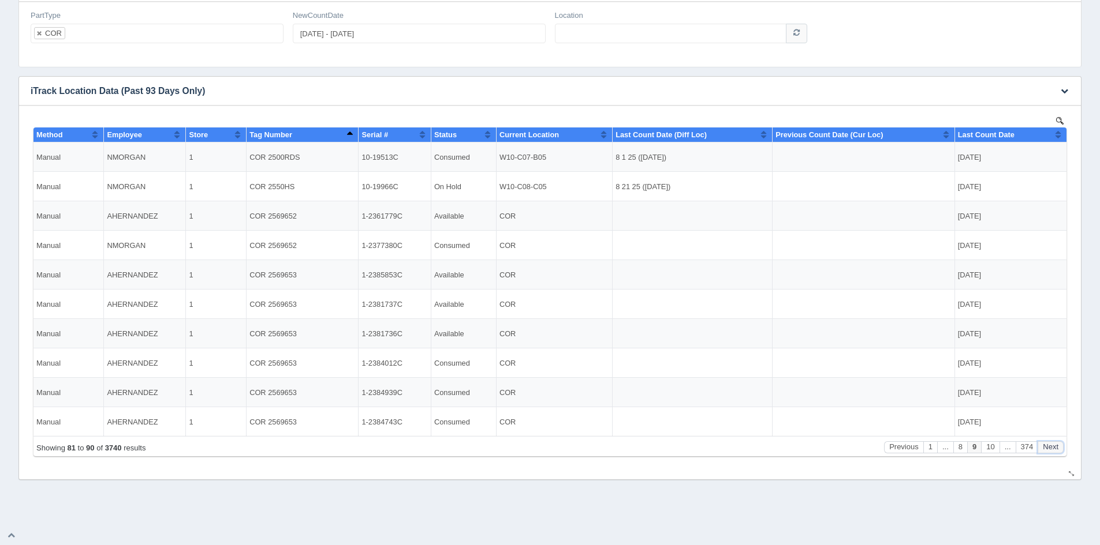
click at [1049, 445] on button "Next" at bounding box center [1050, 448] width 26 height 12
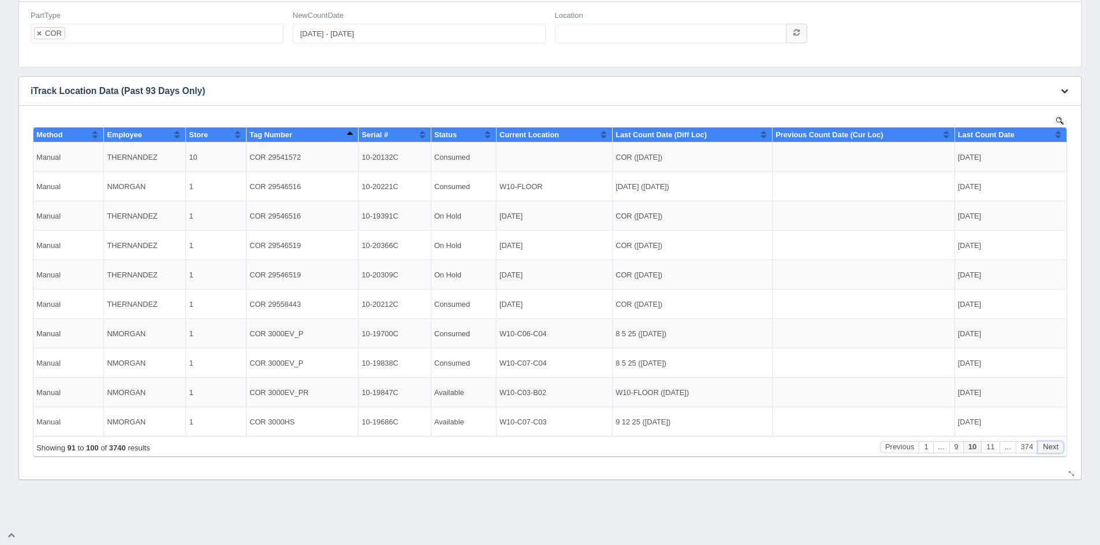
click at [1049, 445] on button "Next" at bounding box center [1050, 448] width 26 height 12
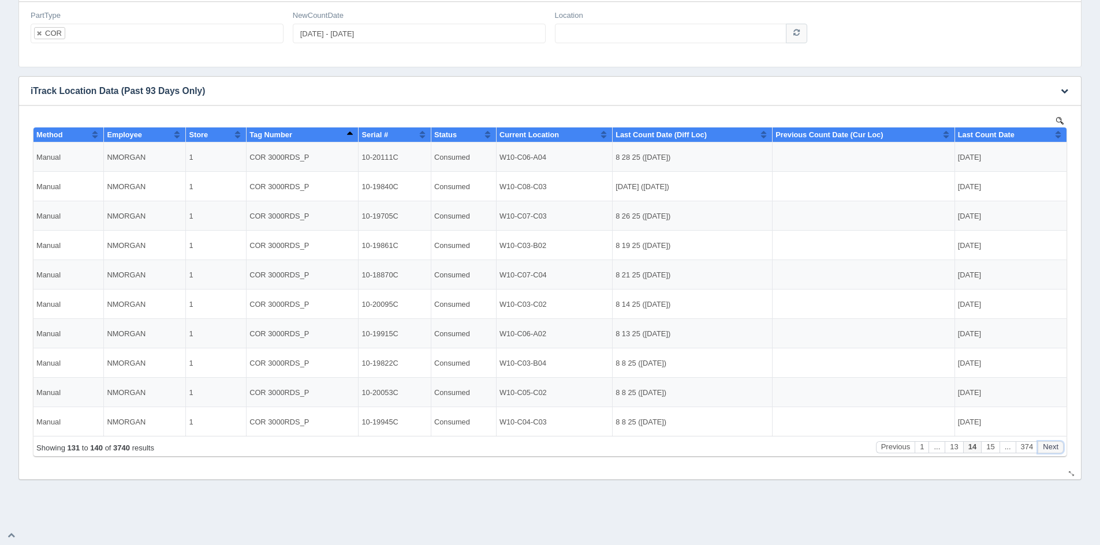
click at [1049, 445] on button "Next" at bounding box center [1050, 448] width 26 height 12
click at [1049, 444] on button "Next" at bounding box center [1050, 448] width 26 height 12
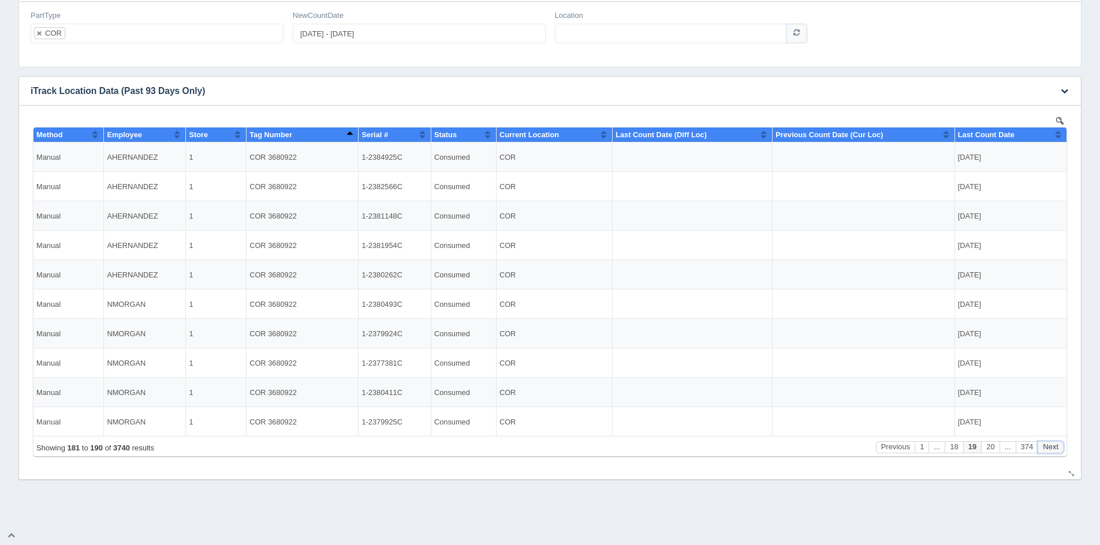
click at [1049, 445] on button "Next" at bounding box center [1050, 448] width 26 height 12
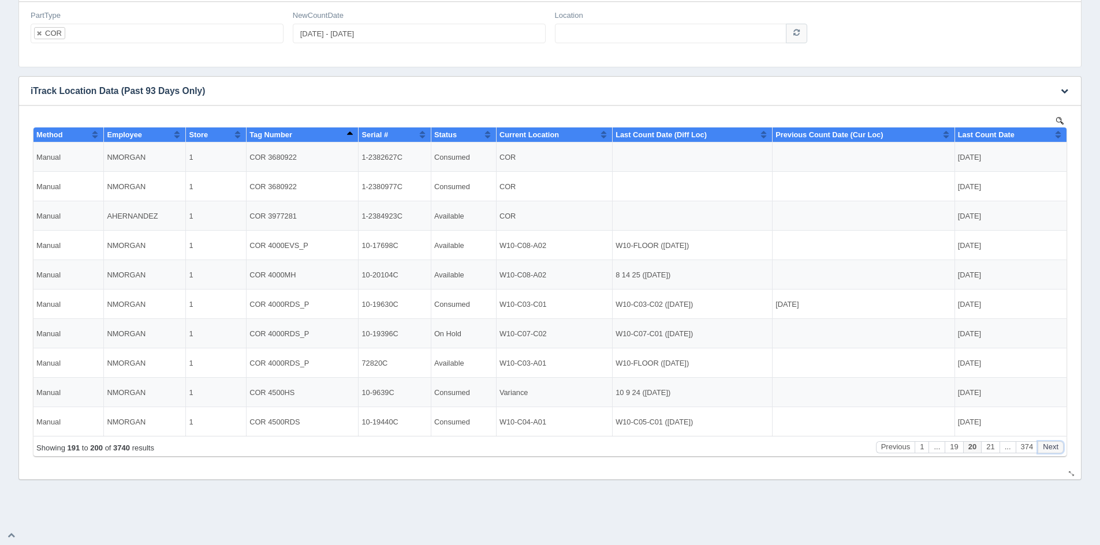
click at [1049, 445] on button "Next" at bounding box center [1050, 448] width 26 height 12
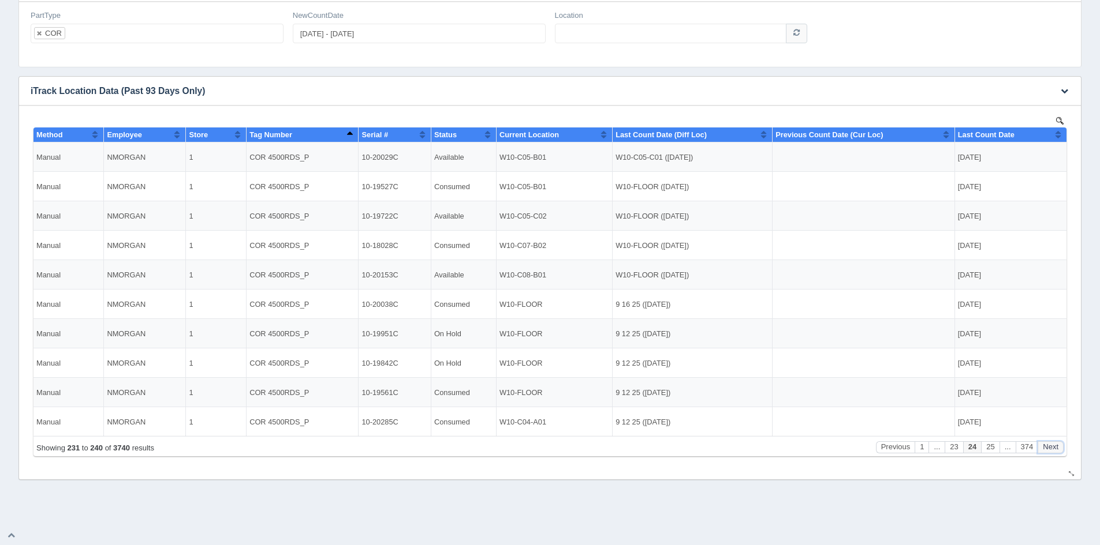
click at [1049, 445] on button "Next" at bounding box center [1050, 448] width 26 height 12
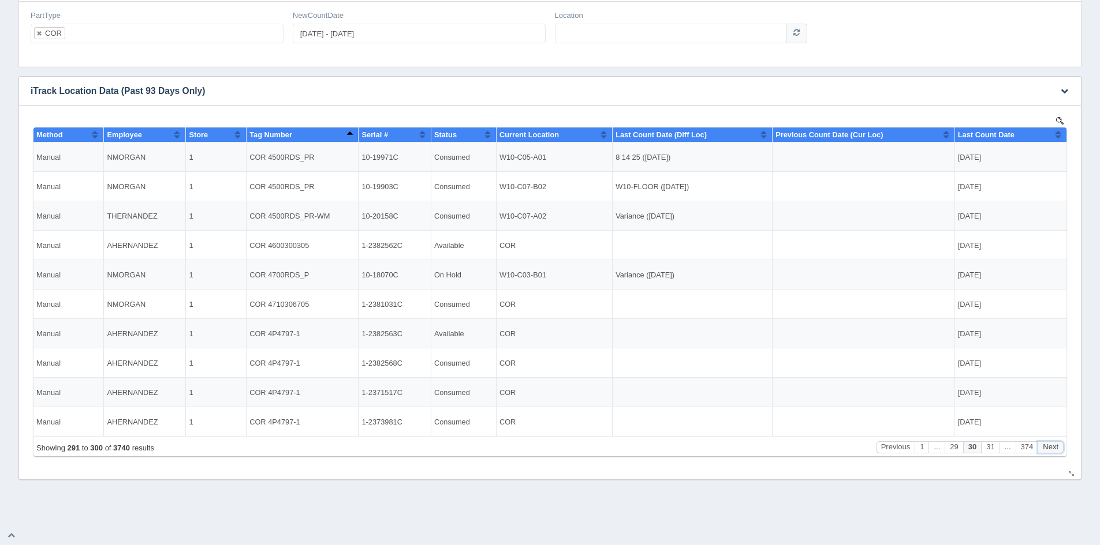
click at [1049, 445] on button "Next" at bounding box center [1050, 448] width 26 height 12
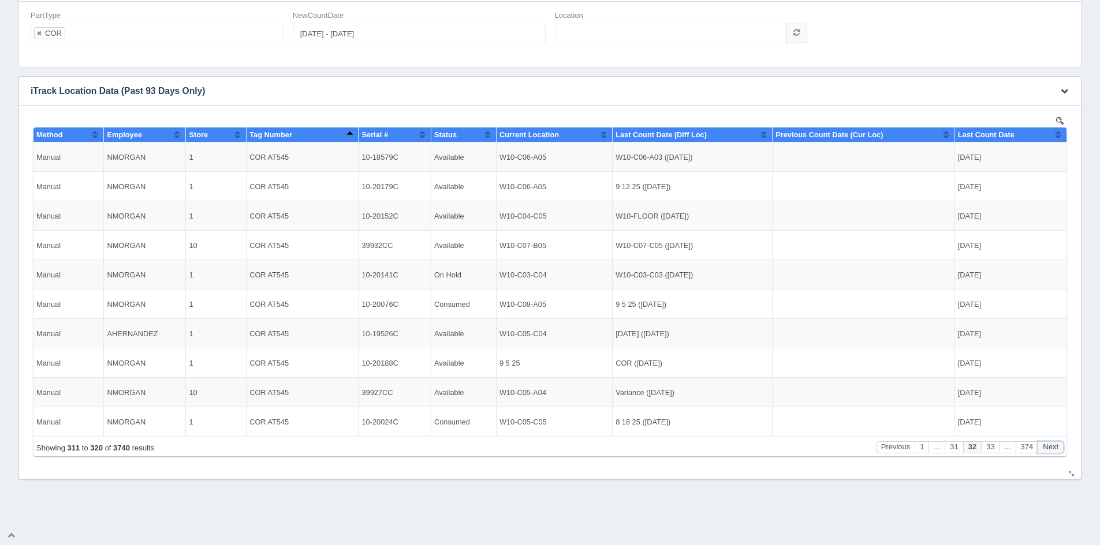
click at [1049, 445] on button "Next" at bounding box center [1050, 448] width 26 height 12
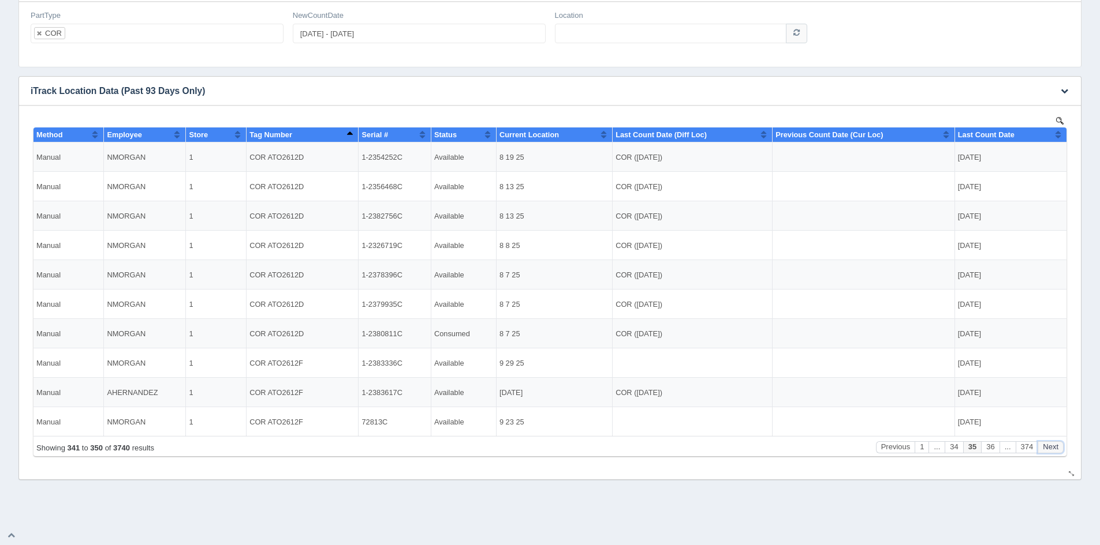
click at [1049, 445] on button "Next" at bounding box center [1050, 448] width 26 height 12
click at [1049, 444] on button "Next" at bounding box center [1050, 448] width 26 height 12
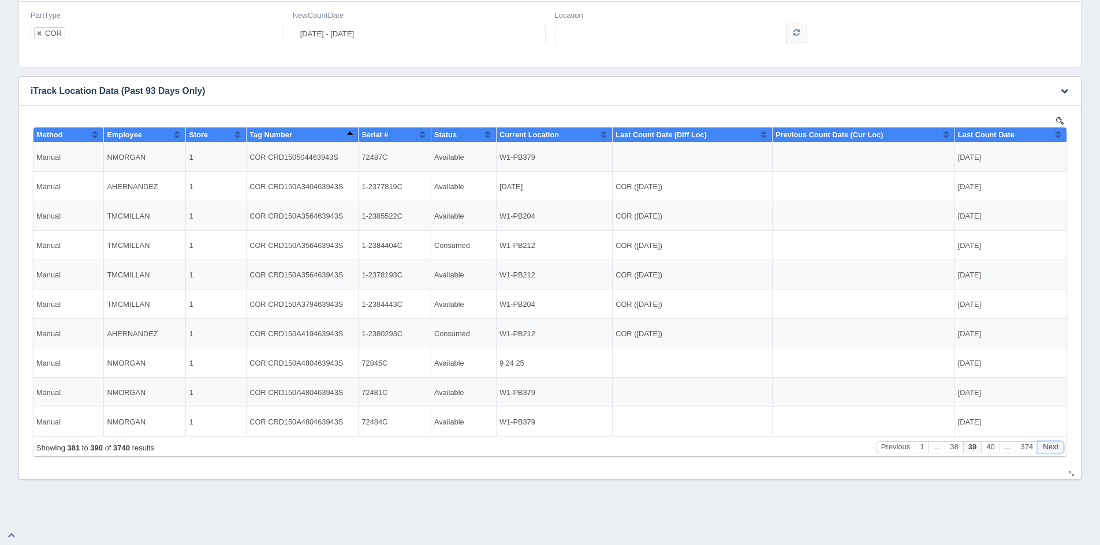
click at [1049, 444] on button "Next" at bounding box center [1050, 448] width 26 height 12
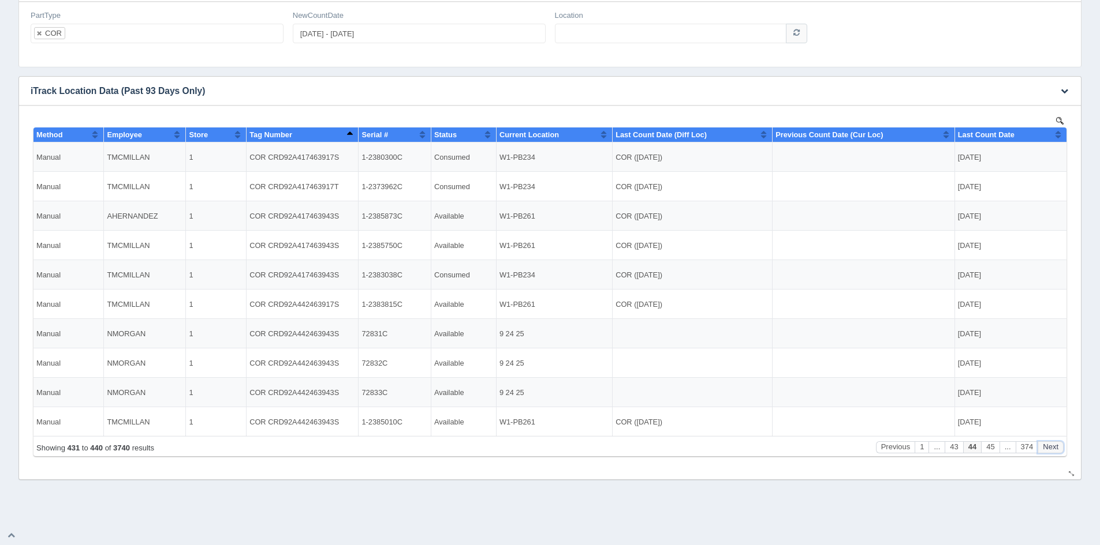
click at [1049, 444] on button "Next" at bounding box center [1050, 448] width 26 height 12
click at [1049, 445] on button "Next" at bounding box center [1050, 448] width 26 height 12
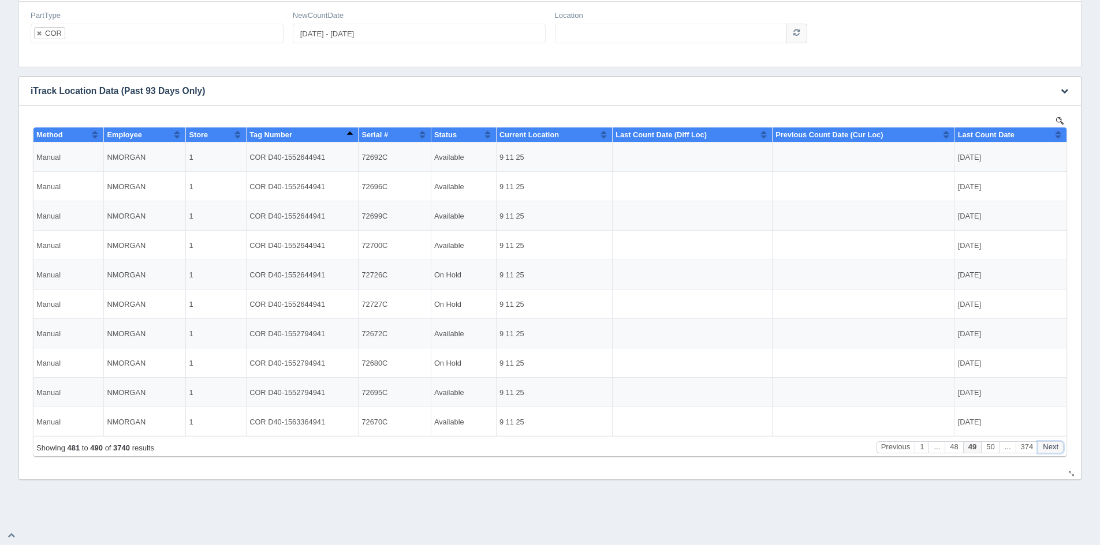
click at [1049, 445] on button "Next" at bounding box center [1050, 448] width 26 height 12
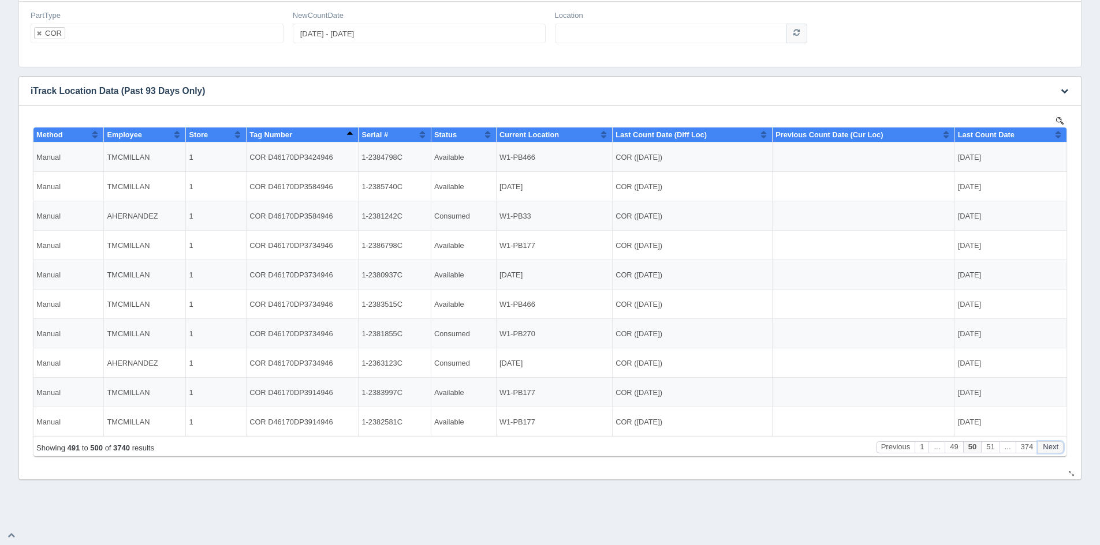
click at [1049, 444] on button "Next" at bounding box center [1050, 448] width 26 height 12
click at [1049, 445] on button "Next" at bounding box center [1050, 448] width 26 height 12
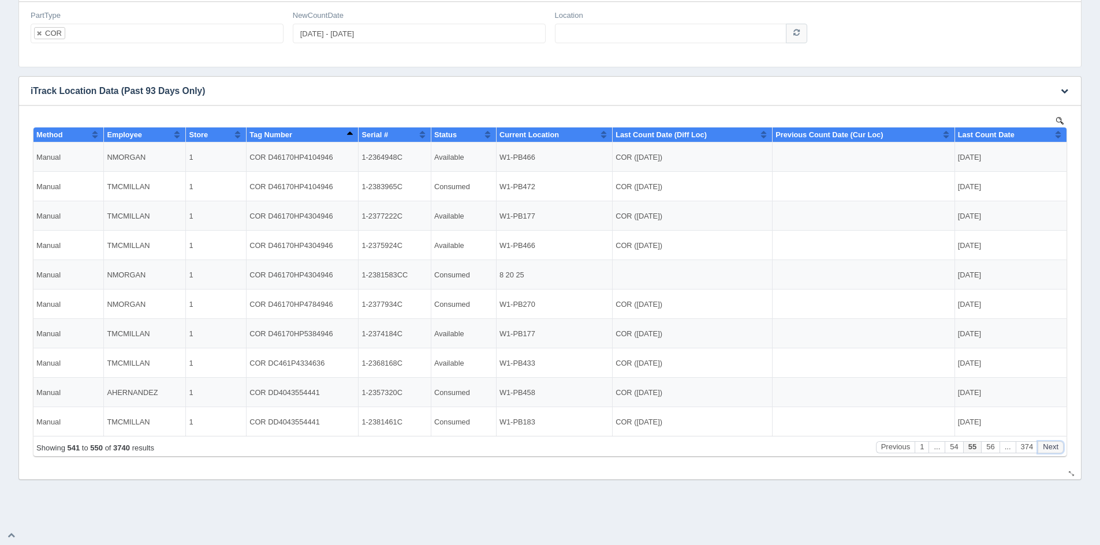
click at [1049, 445] on button "Next" at bounding box center [1050, 448] width 26 height 12
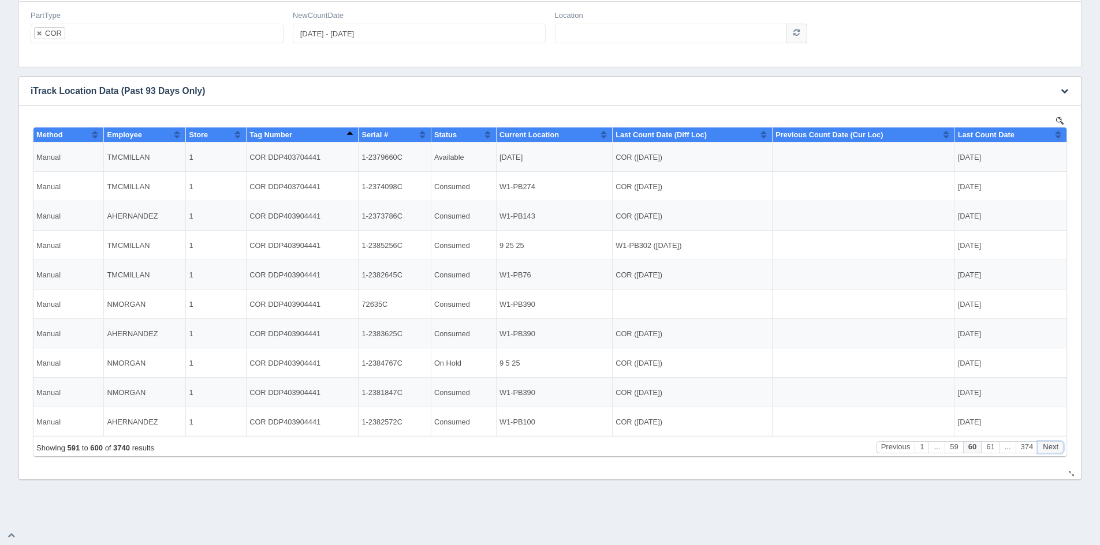
click at [1049, 444] on button "Next" at bounding box center [1050, 448] width 26 height 12
click at [1049, 445] on button "Next" at bounding box center [1050, 448] width 26 height 12
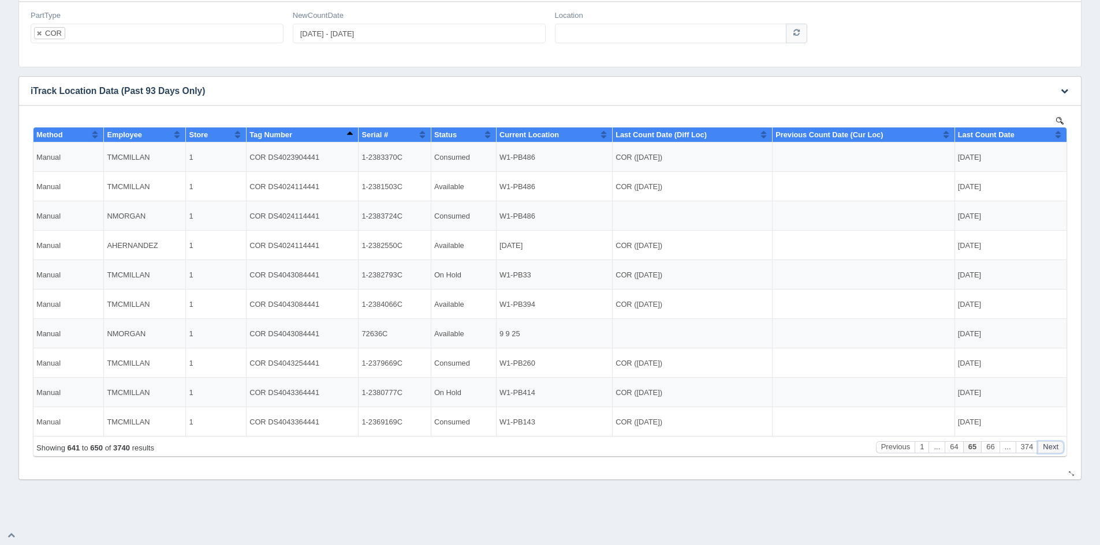
click at [1049, 445] on button "Next" at bounding box center [1050, 448] width 26 height 12
click at [1049, 444] on button "Next" at bounding box center [1050, 448] width 26 height 12
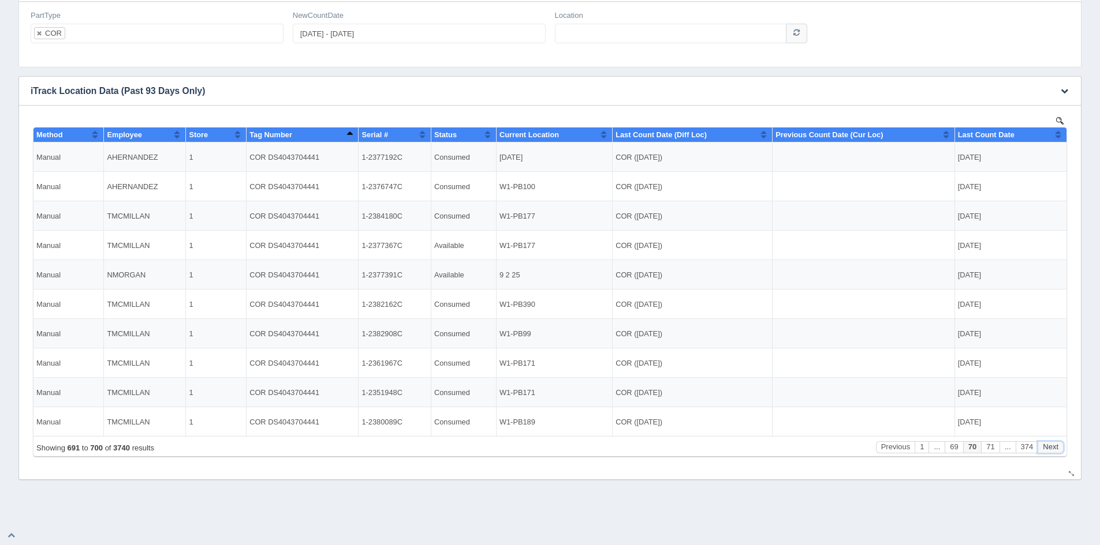
click at [1049, 445] on button "Next" at bounding box center [1050, 448] width 26 height 12
click at [1049, 444] on button "Next" at bounding box center [1050, 448] width 26 height 12
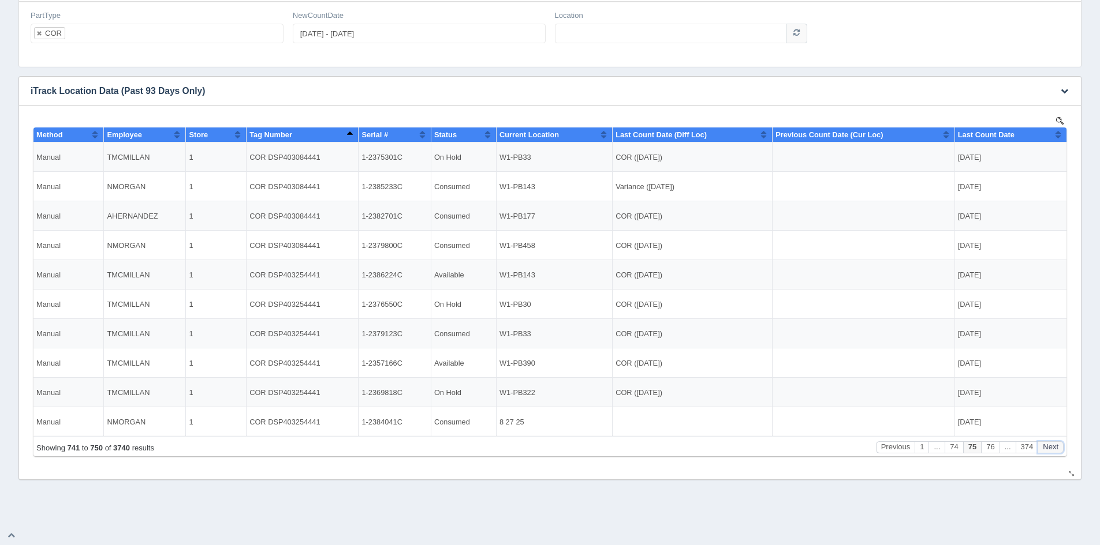
click at [1049, 444] on button "Next" at bounding box center [1050, 448] width 26 height 12
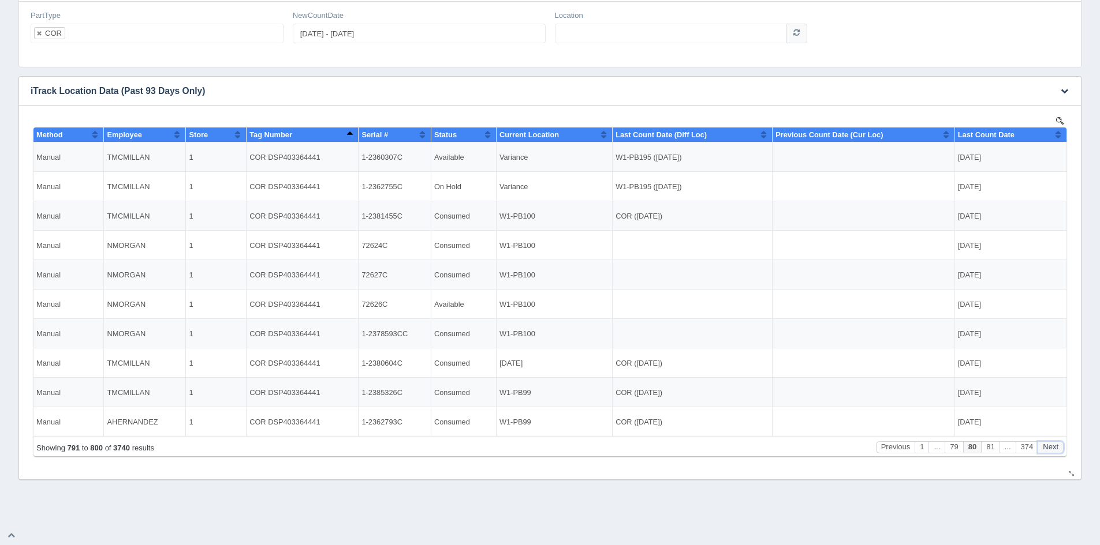
click at [1049, 444] on button "Next" at bounding box center [1050, 448] width 26 height 12
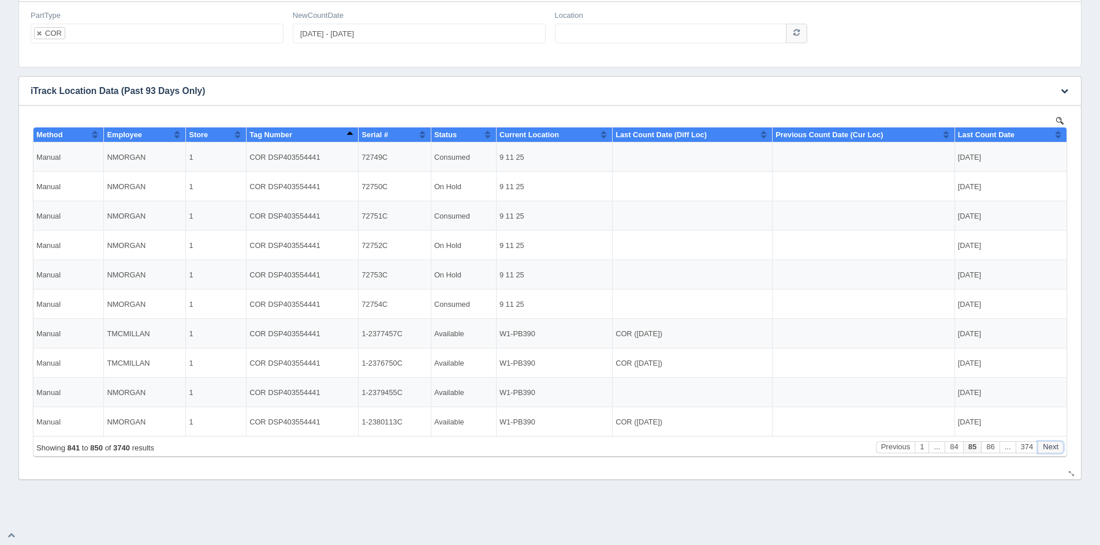
click at [1049, 444] on button "Next" at bounding box center [1050, 448] width 26 height 12
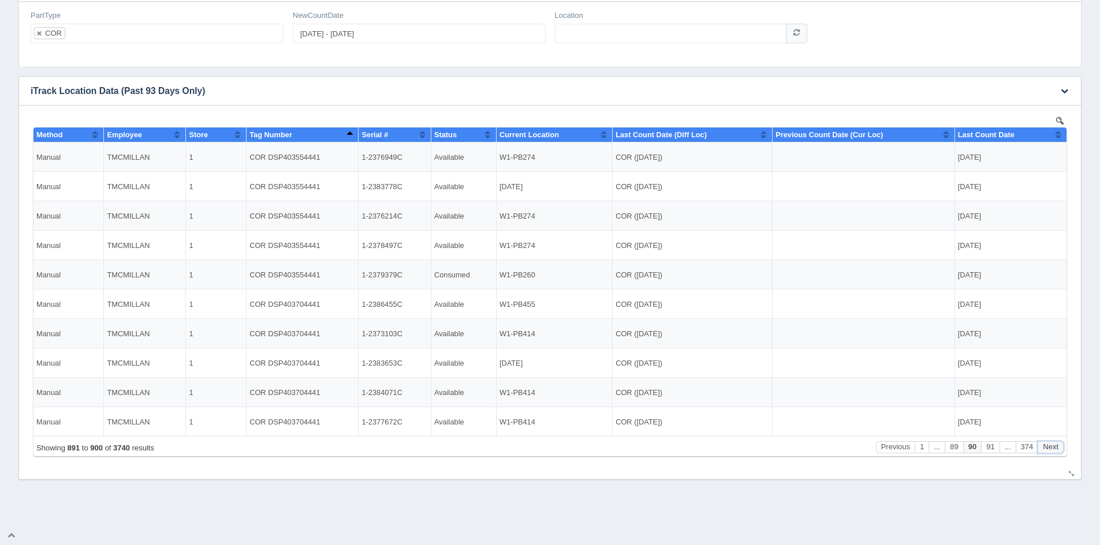
click at [1049, 444] on button "Next" at bounding box center [1050, 448] width 26 height 12
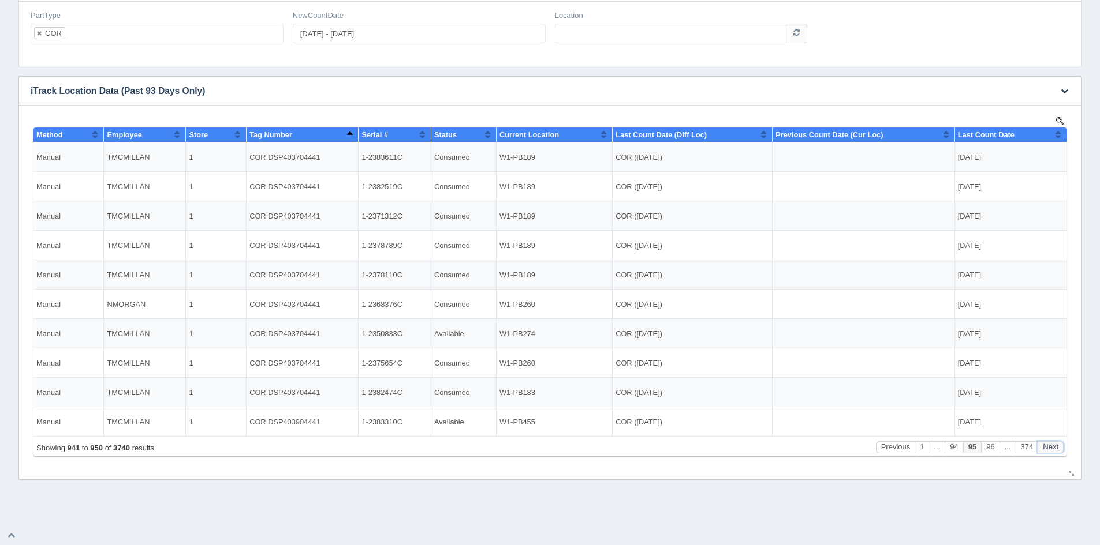
click at [1049, 444] on button "Next" at bounding box center [1050, 448] width 26 height 12
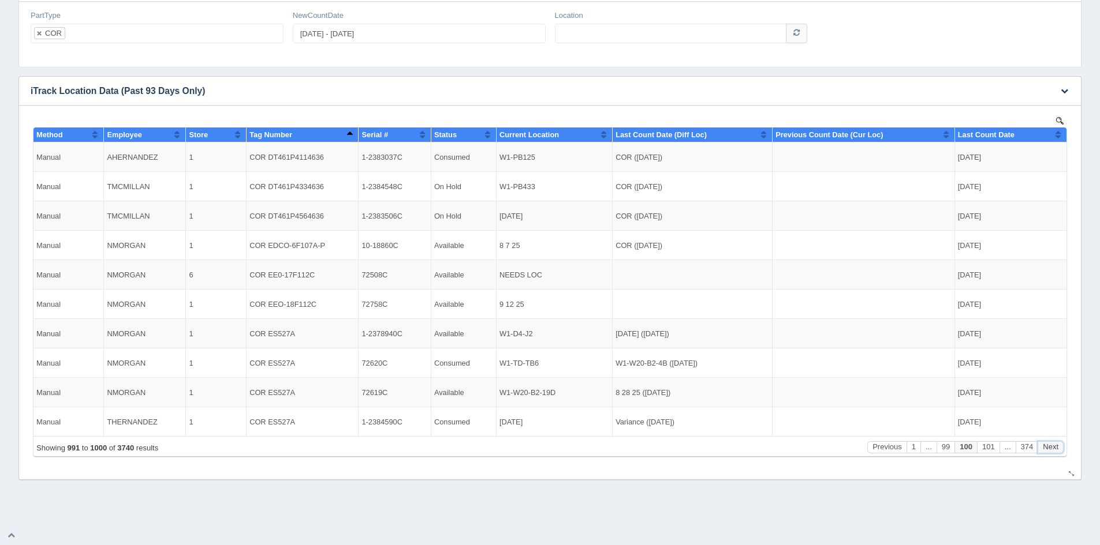
click at [1049, 444] on button "Next" at bounding box center [1050, 448] width 26 height 12
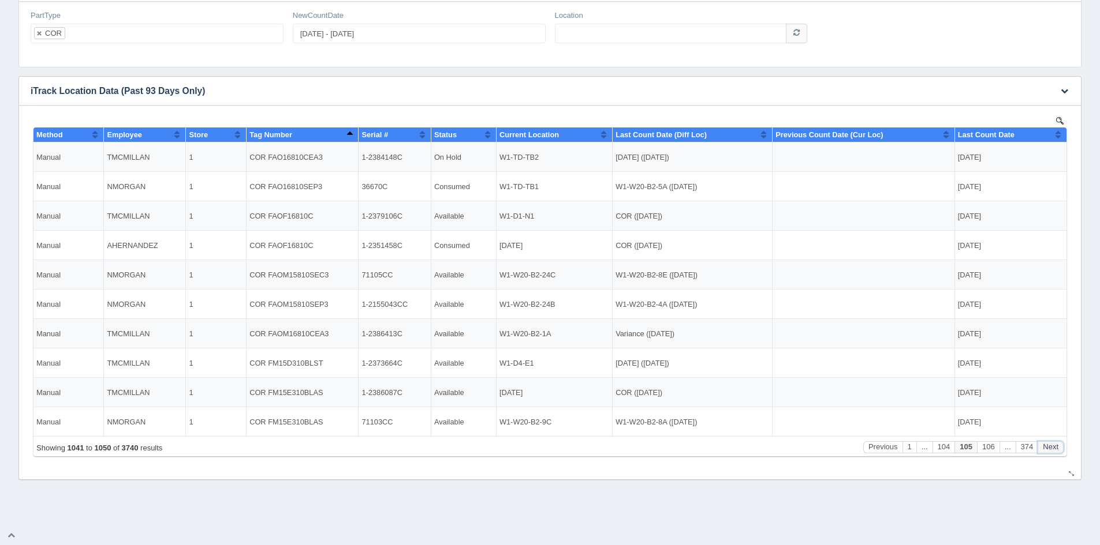
click at [1049, 444] on button "Next" at bounding box center [1050, 448] width 26 height 12
click at [872, 445] on button "Previous" at bounding box center [882, 448] width 39 height 12
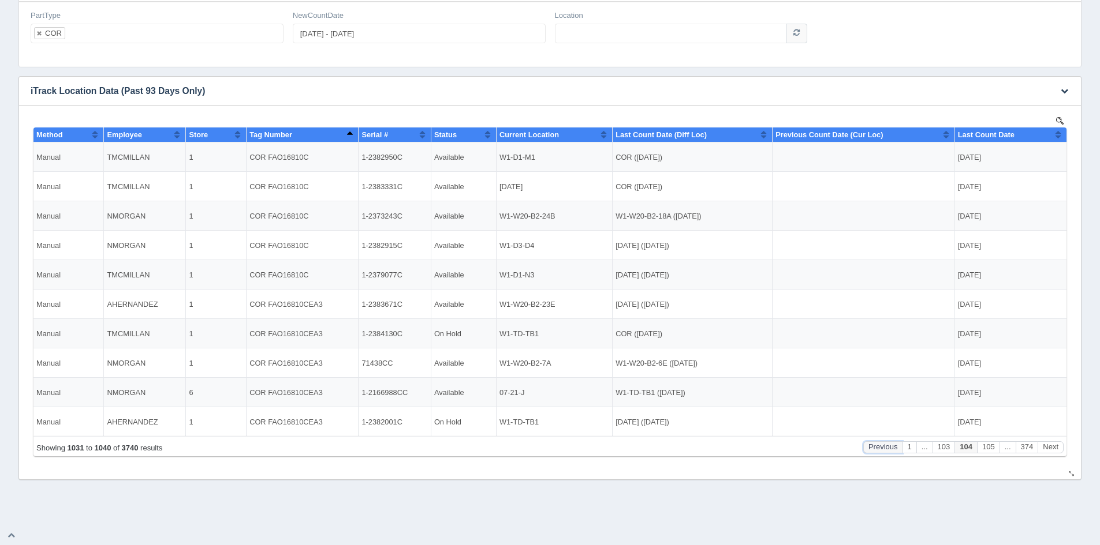
click at [873, 450] on button "Previous" at bounding box center [882, 448] width 39 height 12
click at [388, 133] on span "Serial #" at bounding box center [374, 134] width 27 height 9
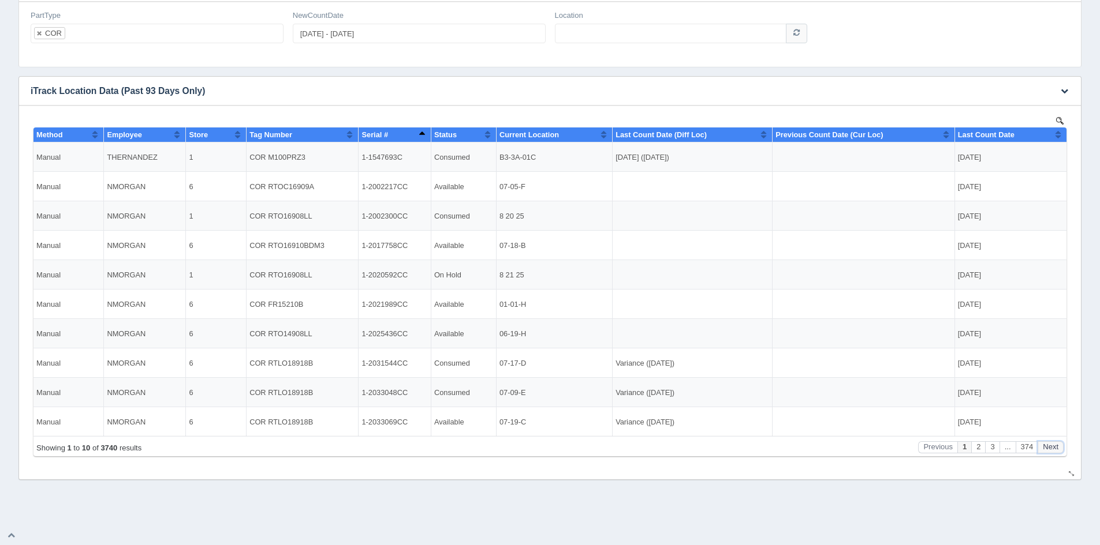
click at [1054, 448] on button "Next" at bounding box center [1050, 448] width 26 height 12
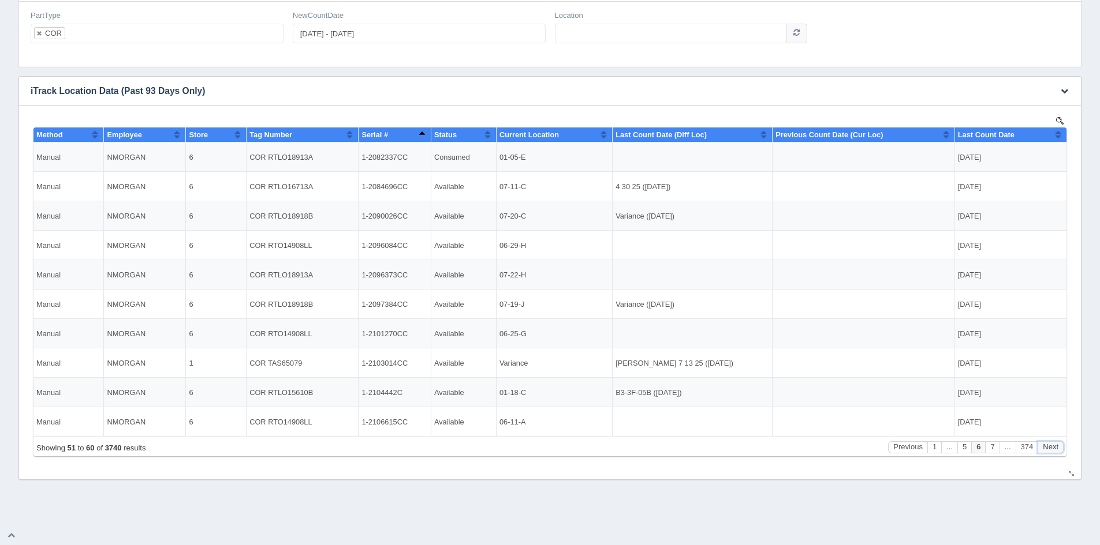
click at [1054, 448] on button "Next" at bounding box center [1050, 448] width 26 height 12
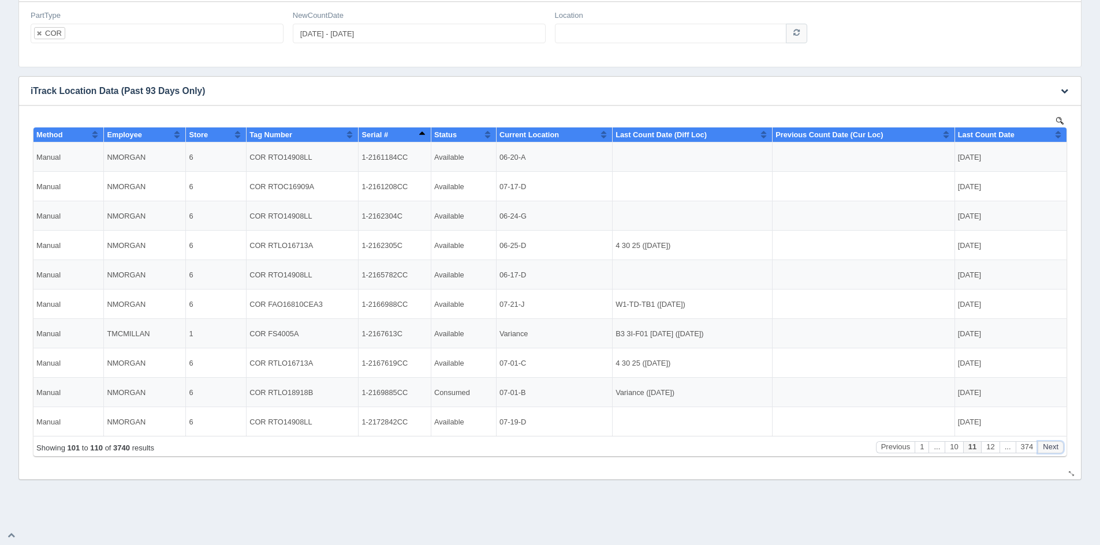
click at [1054, 448] on button "Next" at bounding box center [1050, 448] width 26 height 12
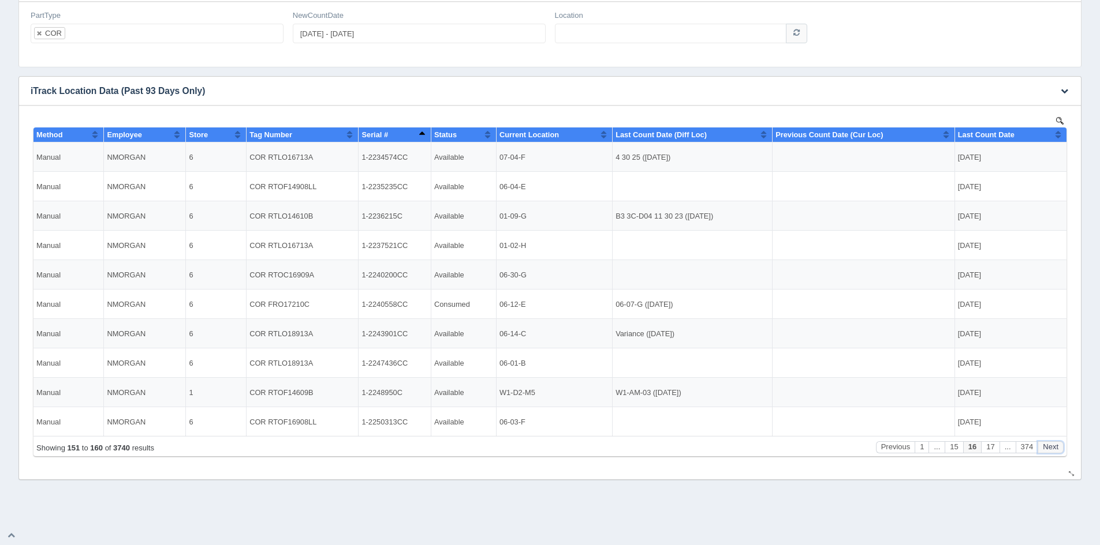
click at [1054, 448] on button "Next" at bounding box center [1050, 448] width 26 height 12
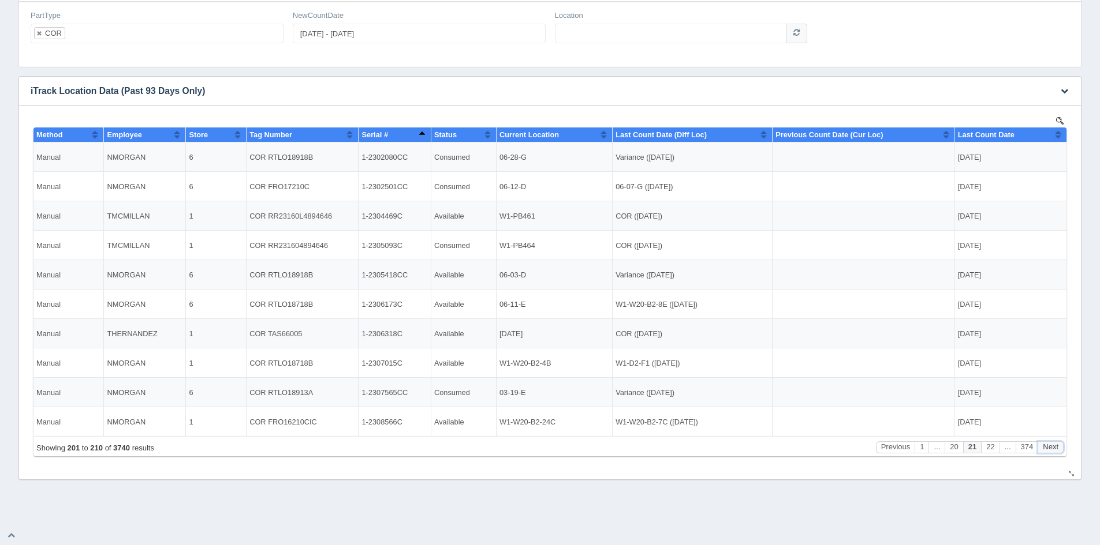
click at [1054, 448] on button "Next" at bounding box center [1050, 448] width 26 height 12
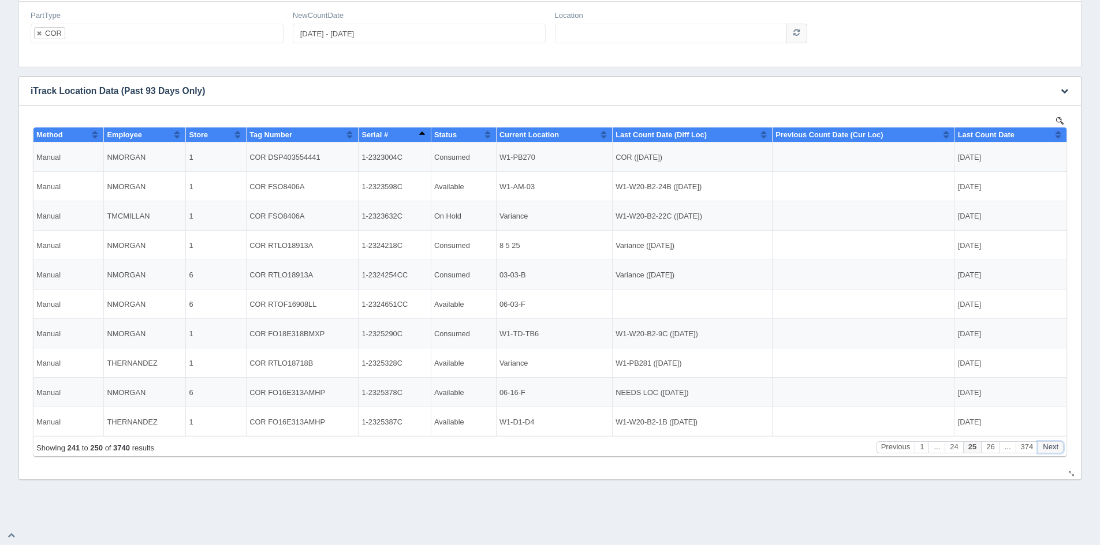
click at [1054, 448] on button "Next" at bounding box center [1050, 448] width 26 height 12
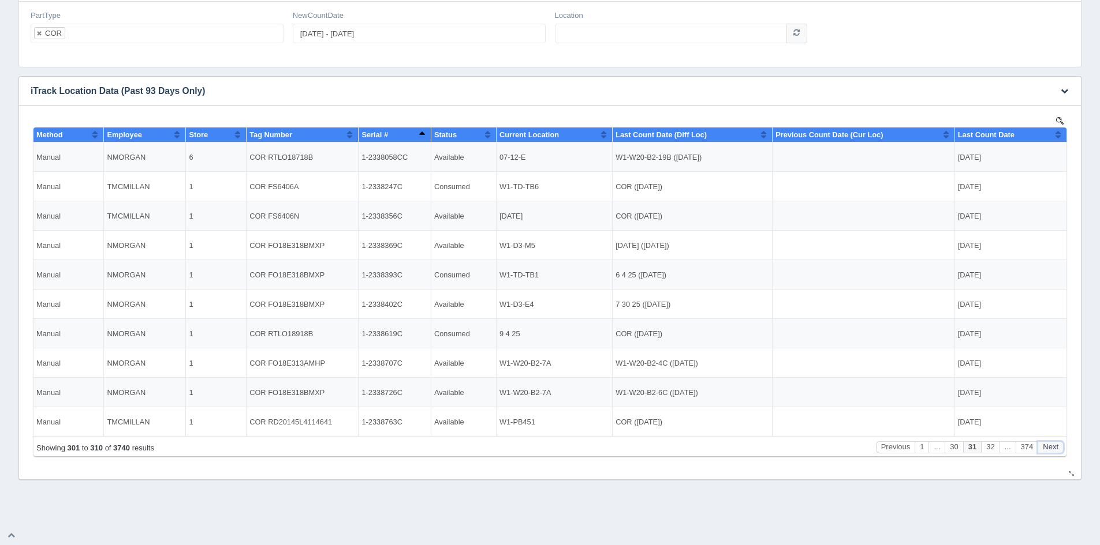
click at [1054, 448] on button "Next" at bounding box center [1050, 448] width 26 height 12
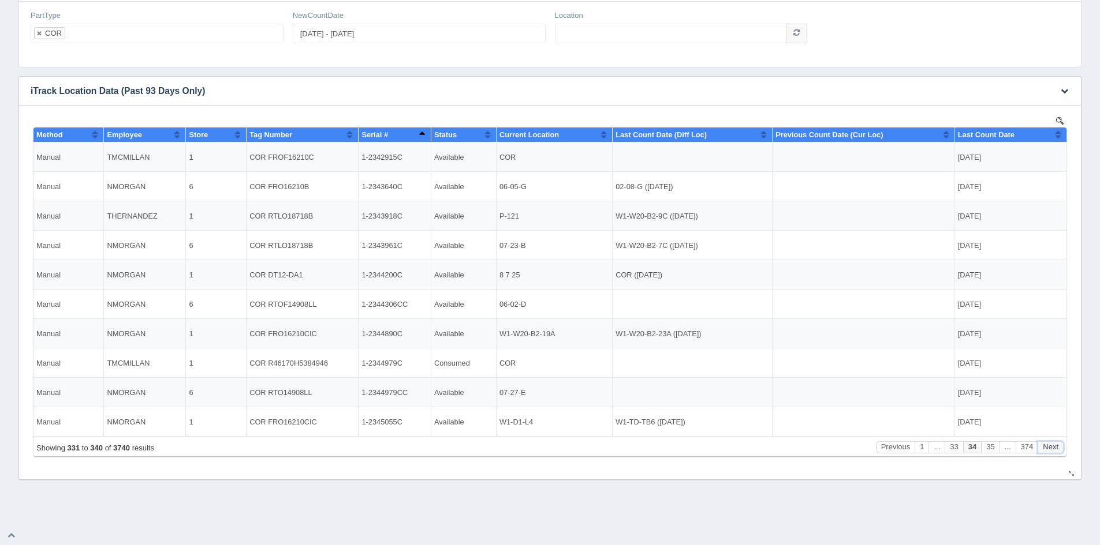
click at [1054, 448] on button "Next" at bounding box center [1050, 448] width 26 height 12
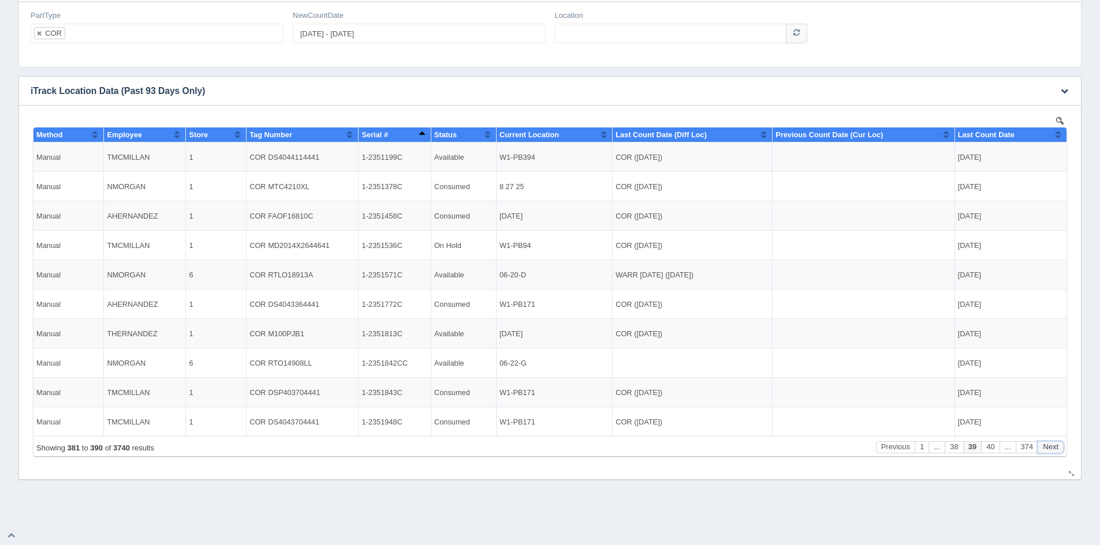
click at [1054, 448] on button "Next" at bounding box center [1050, 448] width 26 height 12
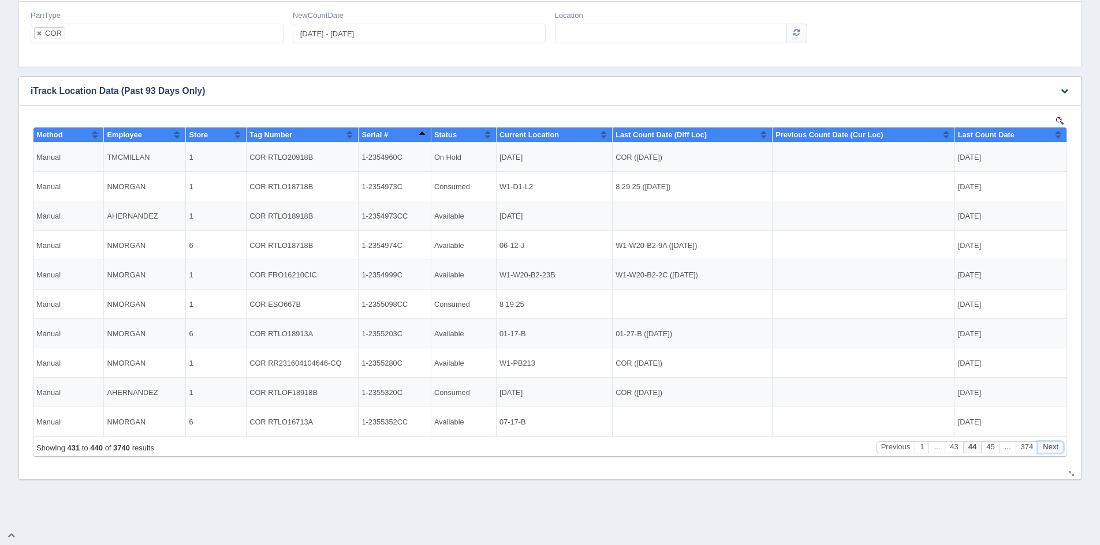
click at [1054, 448] on button "Next" at bounding box center [1050, 448] width 26 height 12
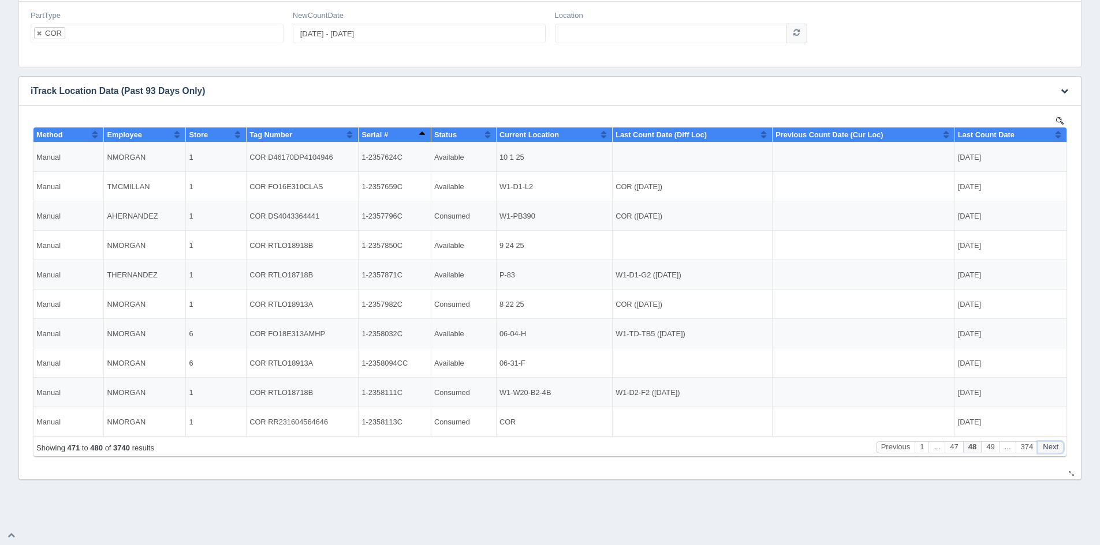
click at [1054, 448] on button "Next" at bounding box center [1050, 448] width 26 height 12
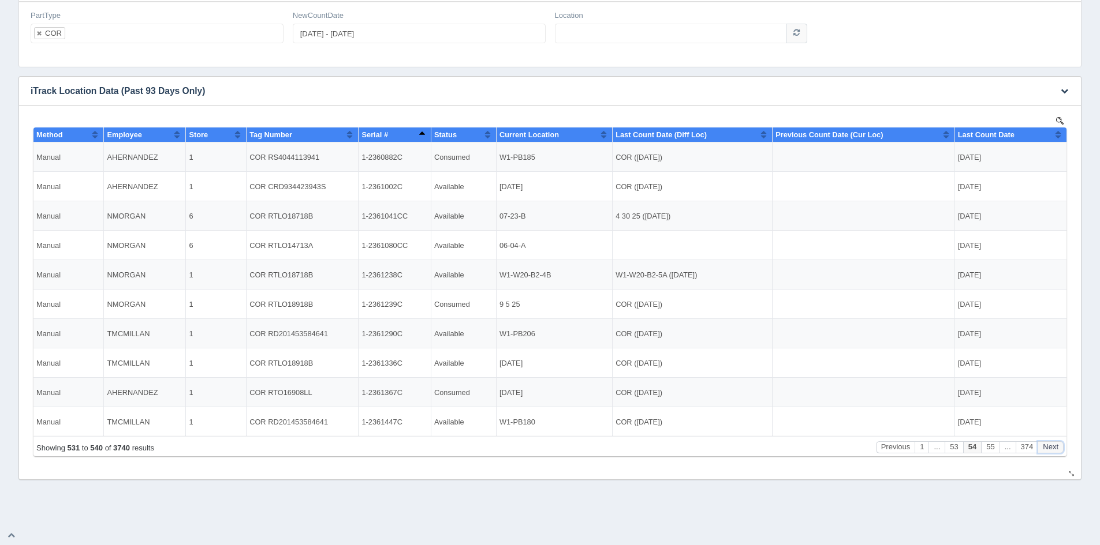
click at [1054, 448] on button "Next" at bounding box center [1050, 448] width 26 height 12
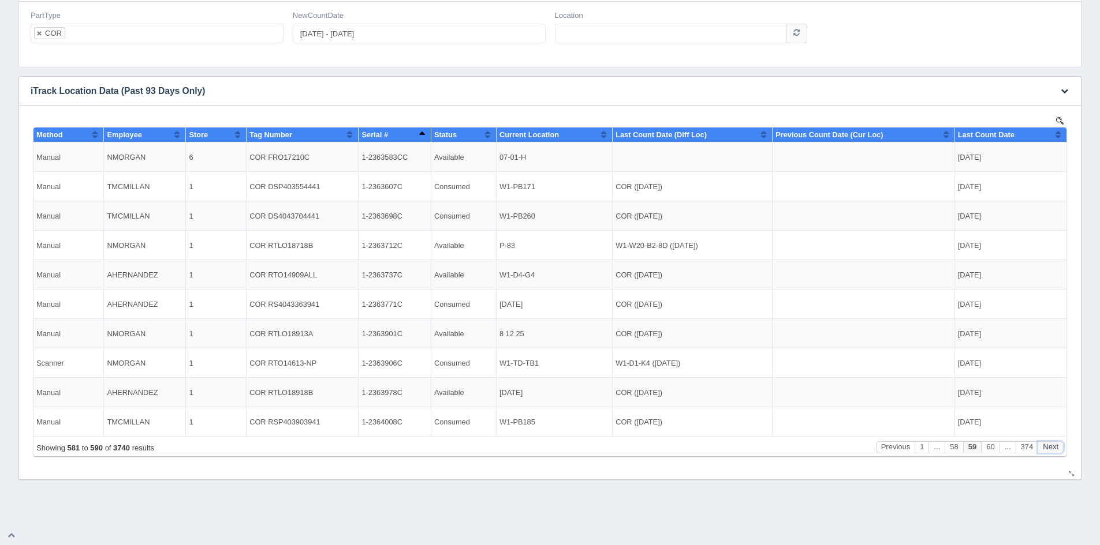
click at [1054, 448] on button "Next" at bounding box center [1050, 448] width 26 height 12
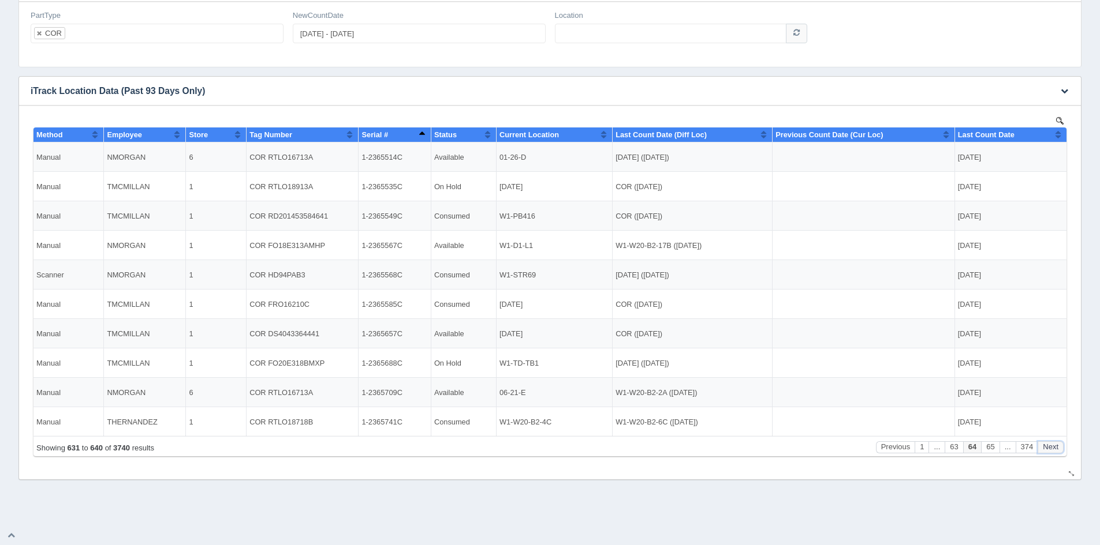
click at [1054, 448] on button "Next" at bounding box center [1050, 448] width 26 height 12
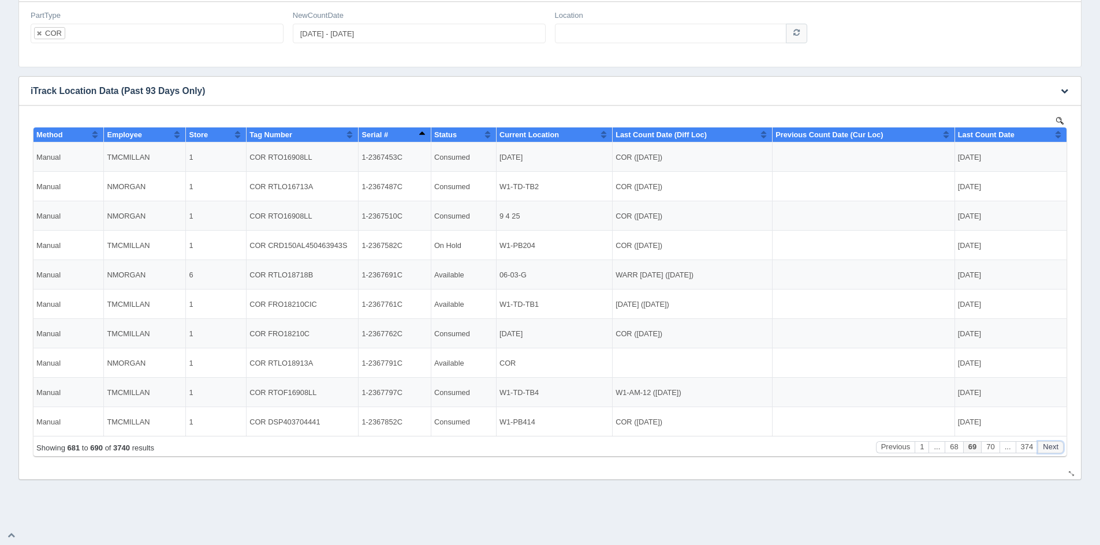
click at [1054, 448] on button "Next" at bounding box center [1050, 448] width 26 height 12
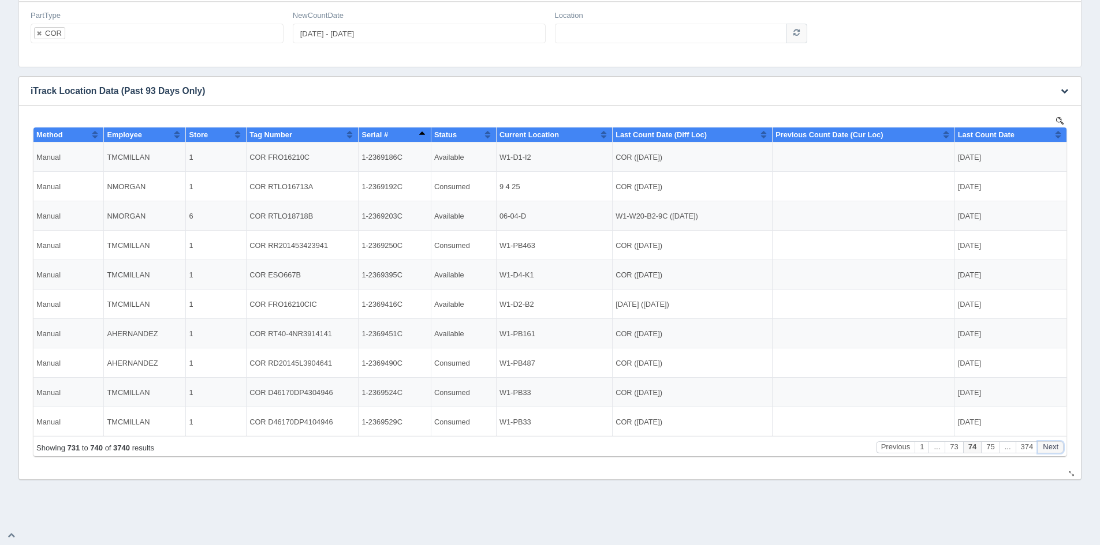
click at [1054, 448] on button "Next" at bounding box center [1050, 448] width 26 height 12
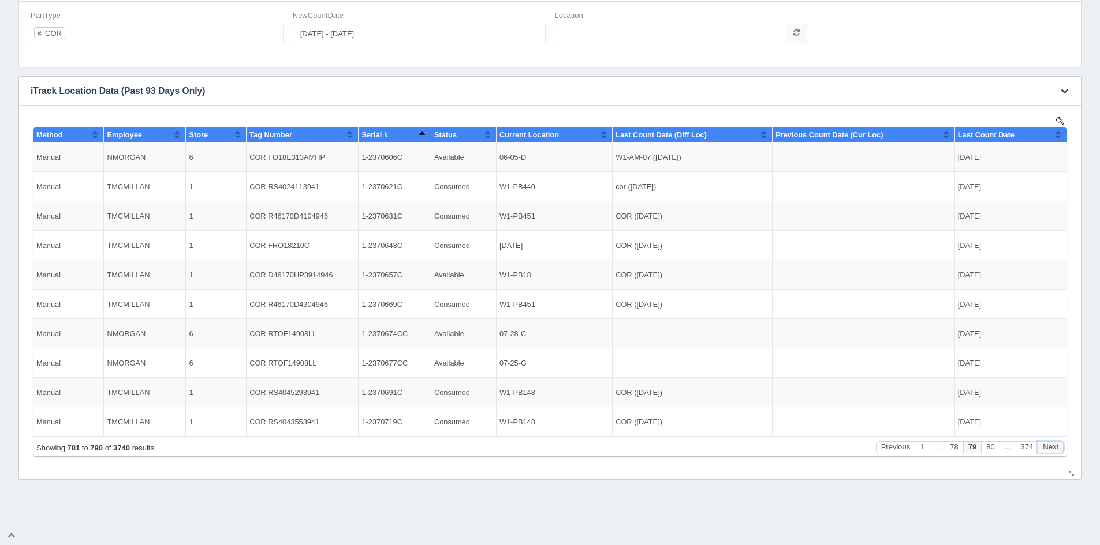
click at [1054, 448] on button "Next" at bounding box center [1050, 448] width 26 height 12
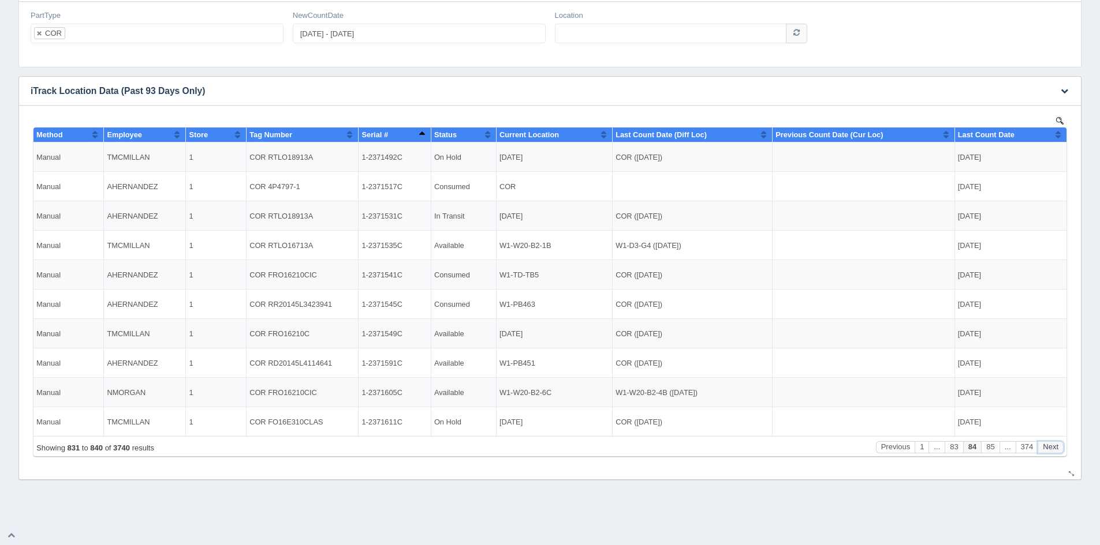
click at [1054, 448] on button "Next" at bounding box center [1050, 448] width 26 height 12
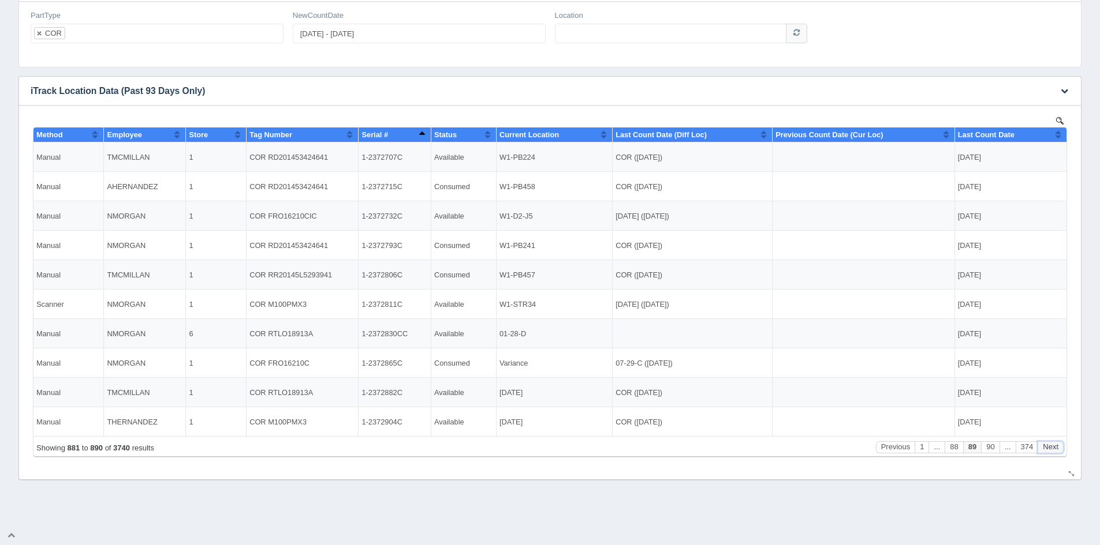
click at [1054, 448] on button "Next" at bounding box center [1050, 448] width 26 height 12
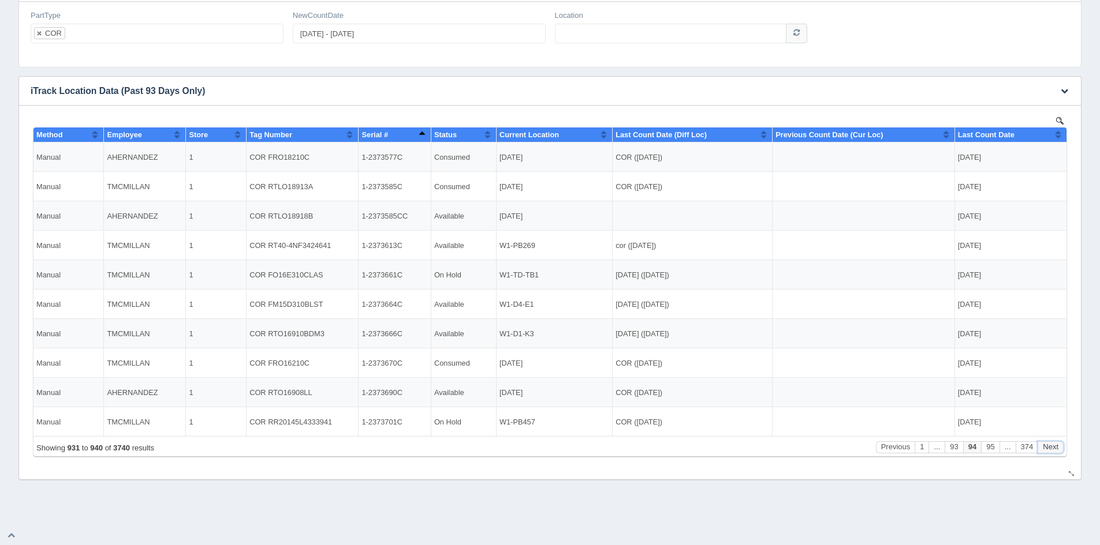
click at [1054, 448] on button "Next" at bounding box center [1050, 448] width 26 height 12
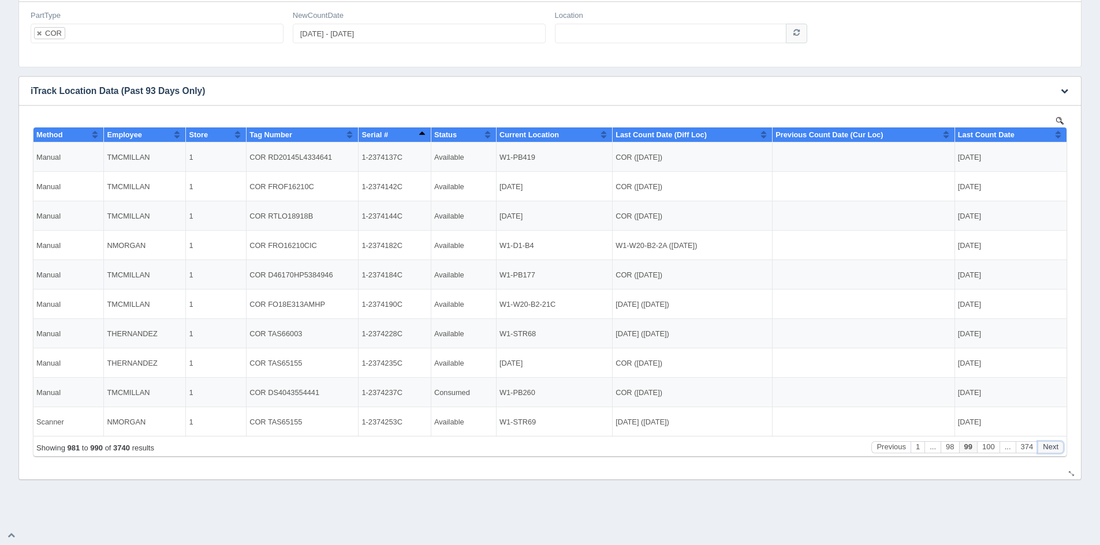
click at [1054, 448] on button "Next" at bounding box center [1050, 448] width 26 height 12
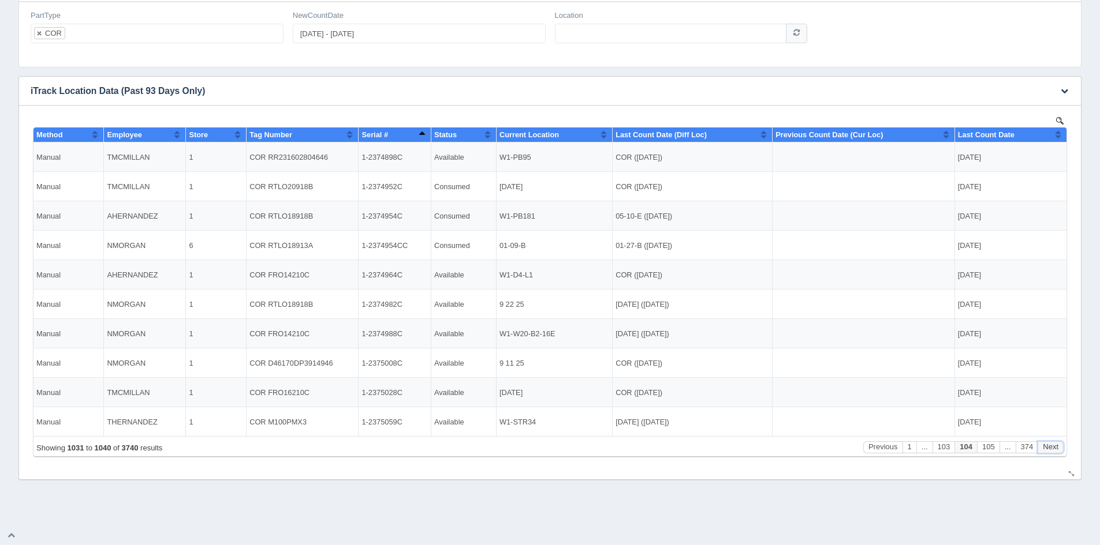
click at [1054, 448] on button "Next" at bounding box center [1050, 448] width 26 height 12
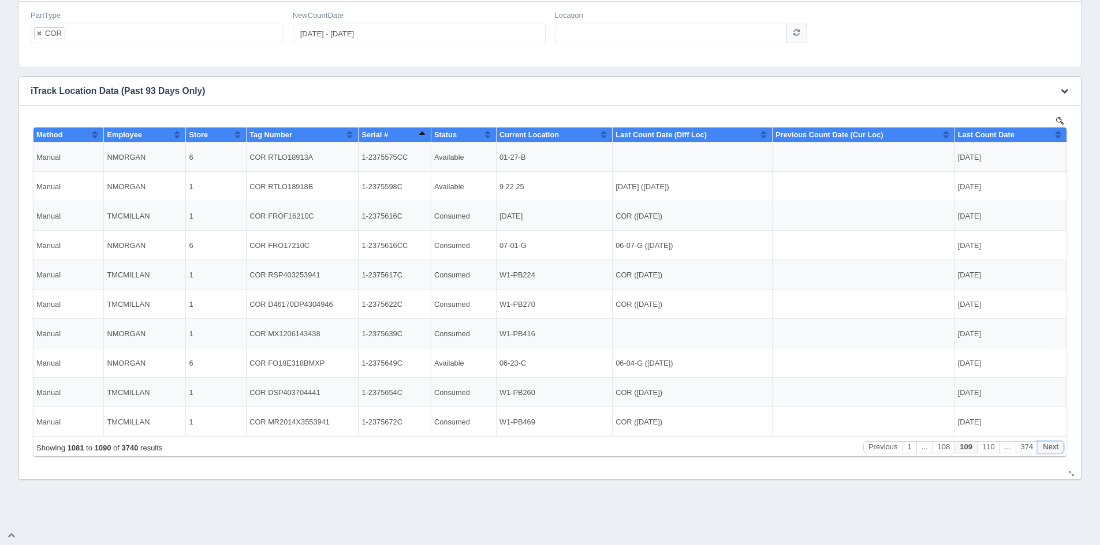
click at [1054, 448] on button "Next" at bounding box center [1050, 448] width 26 height 12
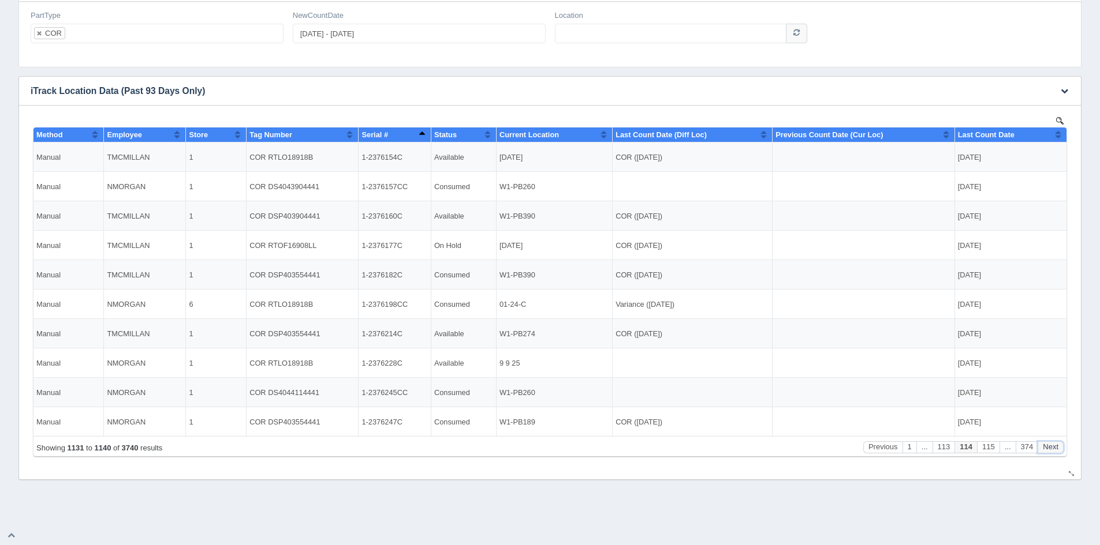
click at [1054, 448] on button "Next" at bounding box center [1050, 448] width 26 height 12
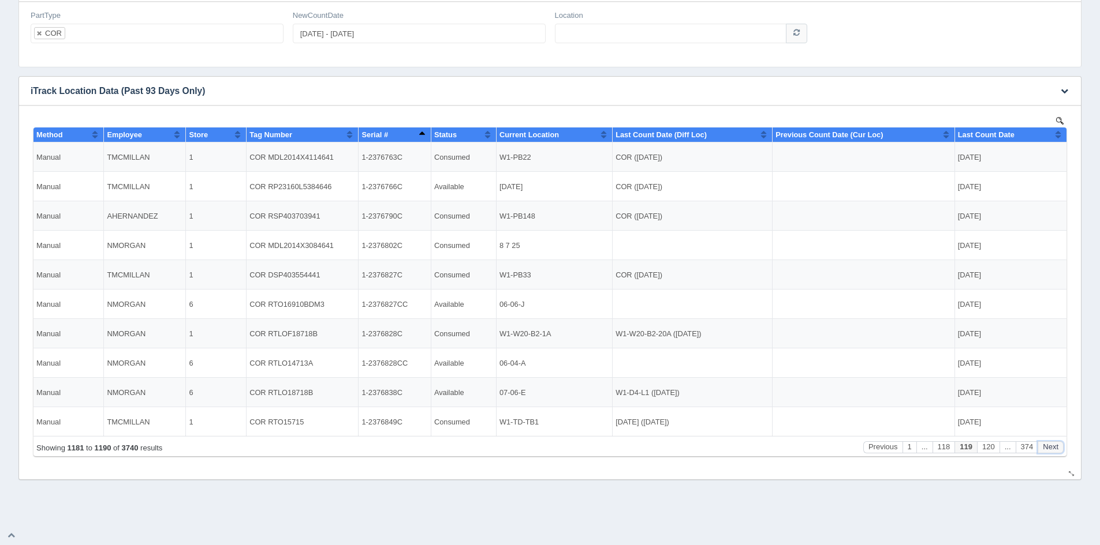
click at [1054, 448] on button "Next" at bounding box center [1050, 448] width 26 height 12
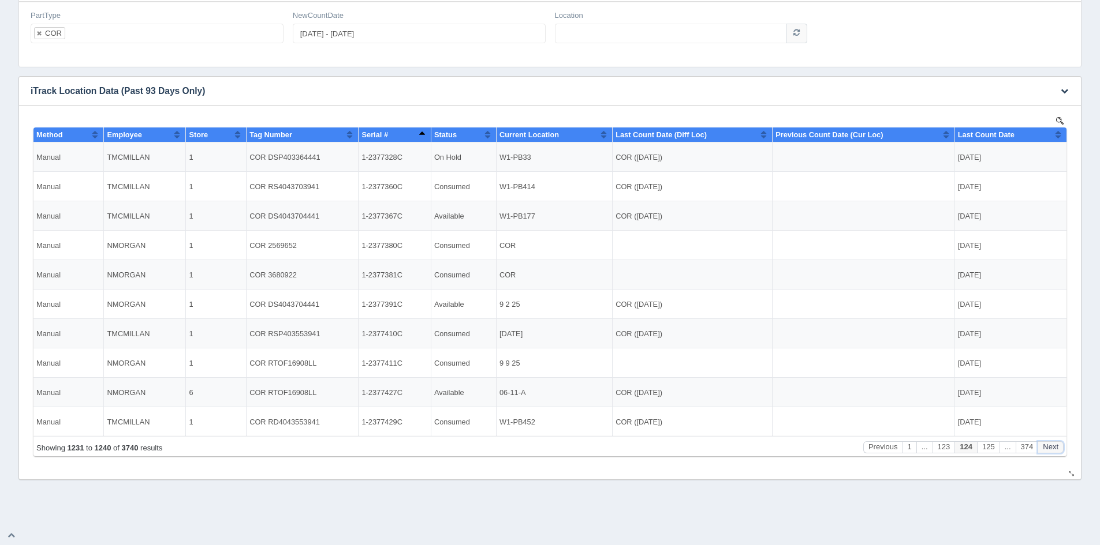
click at [1054, 448] on button "Next" at bounding box center [1050, 448] width 26 height 12
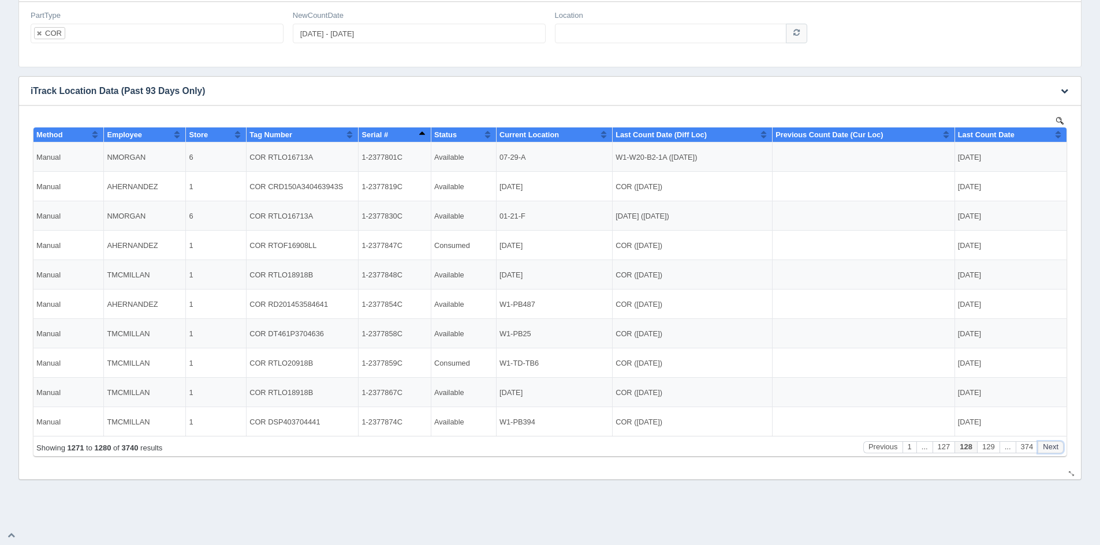
click at [1054, 448] on button "Next" at bounding box center [1050, 448] width 26 height 12
click at [545, 136] on span "Current Location" at bounding box center [528, 134] width 59 height 9
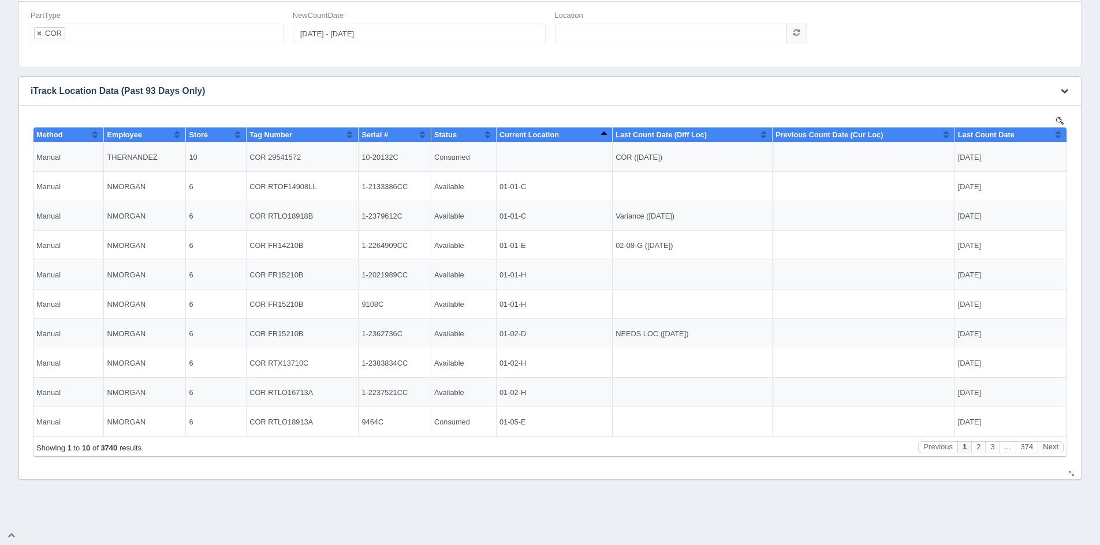
click at [289, 132] on span "Tag Number" at bounding box center [270, 134] width 43 height 9
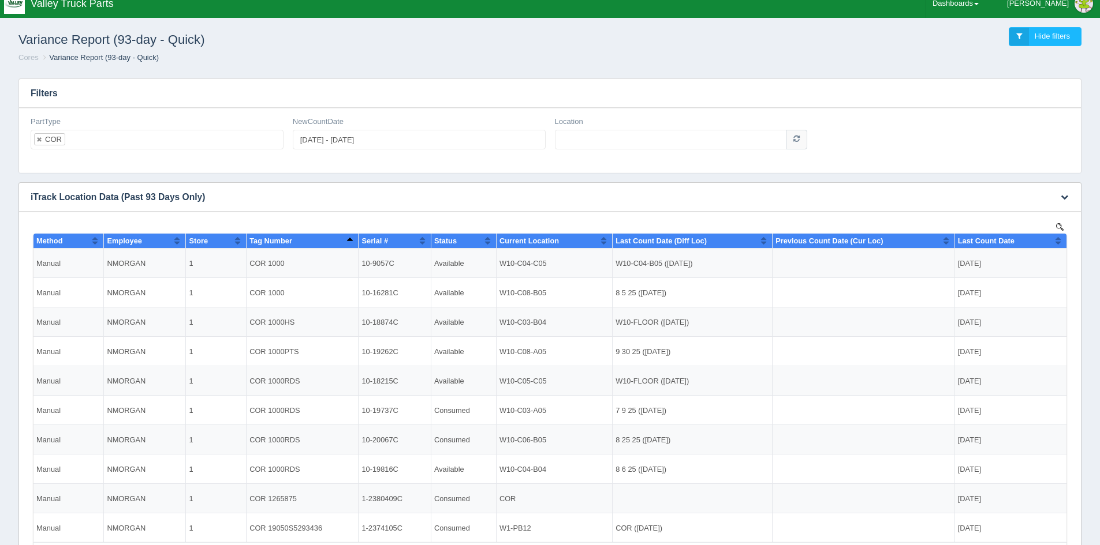
scroll to position [0, 0]
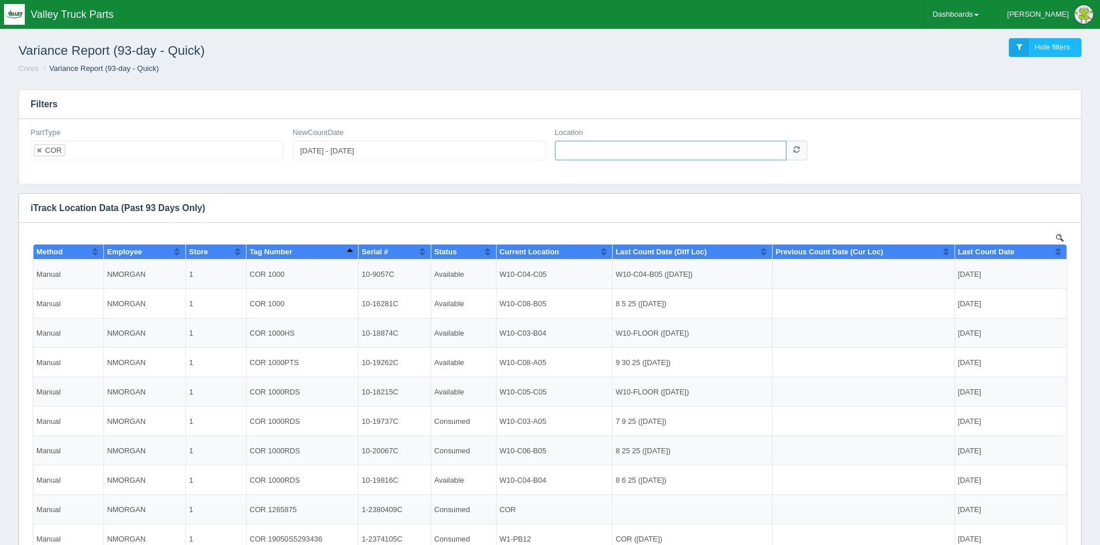
click at [597, 152] on input "Location" at bounding box center [671, 151] width 232 height 20
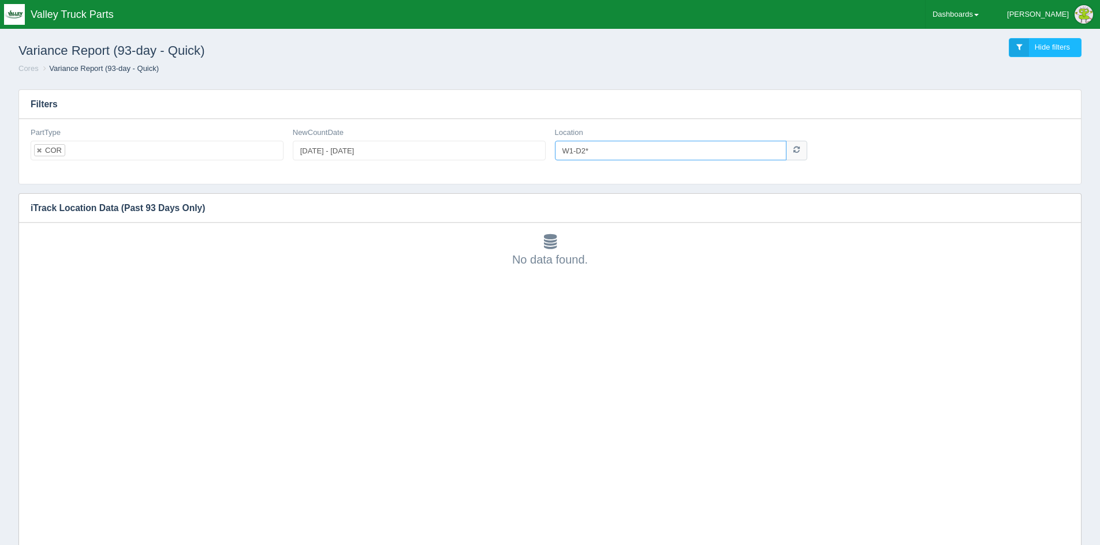
click at [610, 148] on input "W1-D2*" at bounding box center [671, 151] width 232 height 20
click at [610, 148] on input "W1-D1*" at bounding box center [671, 151] width 232 height 20
click at [643, 156] on input "W1-D3*" at bounding box center [671, 151] width 232 height 20
type input "W1-D*"
drag, startPoint x: 609, startPoint y: 151, endPoint x: 357, endPoint y: 134, distance: 252.2
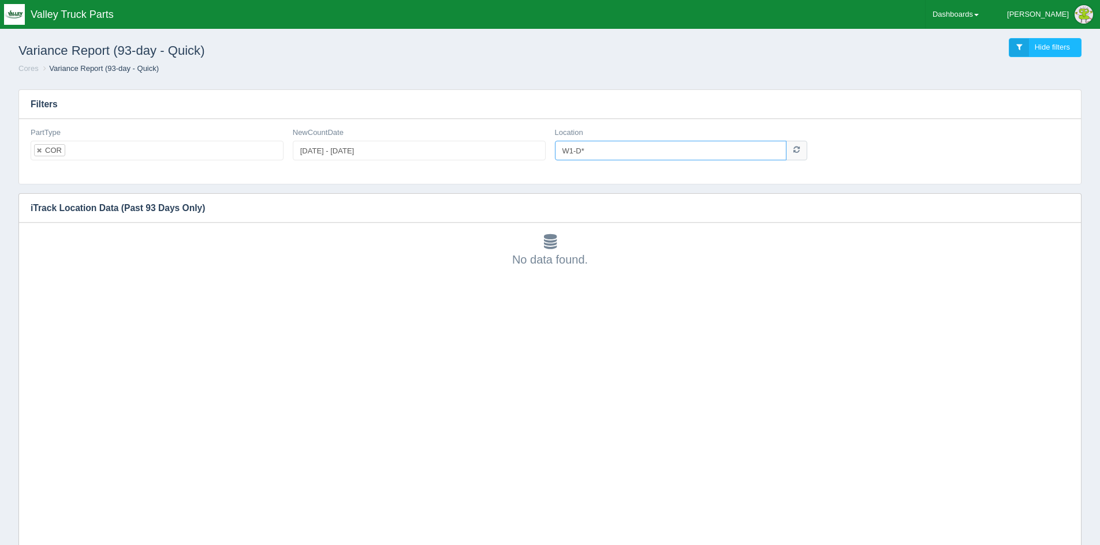
click at [361, 135] on div "PartType COR All None COR UNT NewCountDate [DATE] - [DATE] Location W1-D*" at bounding box center [550, 149] width 1048 height 42
